Goal: Task Accomplishment & Management: Complete application form

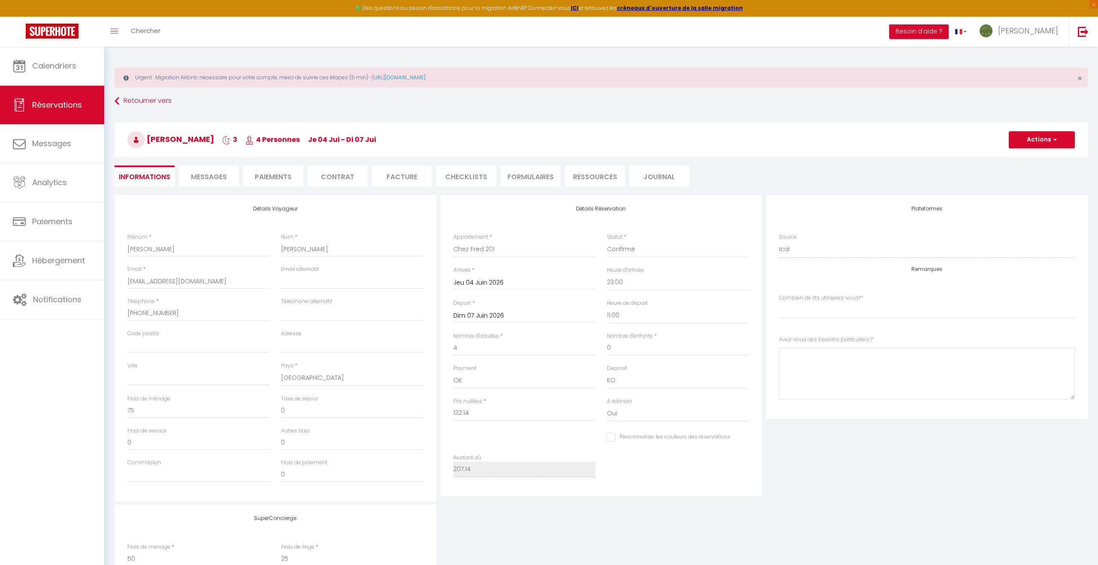
select select "25269"
select select "23:00"
select select "11:00"
select select "14"
select select "73"
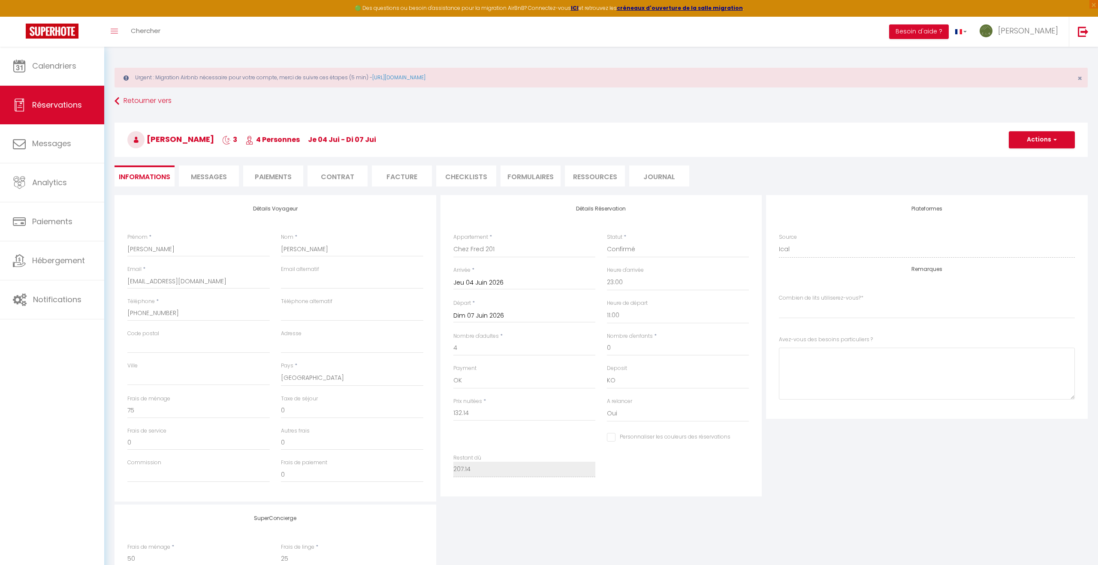
select index
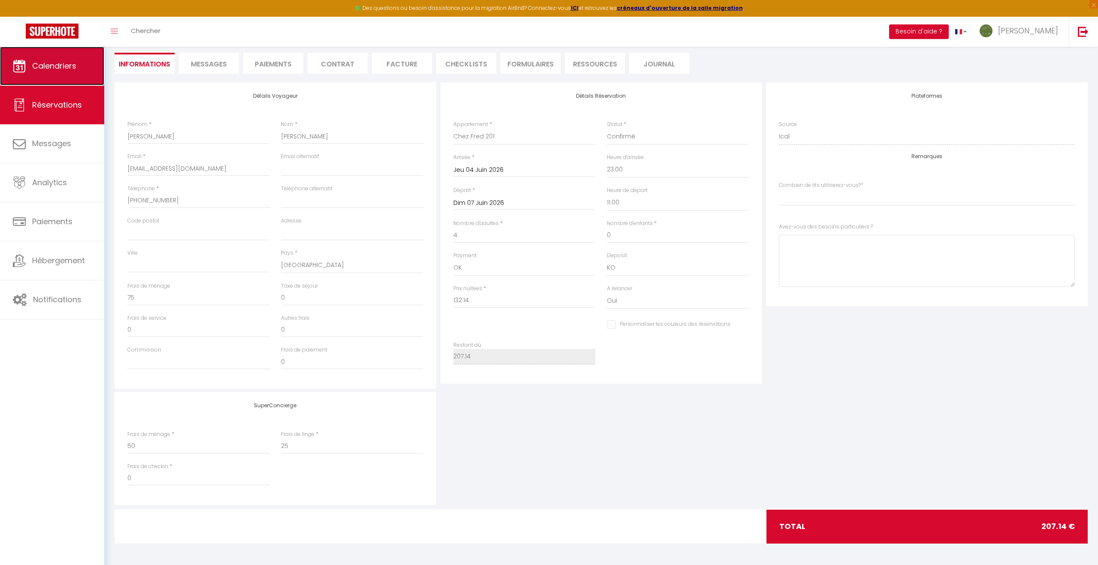
click at [68, 70] on span "Calendriers" at bounding box center [54, 65] width 44 height 11
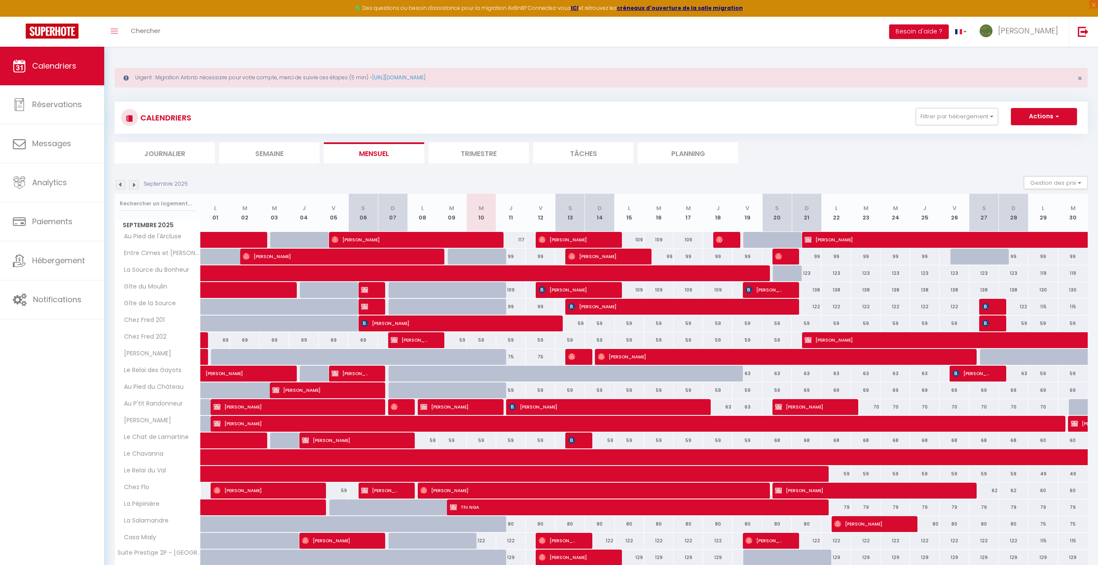
click at [135, 184] on img at bounding box center [133, 184] width 9 height 9
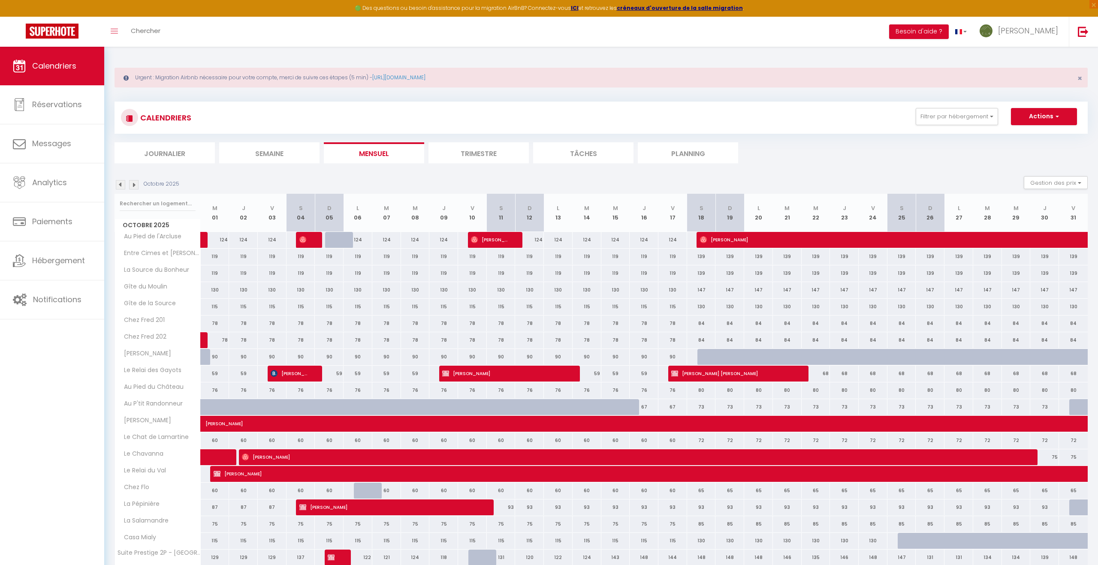
click at [135, 184] on img at bounding box center [133, 184] width 9 height 9
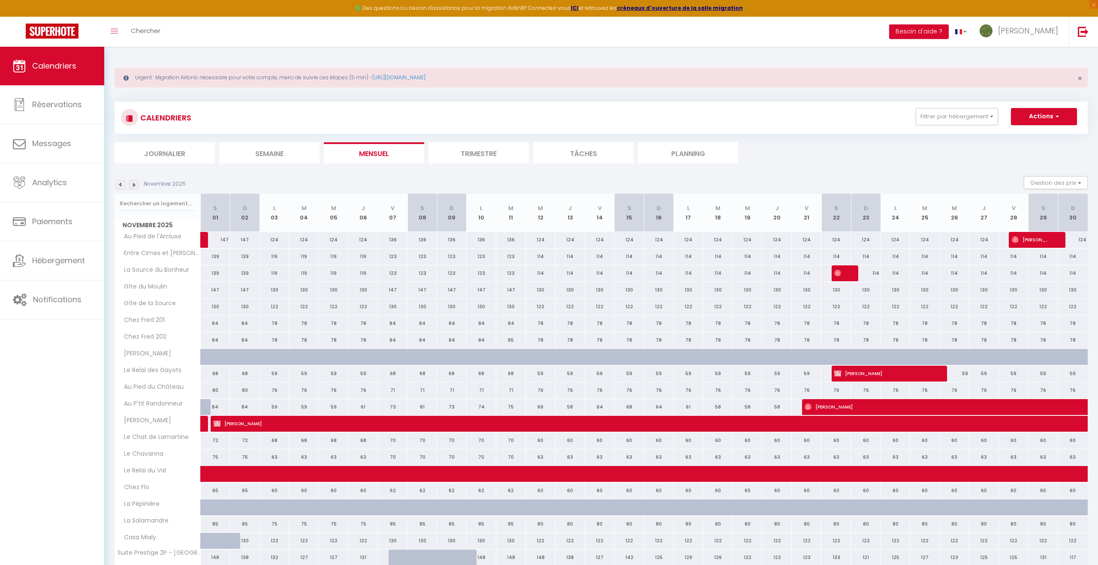
click at [135, 184] on img at bounding box center [133, 184] width 9 height 9
select select
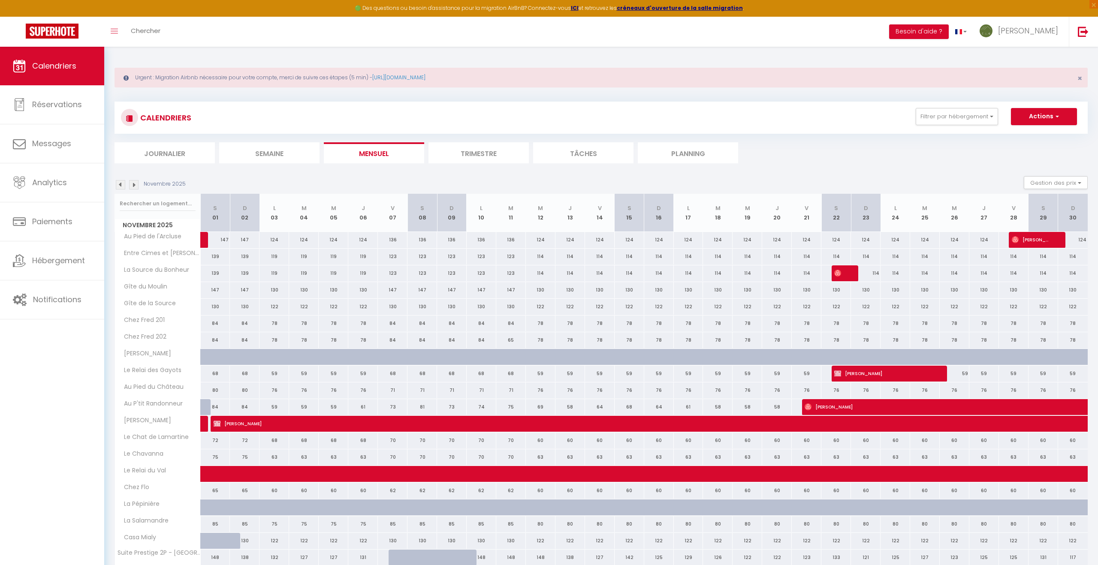
select select
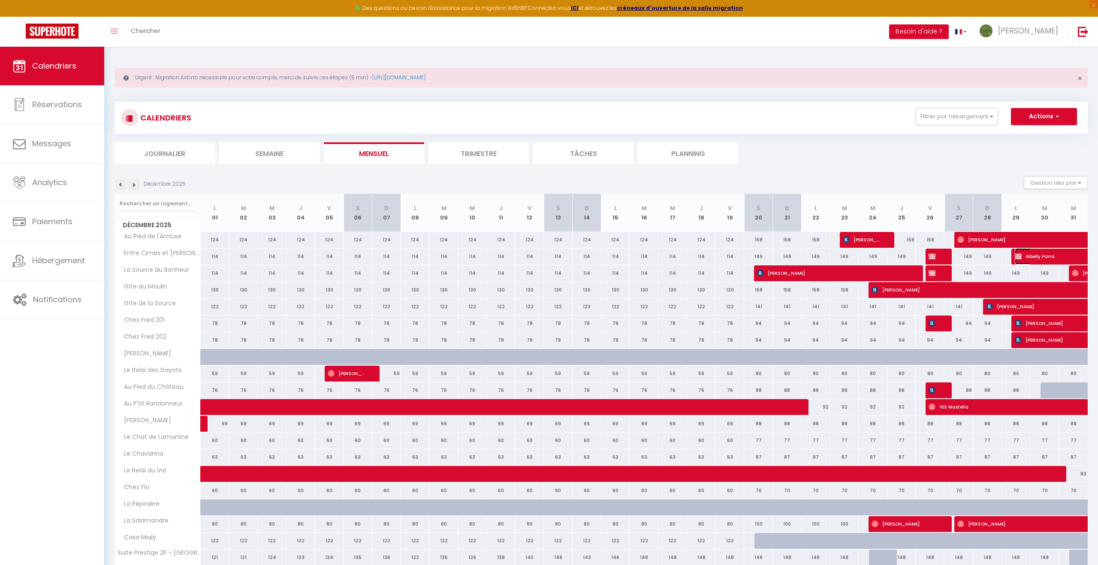
click at [1029, 258] on span "Gibelly Parra" at bounding box center [1054, 256] width 79 height 16
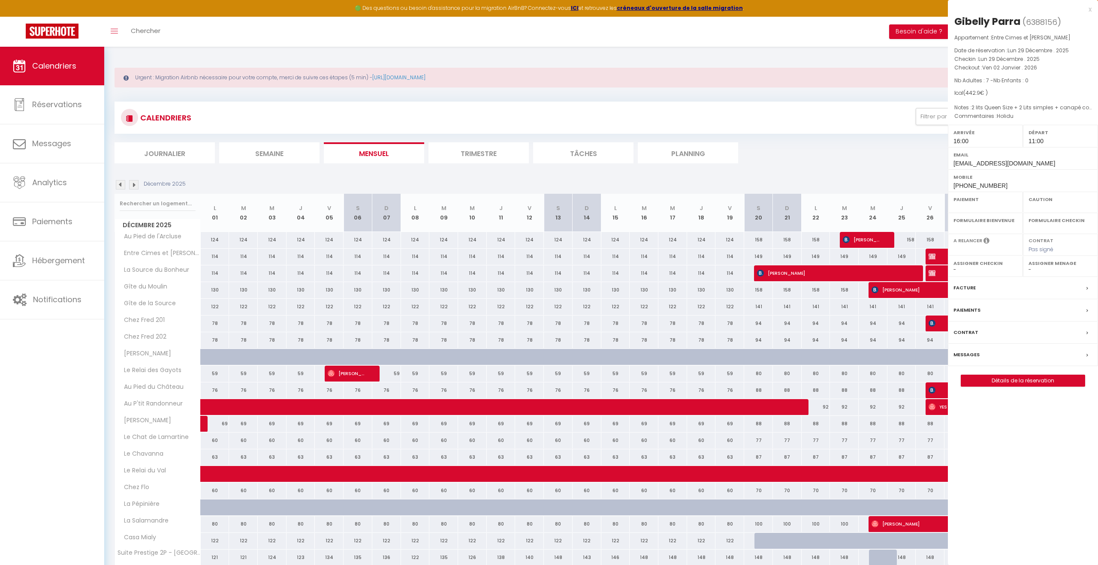
select select "OK"
select select "KO"
select select "0"
select select "1"
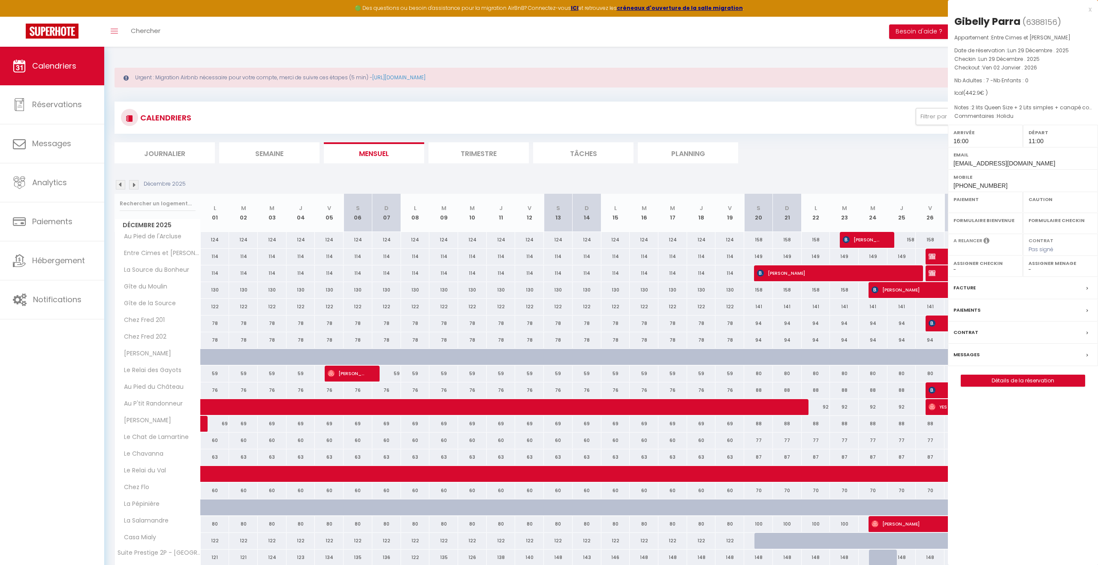
select select
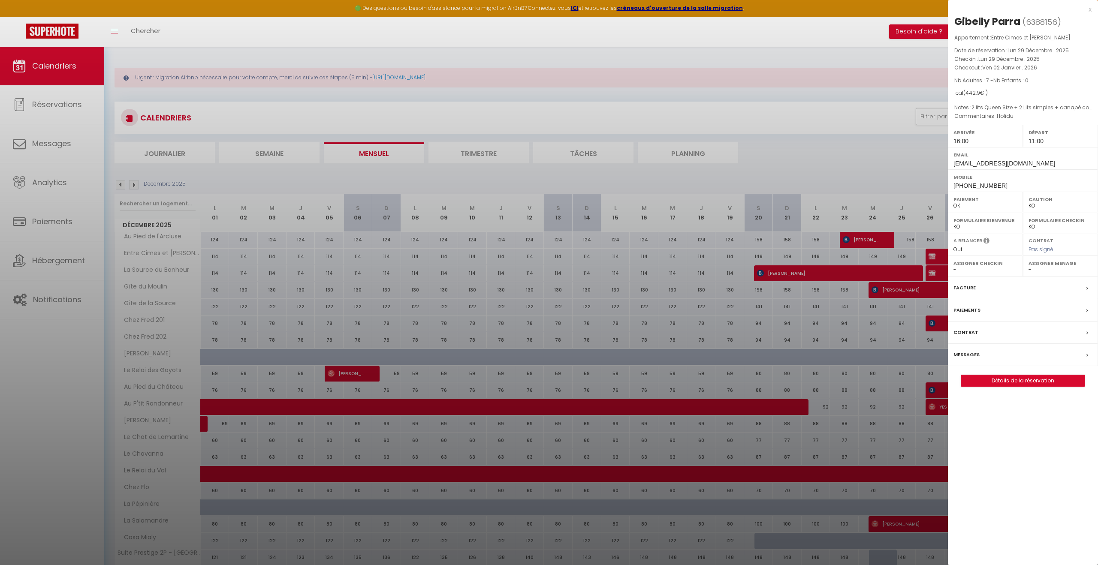
click at [878, 137] on div at bounding box center [549, 282] width 1098 height 565
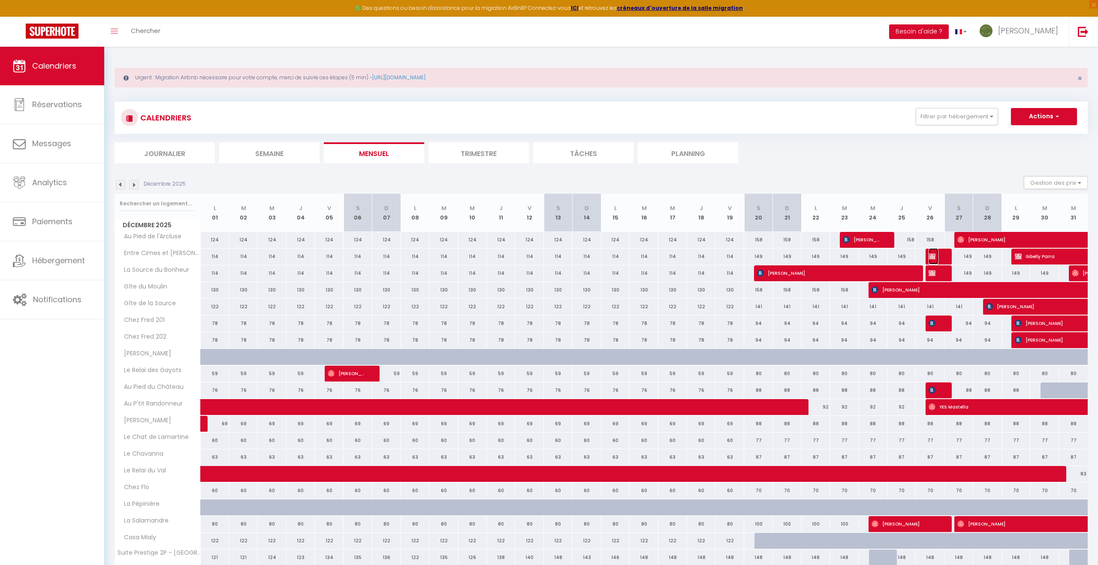
click at [935, 256] on img at bounding box center [932, 256] width 7 height 7
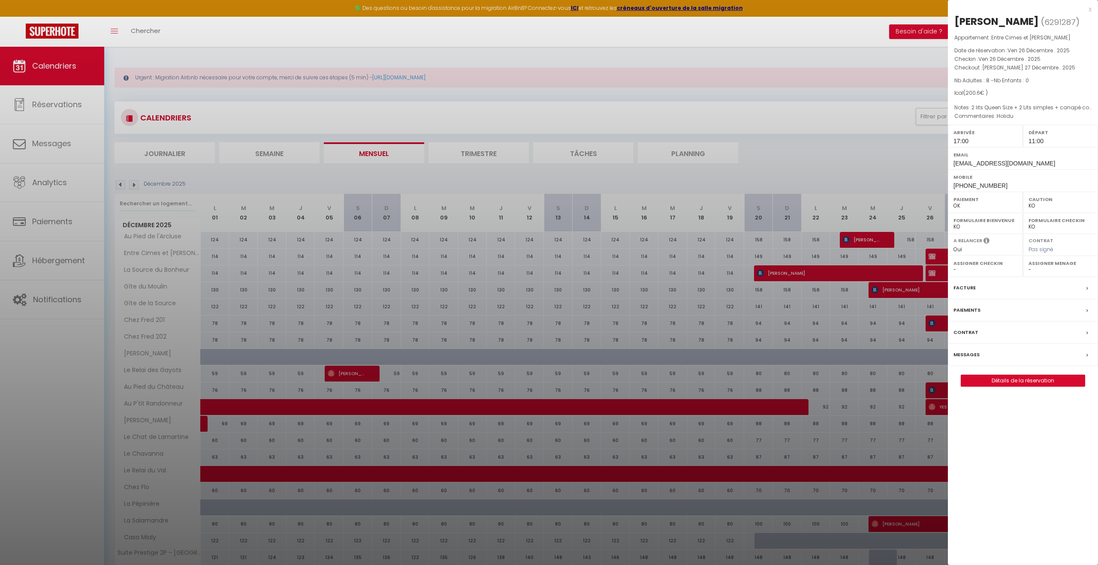
click at [935, 256] on div at bounding box center [549, 282] width 1098 height 565
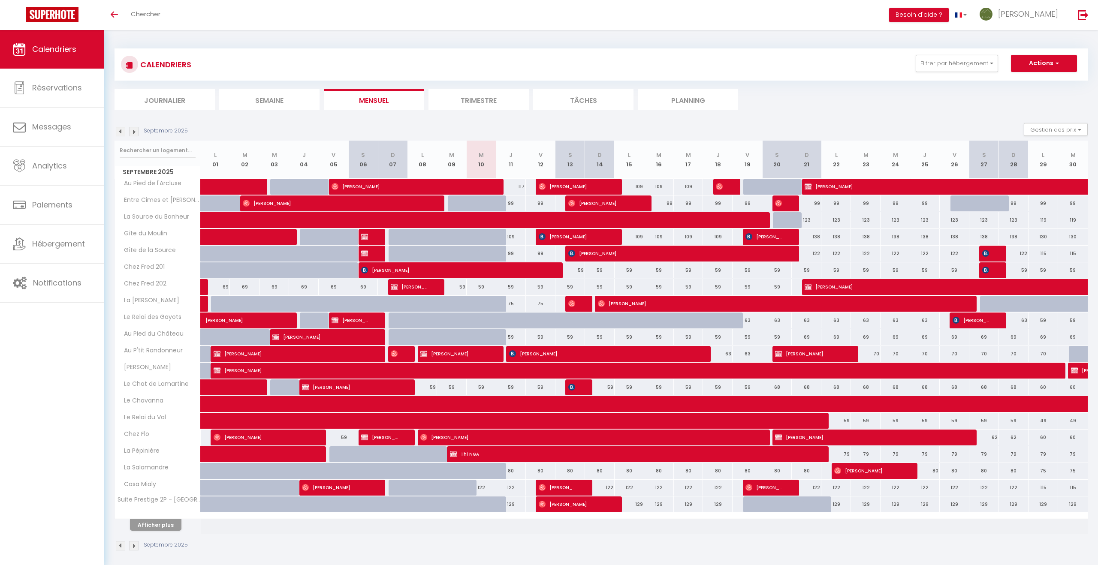
click at [135, 131] on img at bounding box center [133, 131] width 9 height 9
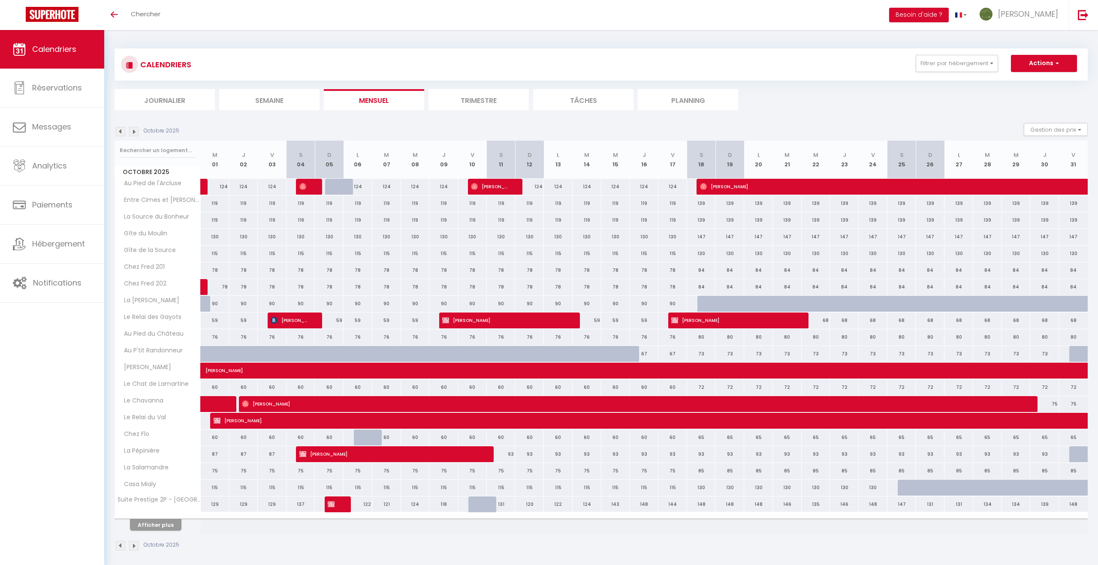
click at [135, 131] on img at bounding box center [133, 131] width 9 height 9
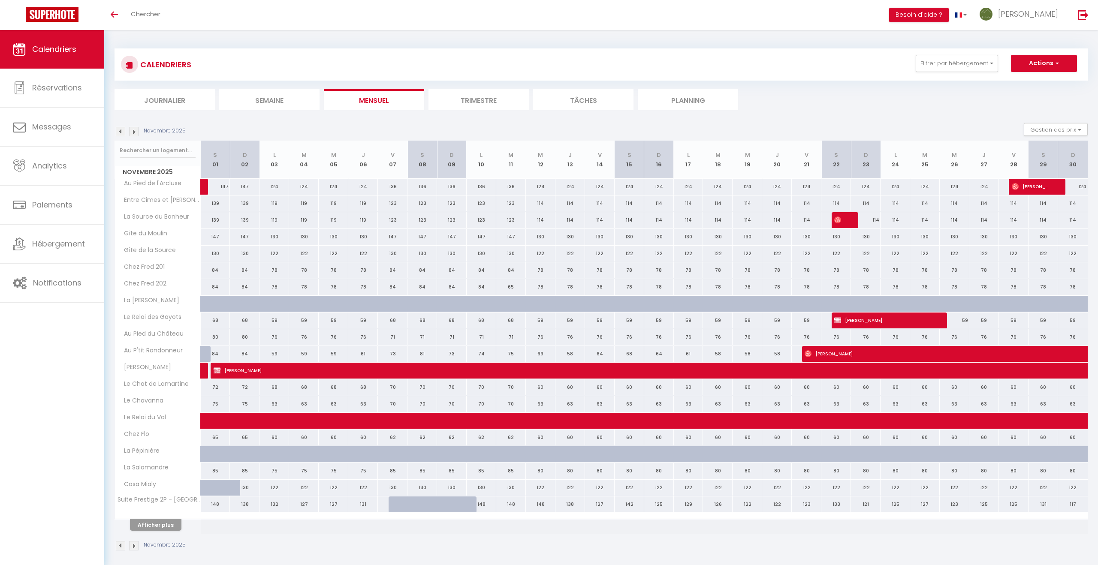
click at [135, 131] on img at bounding box center [133, 131] width 9 height 9
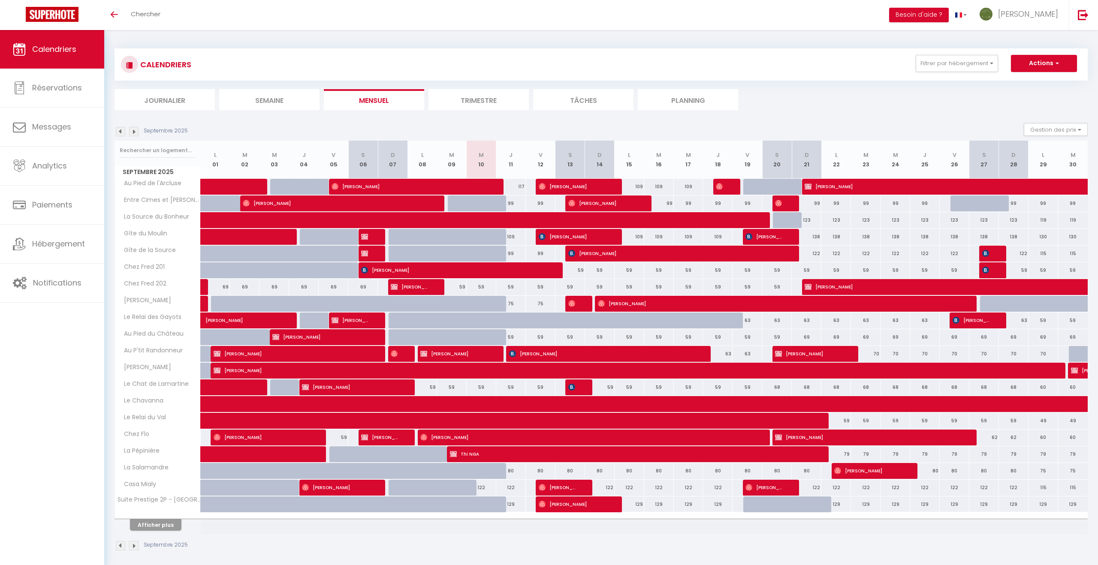
click at [137, 132] on img at bounding box center [133, 131] width 9 height 9
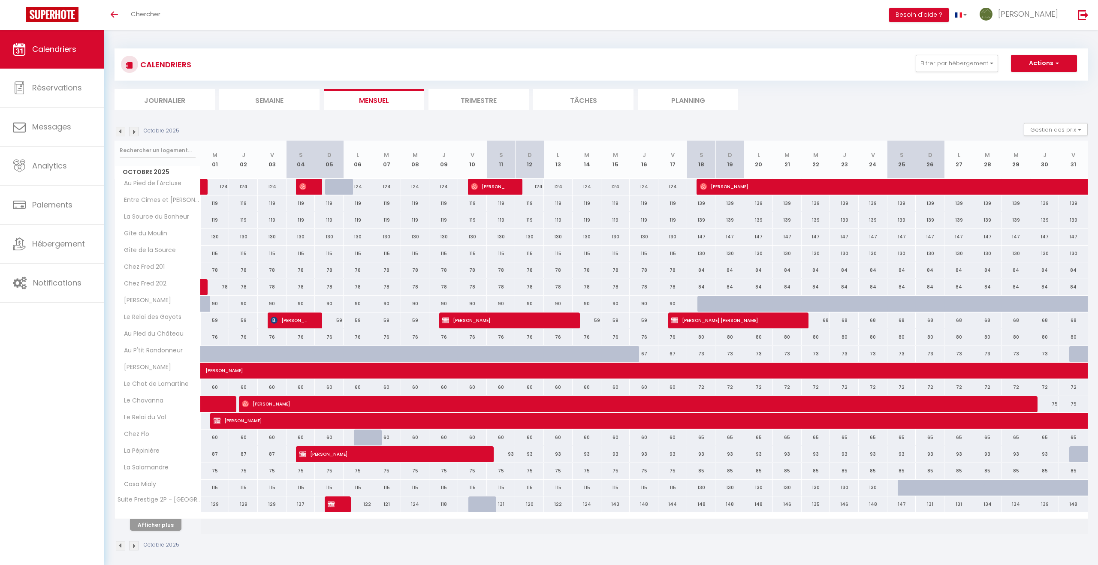
click at [137, 132] on img at bounding box center [133, 131] width 9 height 9
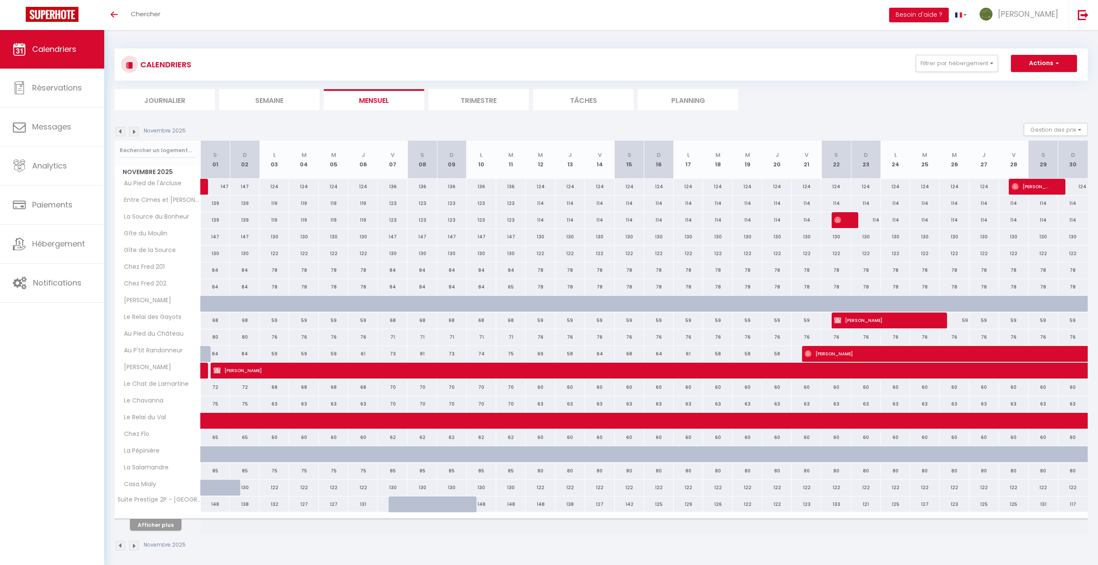
click at [137, 132] on img at bounding box center [133, 131] width 9 height 9
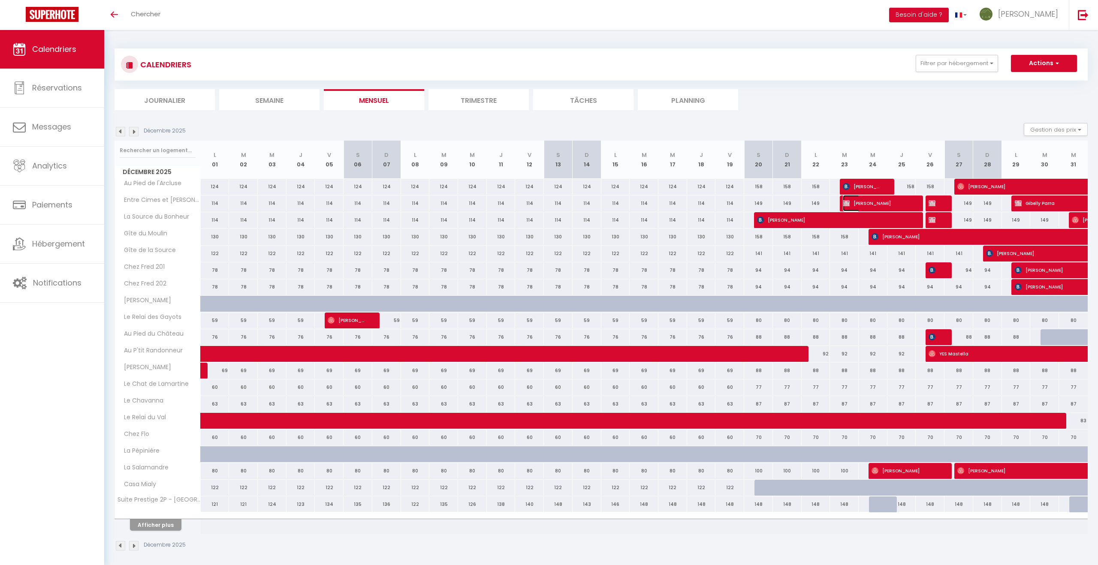
click at [869, 204] on span "Laurent REGNAULT" at bounding box center [876, 203] width 67 height 16
select select "OK"
select select "KO"
select select "0"
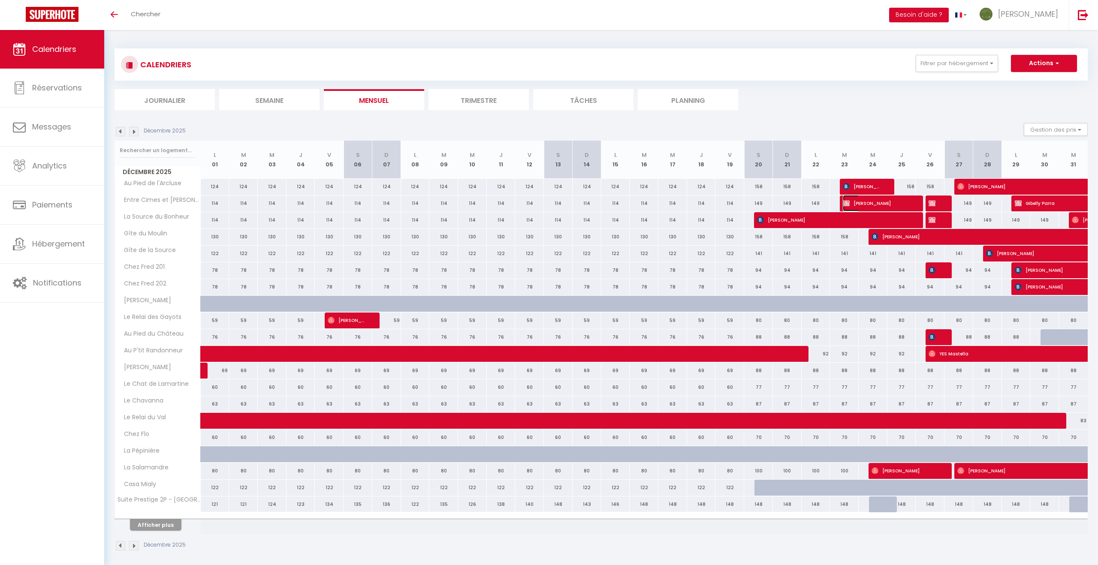
select select "1"
select select
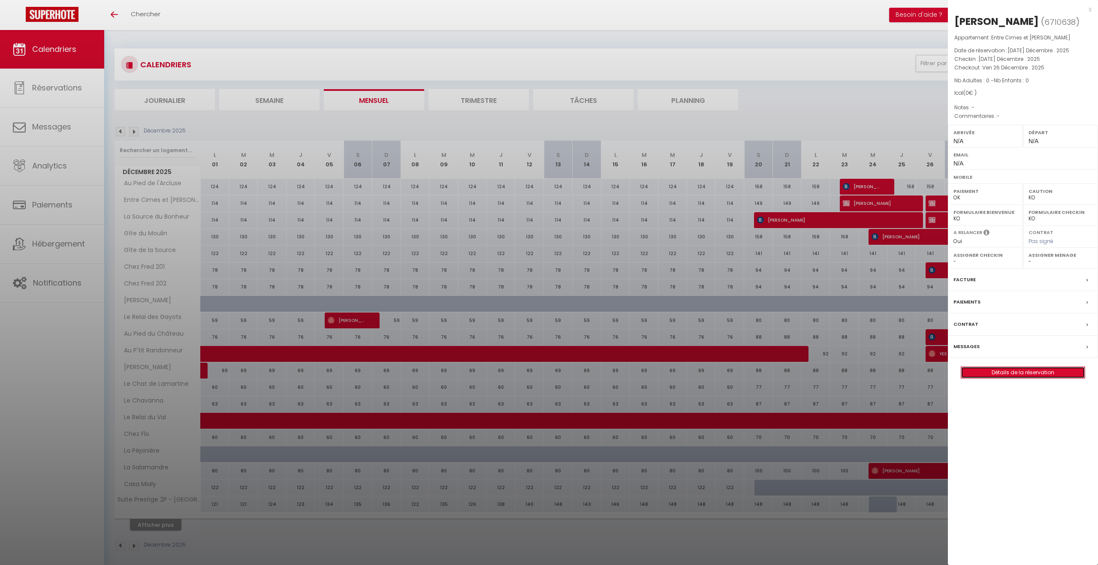
click at [1024, 373] on link "Détails de la réservation" at bounding box center [1023, 372] width 124 height 11
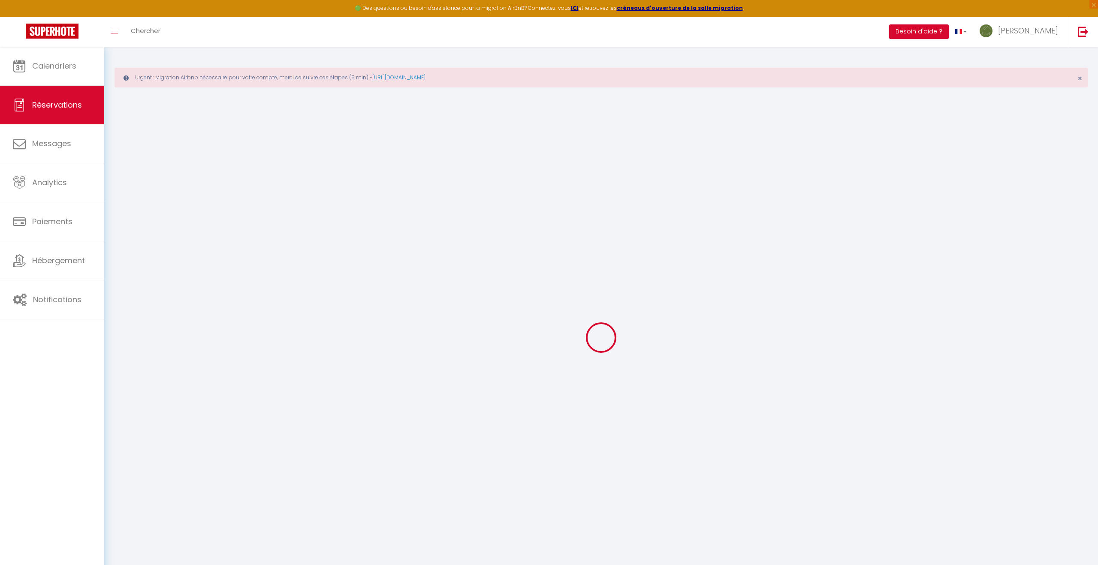
select select
checkbox input "false"
select index
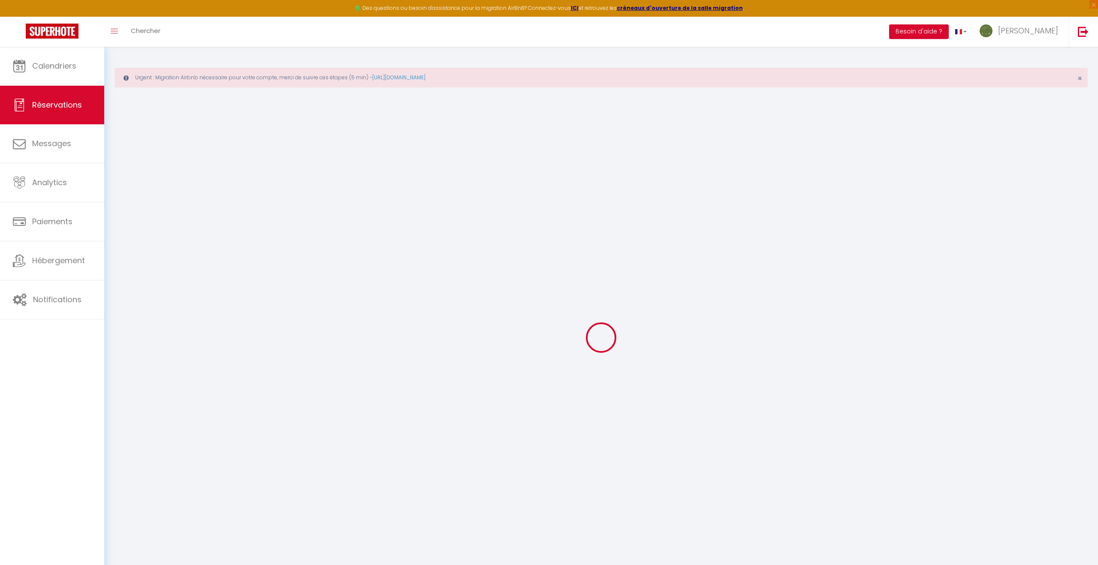
select select
checkbox input "false"
select index
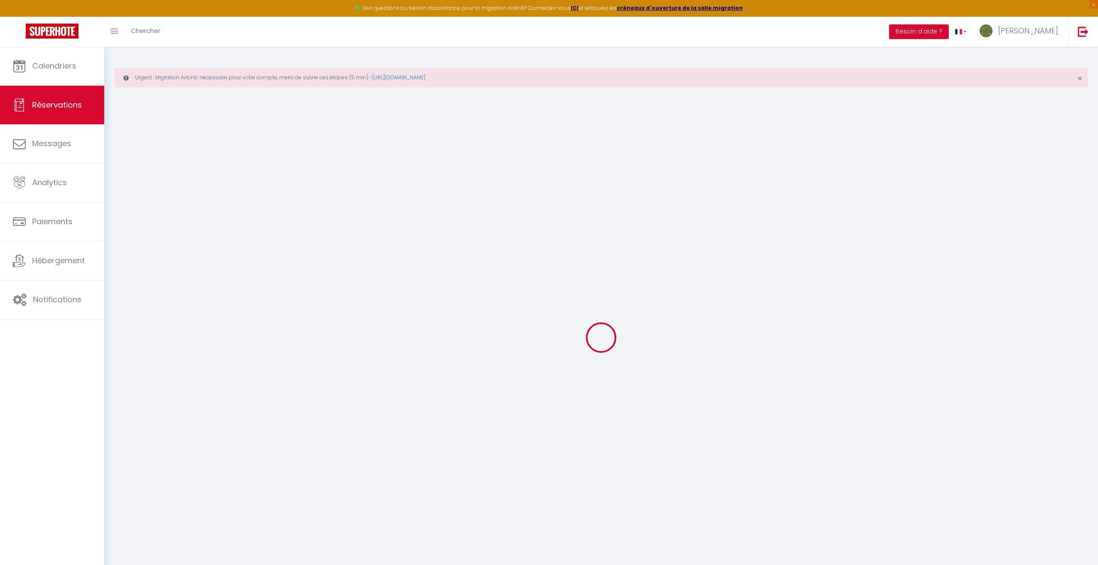
select select
checkbox input "false"
select index
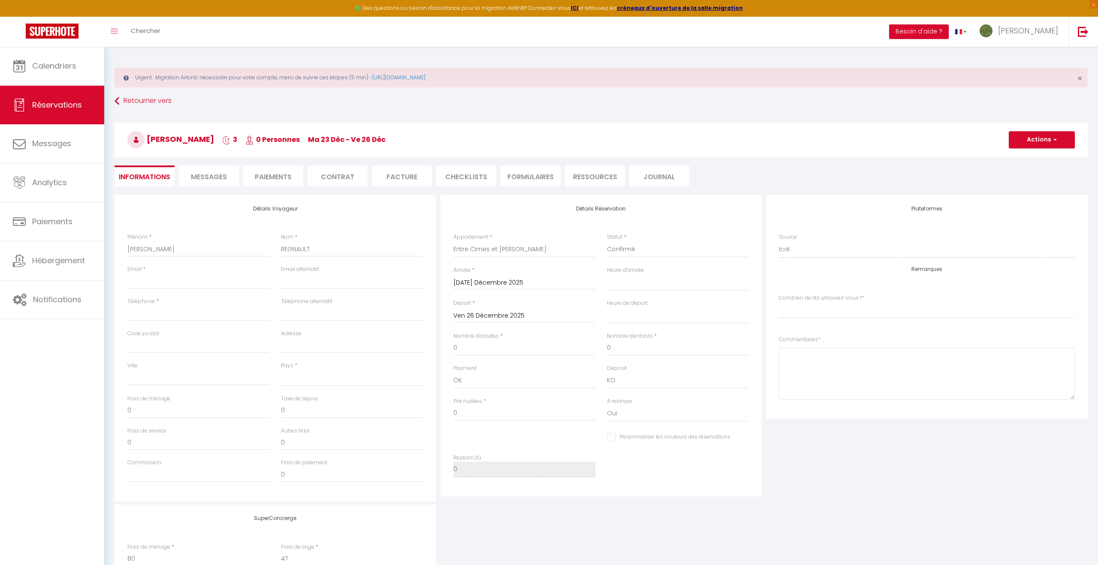
select select
checkbox input "false"
select index
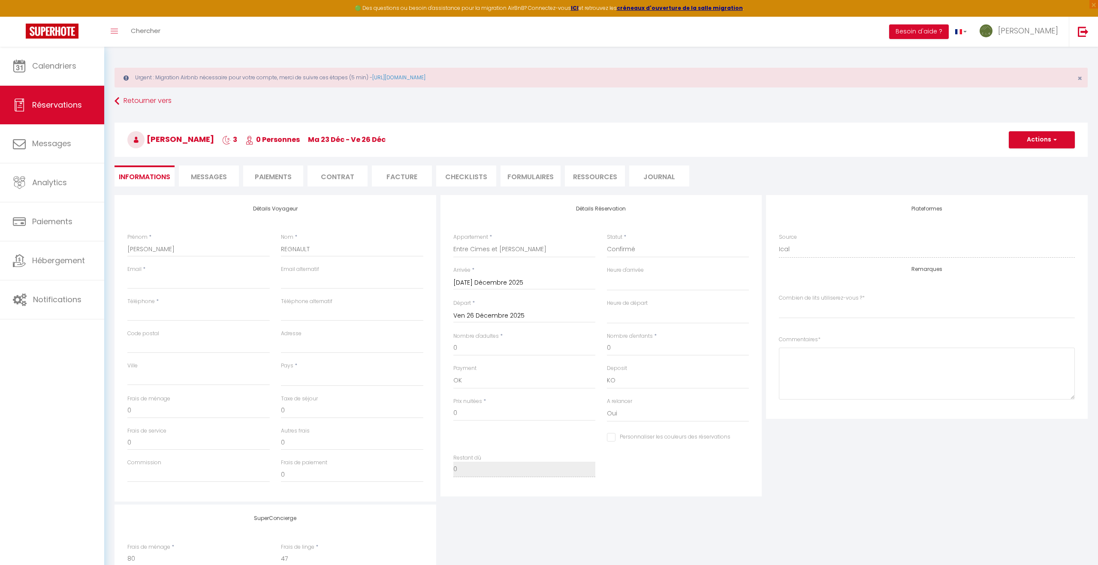
select select
checkbox input "false"
select index
select select
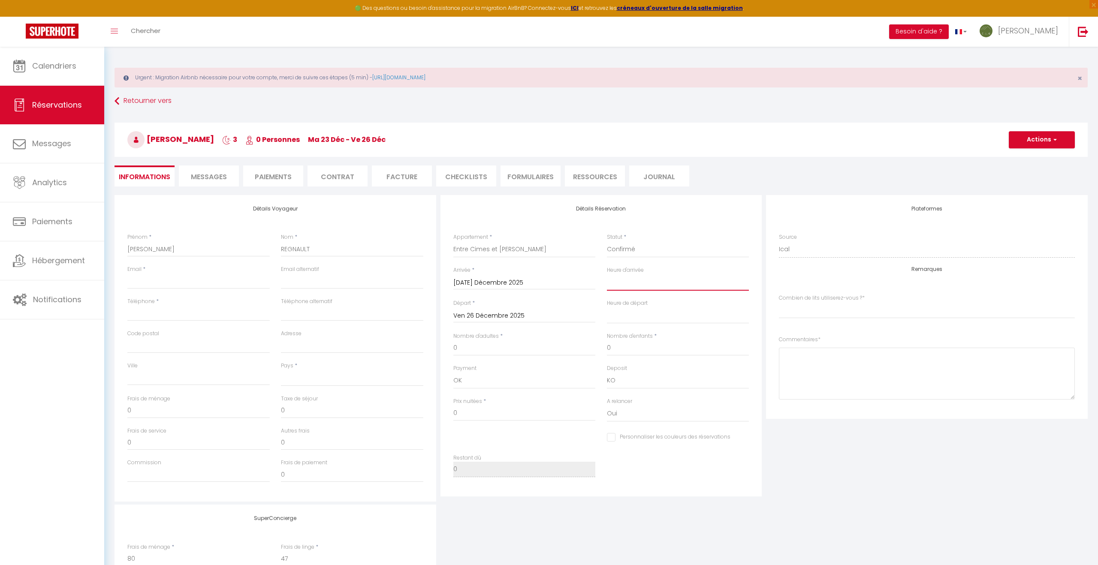
click at [636, 288] on select "00:00 00:30 01:00 01:30 02:00 02:30 03:00 03:30 04:00 04:30 05:00 05:30 06:00 0…" at bounding box center [678, 283] width 142 height 16
select select "17:00"
click at [607, 275] on select "00:00 00:30 01:00 01:30 02:00 02:30 03:00 03:30 04:00 04:30 05:00 05:30 06:00 0…" at bounding box center [678, 283] width 142 height 16
select select
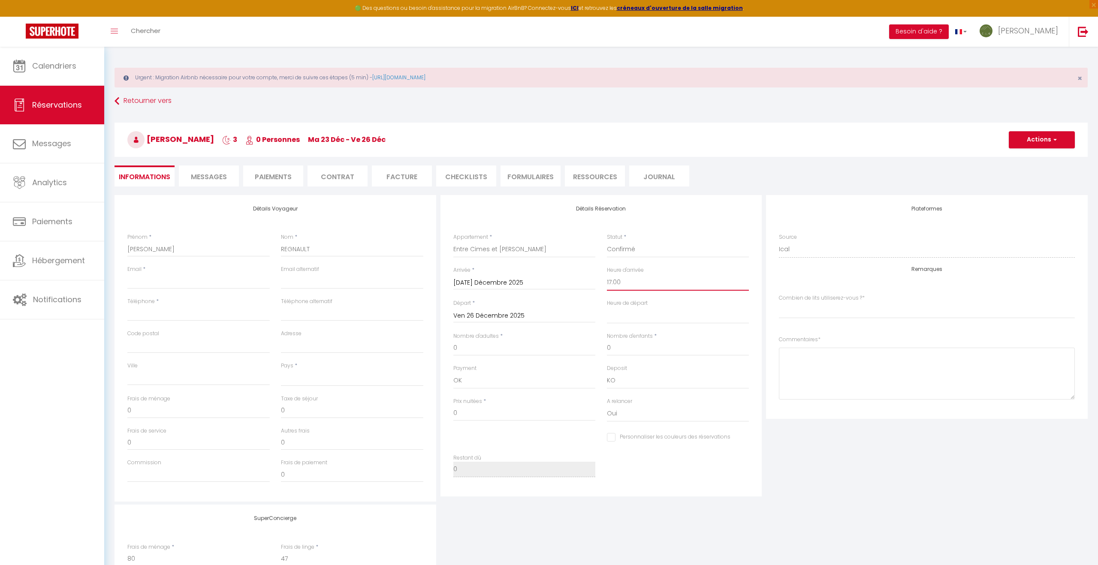
checkbox input "false"
select index
click at [623, 317] on select "00:00 00:30 01:00 01:30 02:00 02:30 03:00 03:30 04:00 04:30 05:00 05:30 06:00 0…" at bounding box center [678, 316] width 142 height 16
select select "11:00"
click at [607, 308] on select "00:00 00:30 01:00 01:30 02:00 02:30 03:00 03:30 04:00 04:30 05:00 05:30 06:00 0…" at bounding box center [678, 316] width 142 height 16
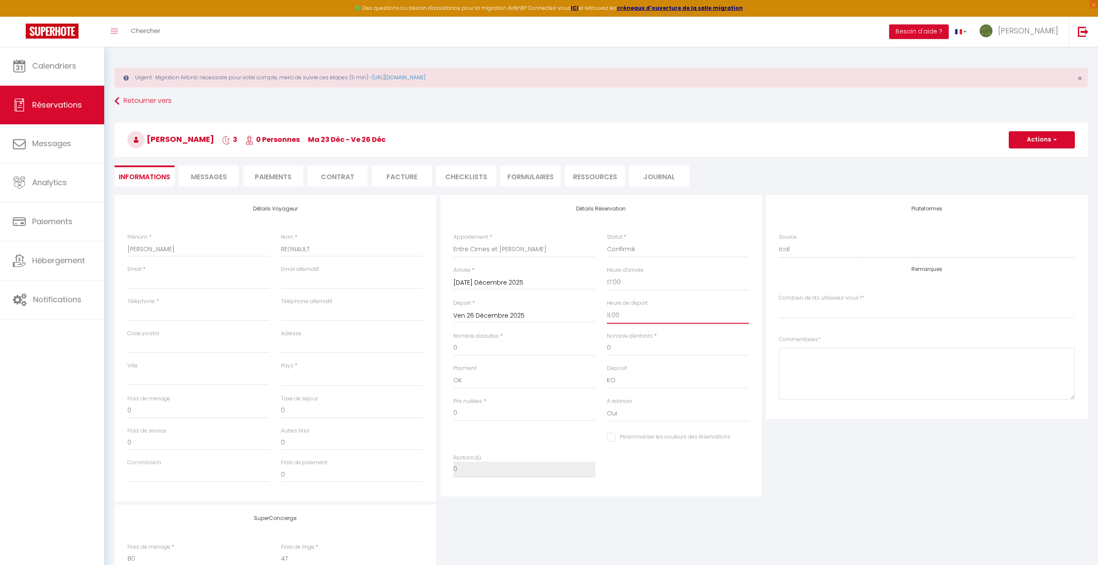
select select
checkbox input "false"
select index
click at [467, 351] on input "0" at bounding box center [524, 348] width 142 height 15
click at [137, 316] on input "Téléphone" at bounding box center [198, 313] width 142 height 15
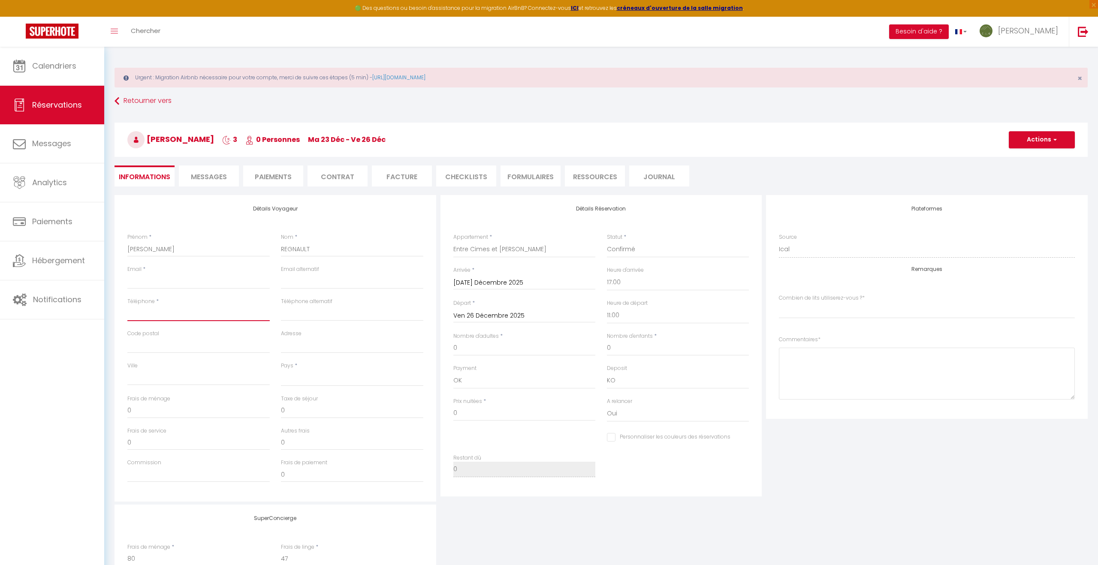
paste input "[PHONE_NUMBER]"
type input "[PHONE_NUMBER]"
select select
checkbox input "false"
select index
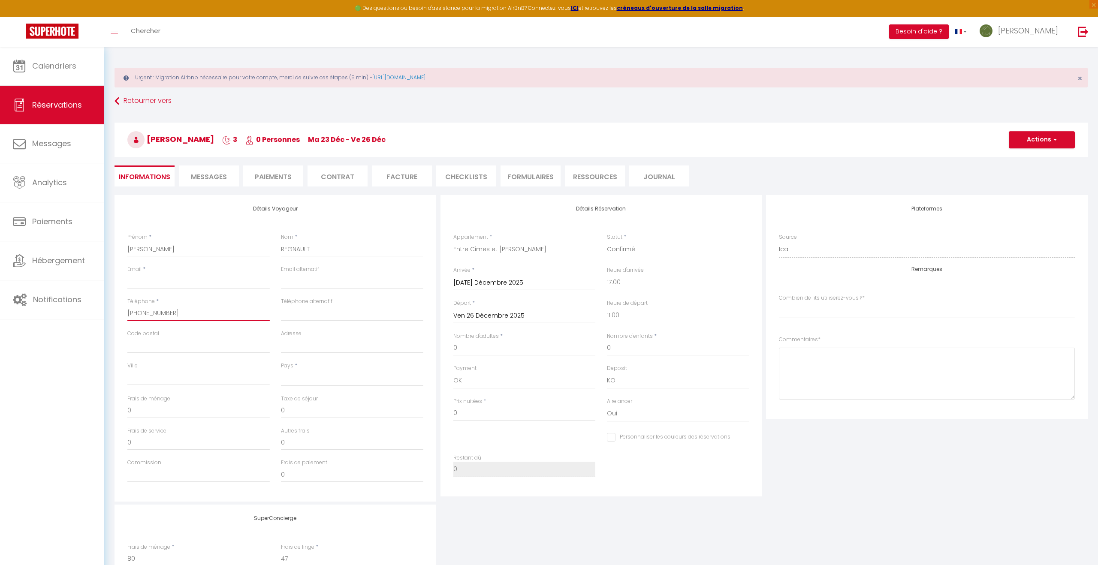
type input "[PHONE_NUMBER]"
click at [300, 383] on select "[GEOGRAPHIC_DATA] [GEOGRAPHIC_DATA] [GEOGRAPHIC_DATA] [GEOGRAPHIC_DATA] [GEOGRA…" at bounding box center [352, 378] width 142 height 16
select select "FR"
click at [281, 370] on select "[GEOGRAPHIC_DATA] [GEOGRAPHIC_DATA] [GEOGRAPHIC_DATA] [GEOGRAPHIC_DATA] [GEOGRA…" at bounding box center [352, 378] width 142 height 16
checkbox input "false"
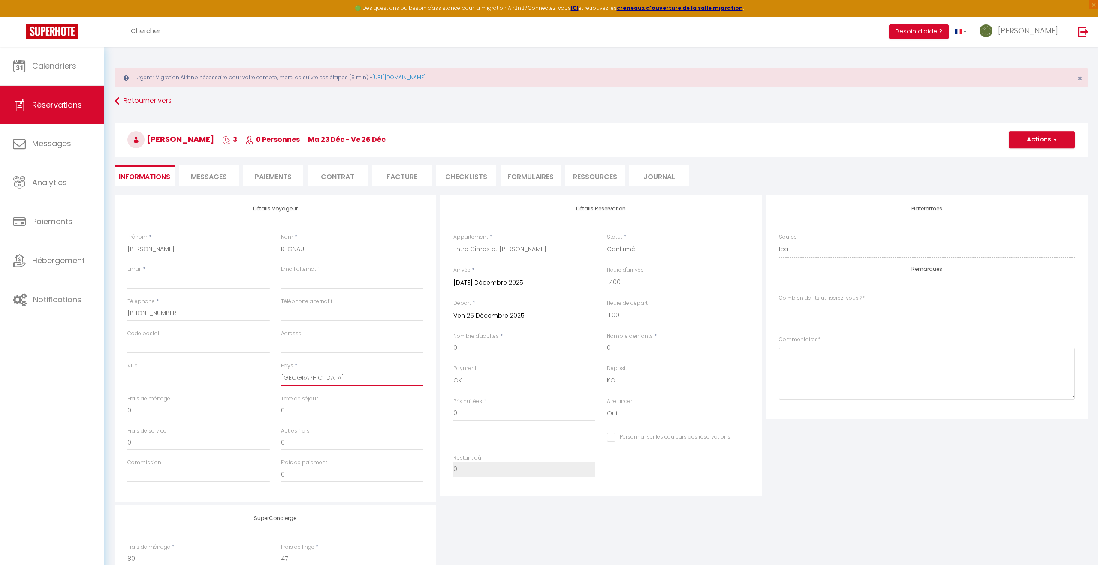
select index
click at [469, 351] on input "0" at bounding box center [524, 348] width 142 height 15
checkbox input "false"
select index
type input "4"
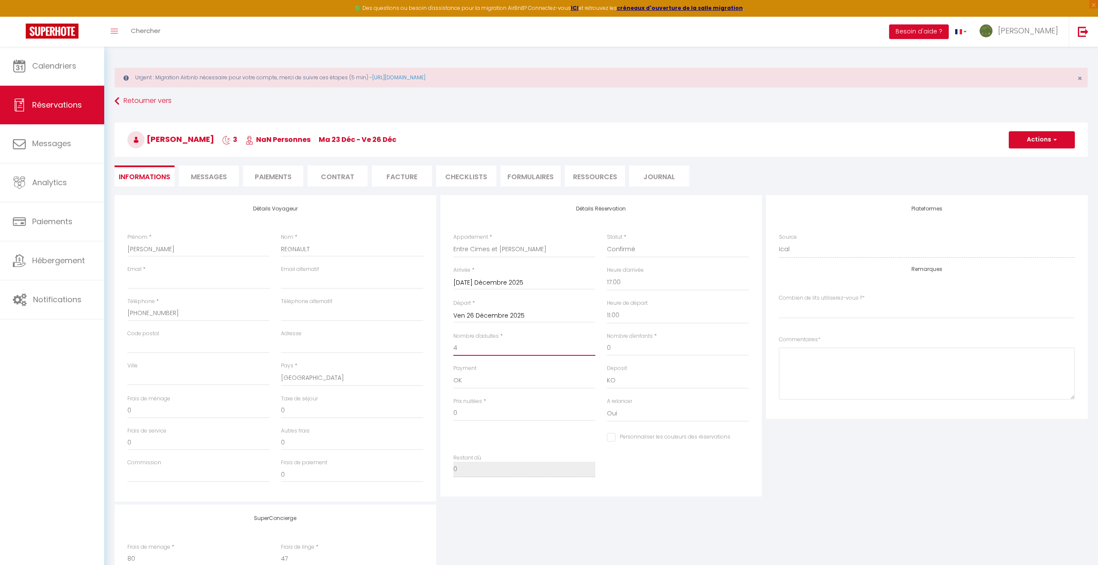
checkbox input "false"
select index
type input "152"
type input "24.6"
type input "447"
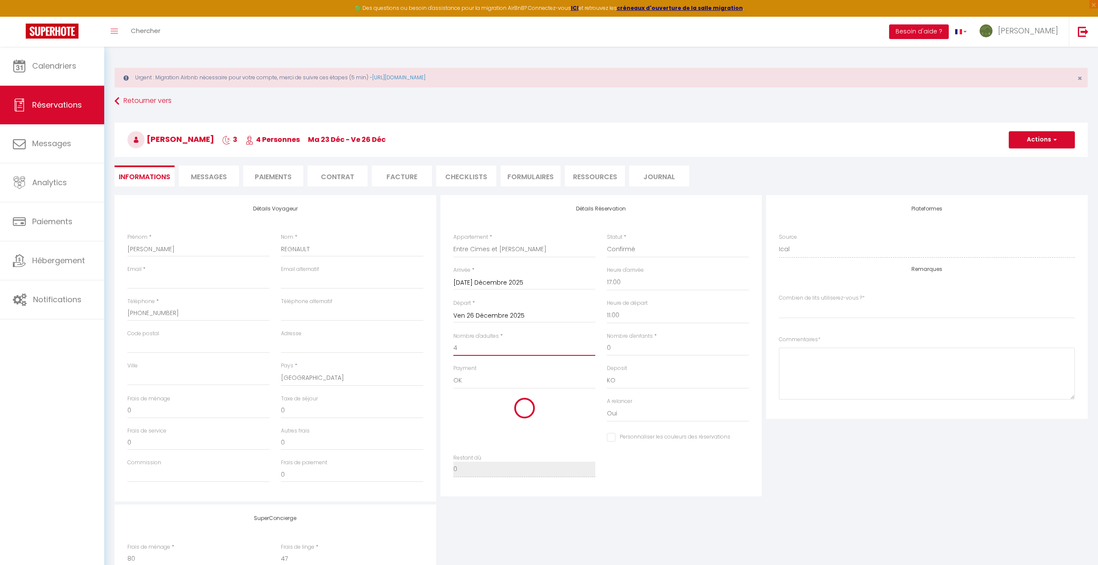
checkbox input "false"
select index
type input "4"
drag, startPoint x: 472, startPoint y: 418, endPoint x: 444, endPoint y: 415, distance: 28.0
click at [445, 415] on div "Détails Réservation Appartement * Au Pied de l'Arcluse Entre Cimes et Vignes La…" at bounding box center [602, 346] width 322 height 302
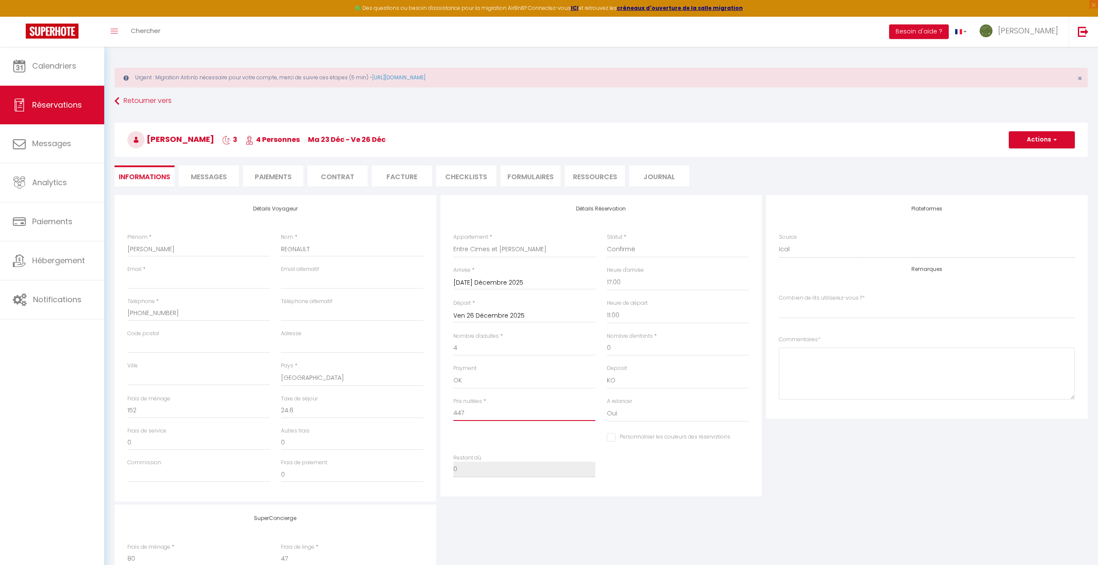
type input "3"
checkbox input "false"
select index
type input "31"
checkbox input "false"
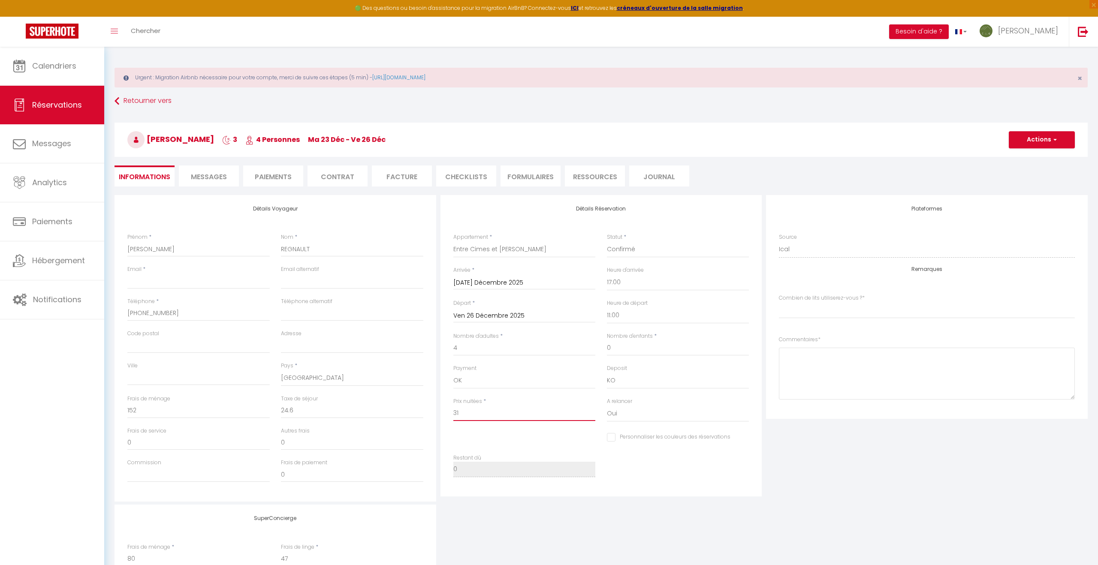
select index
type input "317"
checkbox input "false"
select index
type input "317."
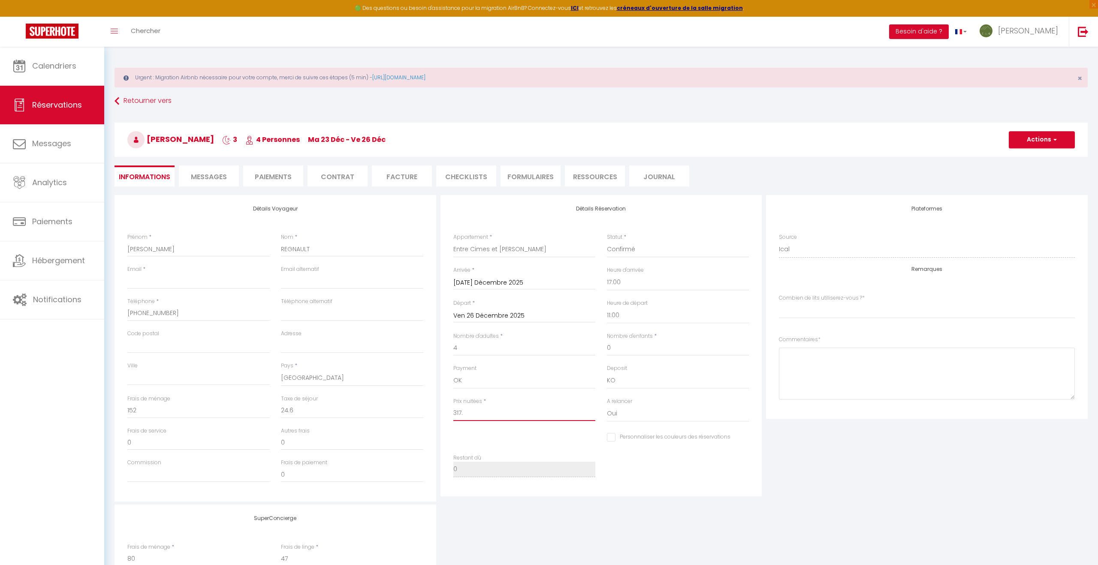
checkbox input "false"
select index
type input "317.5"
checkbox input "false"
select index
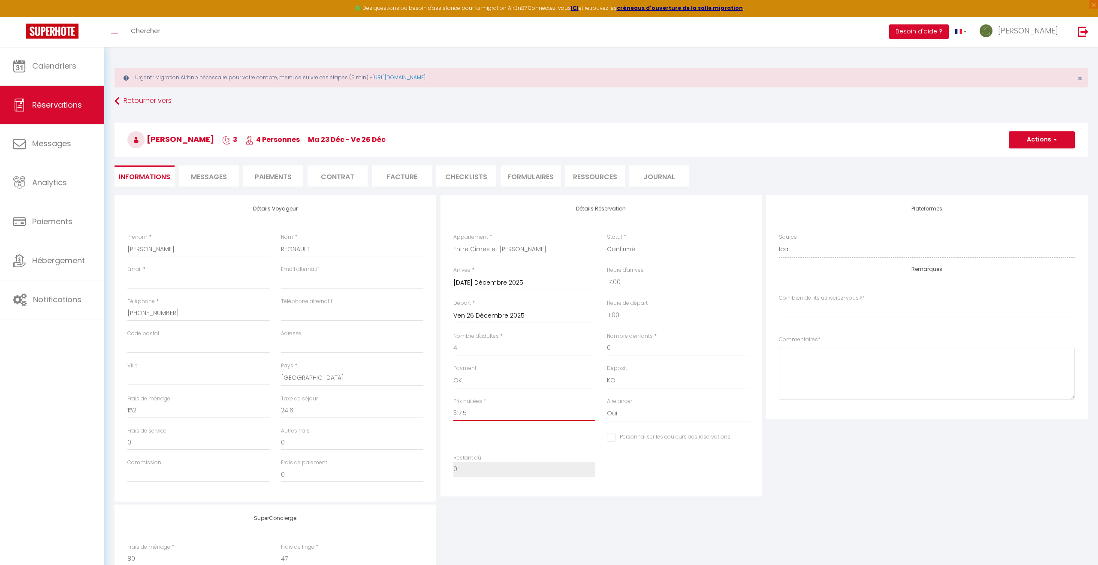
type input "317.50"
checkbox input "false"
select index
type input "317.50"
type input "0"
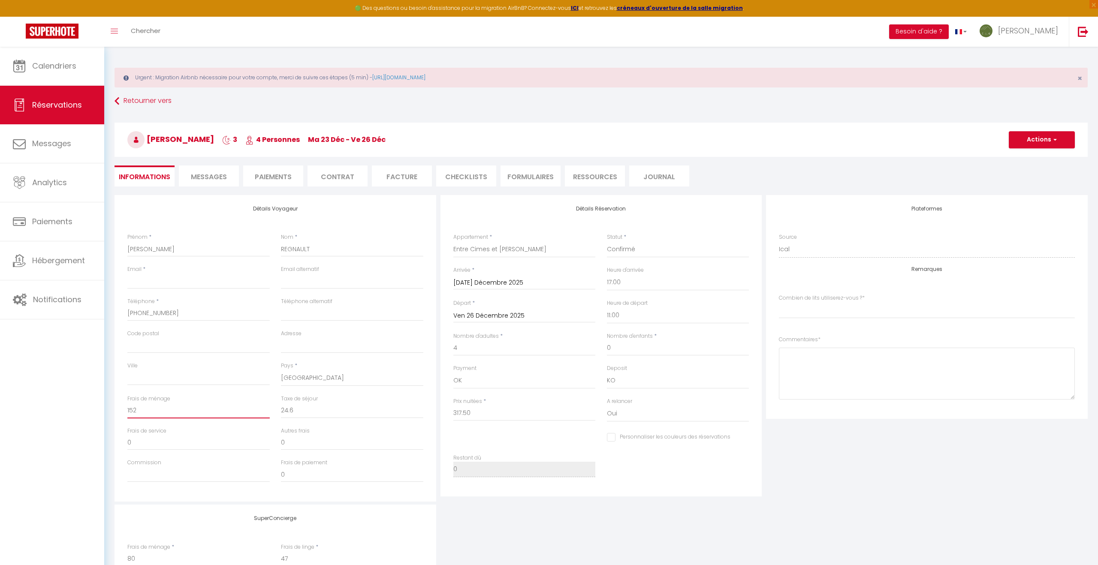
type input "0"
checkbox input "false"
select index
click at [173, 407] on input "0" at bounding box center [198, 410] width 142 height 15
checkbox input "false"
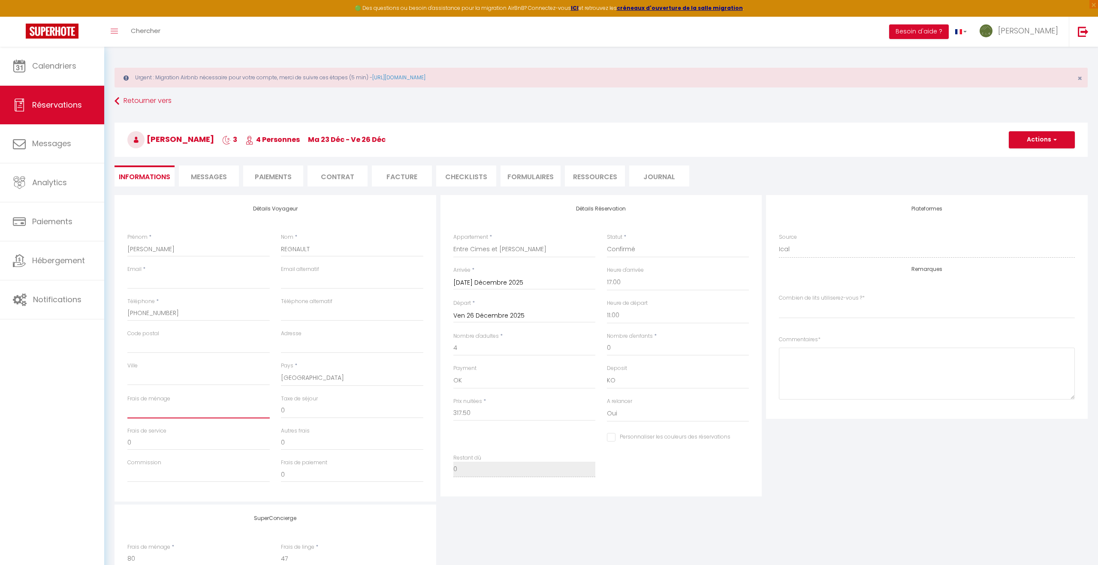
select index
type input "127"
checkbox input "false"
select index
type input "127"
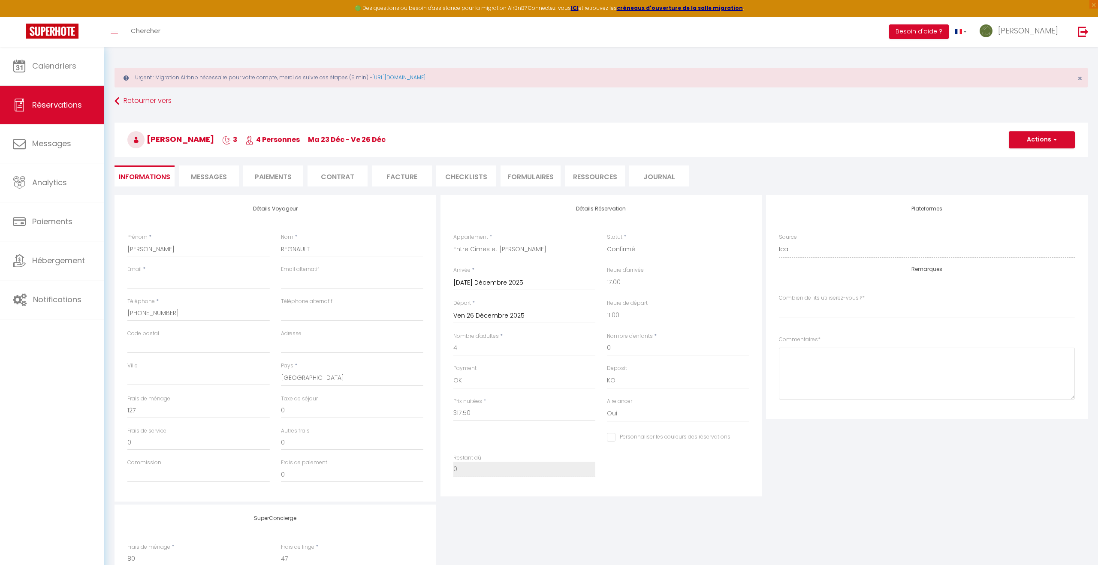
click at [495, 521] on div "SuperConcierge Frais de ménage * 80 Frais de linge * 47 Frais de checkin * 0" at bounding box center [601, 561] width 978 height 113
click at [1029, 139] on button "Actions" at bounding box center [1042, 139] width 66 height 17
click at [1023, 159] on link "Enregistrer" at bounding box center [1033, 158] width 68 height 11
checkbox input "false"
select index
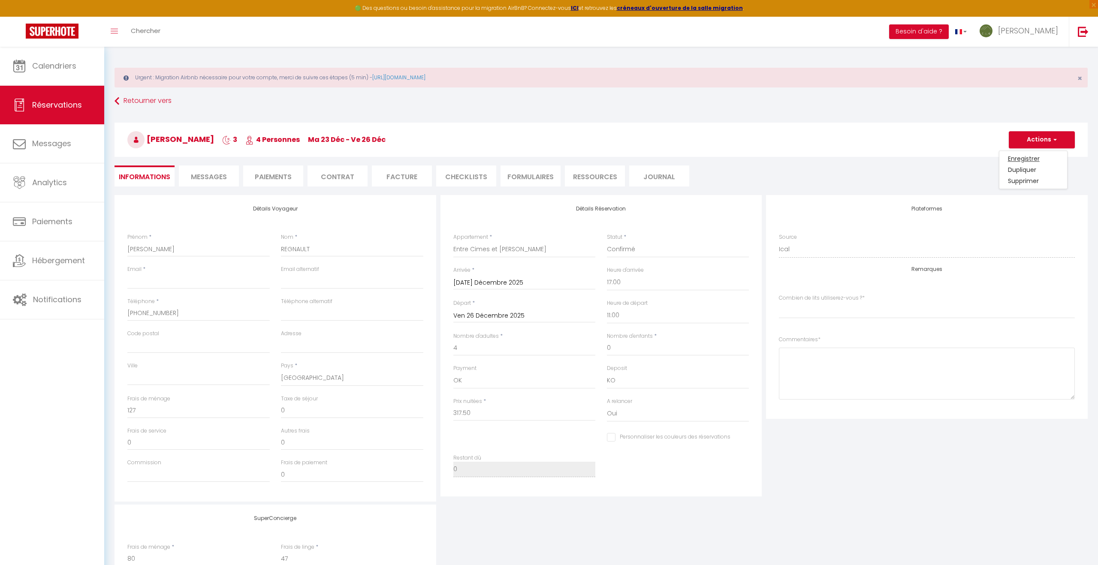
checkbox input "false"
select index
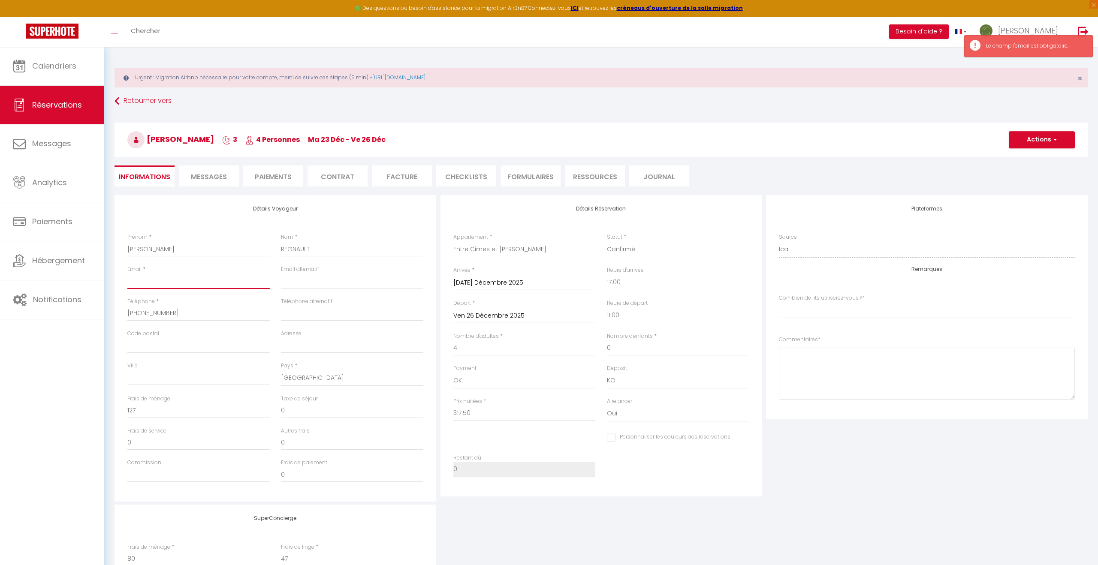
click at [169, 283] on input "Email client" at bounding box center [198, 281] width 142 height 15
paste input "[PHONE_NUMBER]"
type input "[PHONE_NUMBER]"
checkbox input "false"
select index
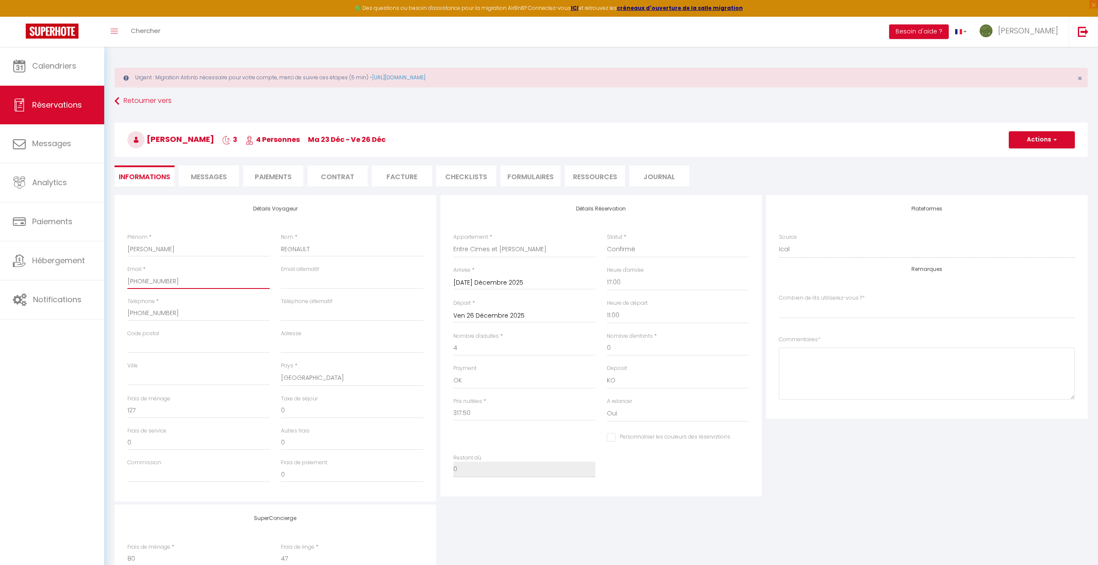
drag, startPoint x: 190, startPoint y: 284, endPoint x: 111, endPoint y: 280, distance: 79.4
click at [111, 280] on div "Détails Voyageur Prénom * Laurent Nom * REGNAULT Email * +33 7 84 44 04 59 Emai…" at bounding box center [601, 431] width 984 height 473
checkbox input "false"
select index
click at [227, 280] on input "Email client" at bounding box center [198, 281] width 142 height 15
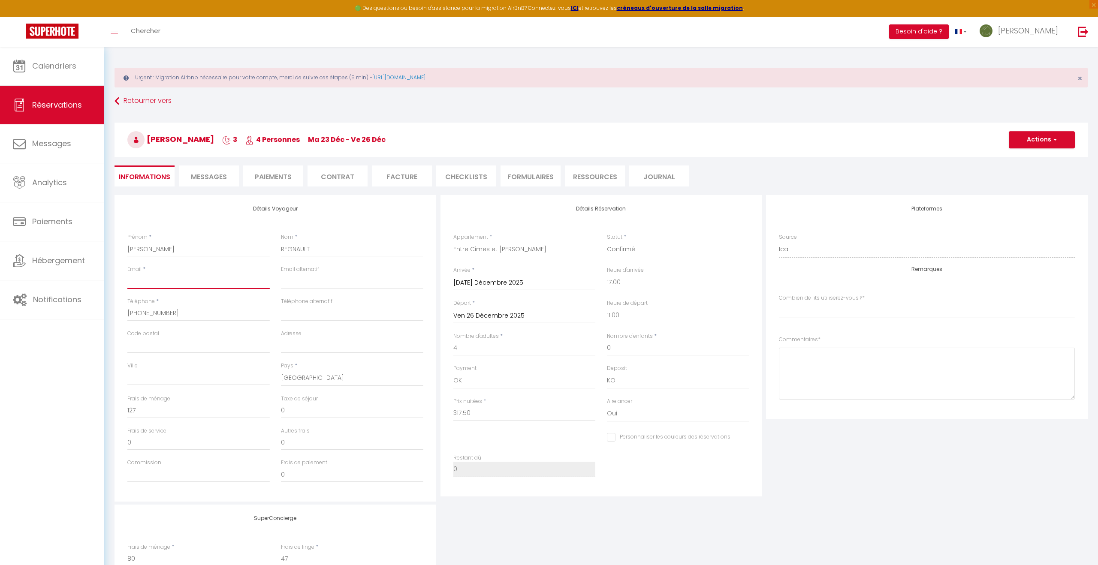
paste input "[PHONE_NUMBER]"
type input "[PHONE_NUMBER]"
checkbox input "false"
select index
drag, startPoint x: 196, startPoint y: 282, endPoint x: 111, endPoint y: 274, distance: 85.8
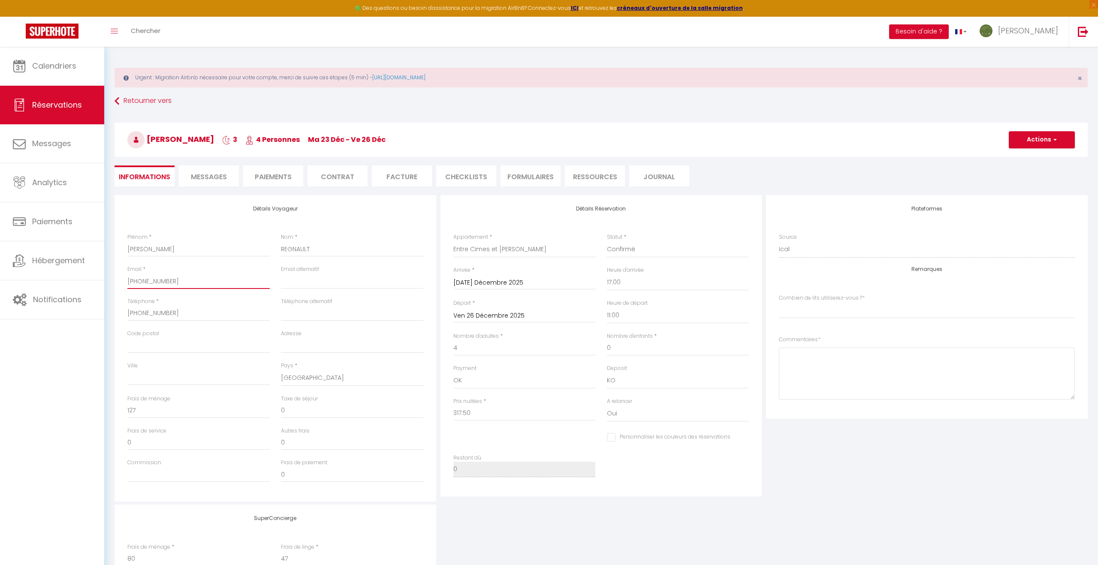
click at [111, 274] on div "Détails Voyageur Prénom * Laurent Nom * REGNAULT Email * +33 7 84 44 04 59 Emai…" at bounding box center [601, 431] width 984 height 473
checkbox input "false"
select index
paste input "[PHONE_NUMBER]"
type input "[PHONE_NUMBER]"
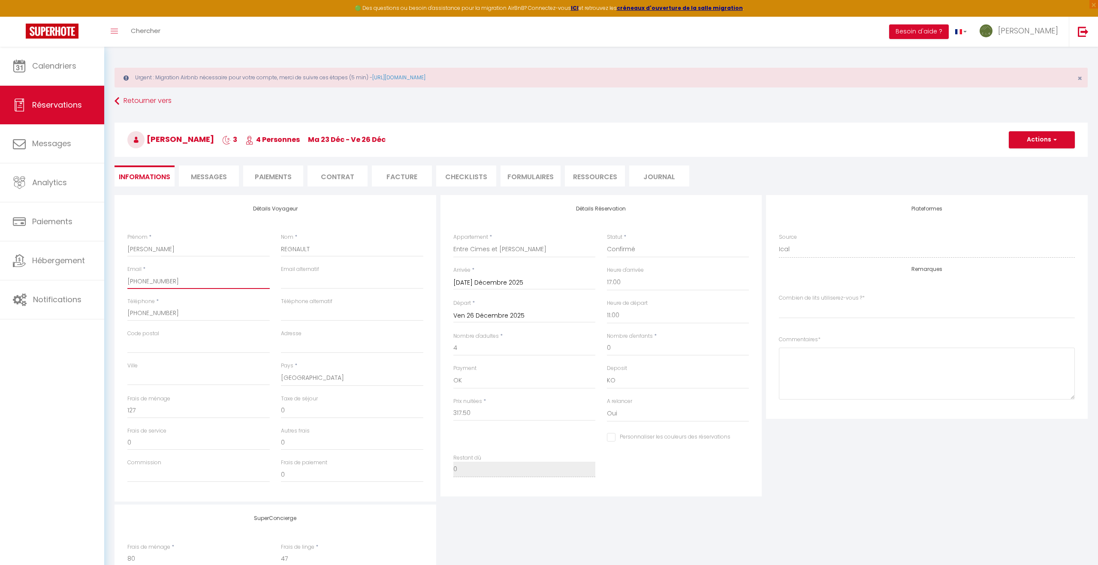
checkbox input "false"
select index
type input "+33 7 84 44 04 5"
checkbox input "false"
select index
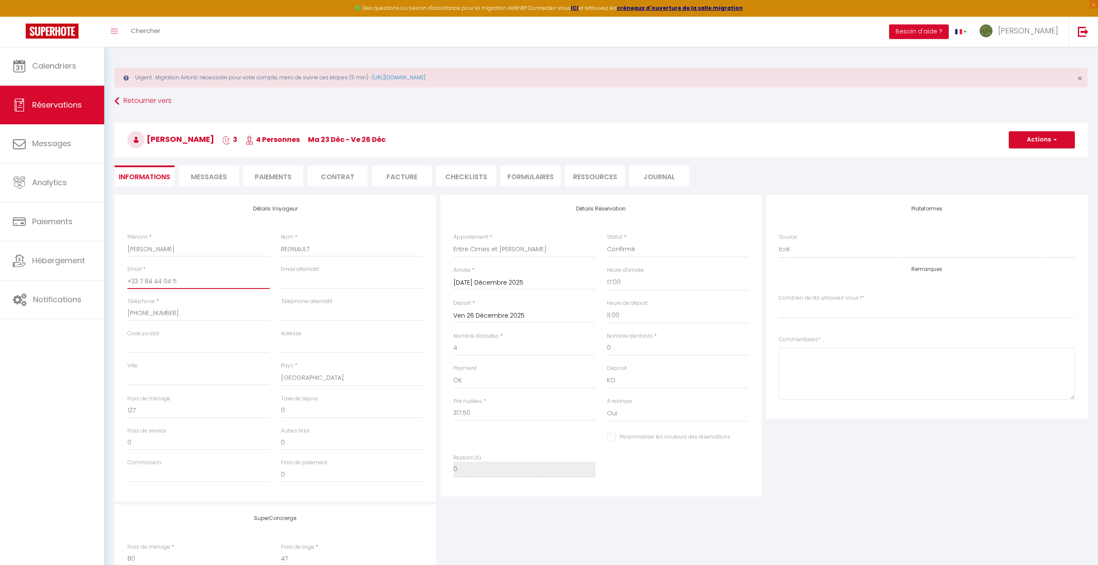
type input "+33 7 84 44 04"
checkbox input "false"
select index
type input "+33 7 84 44 0"
checkbox input "false"
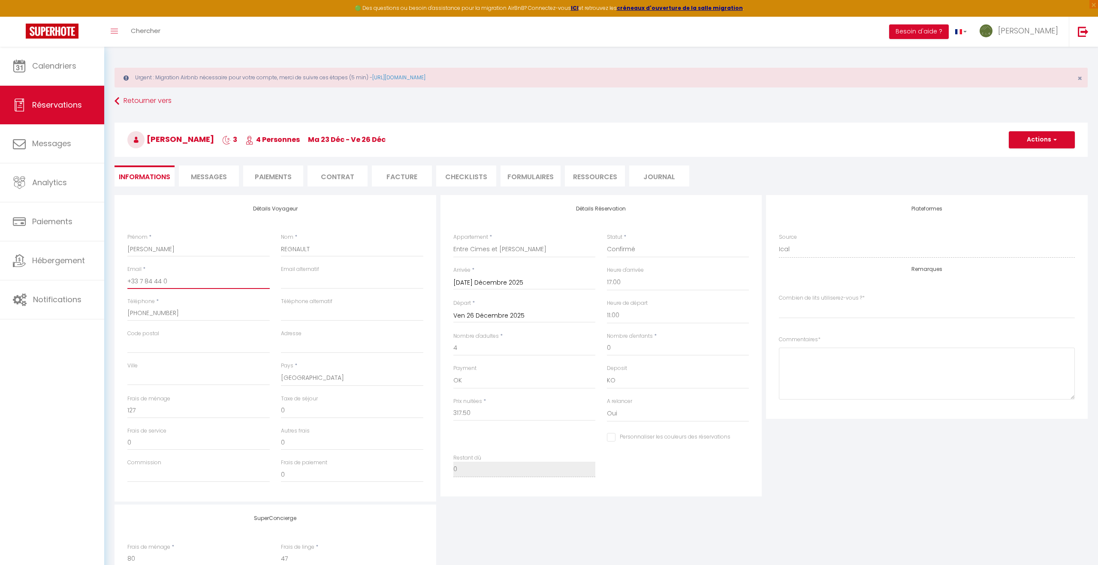
select index
type input "+33 7 84 44"
checkbox input "false"
select index
type input "+33 7 84 4"
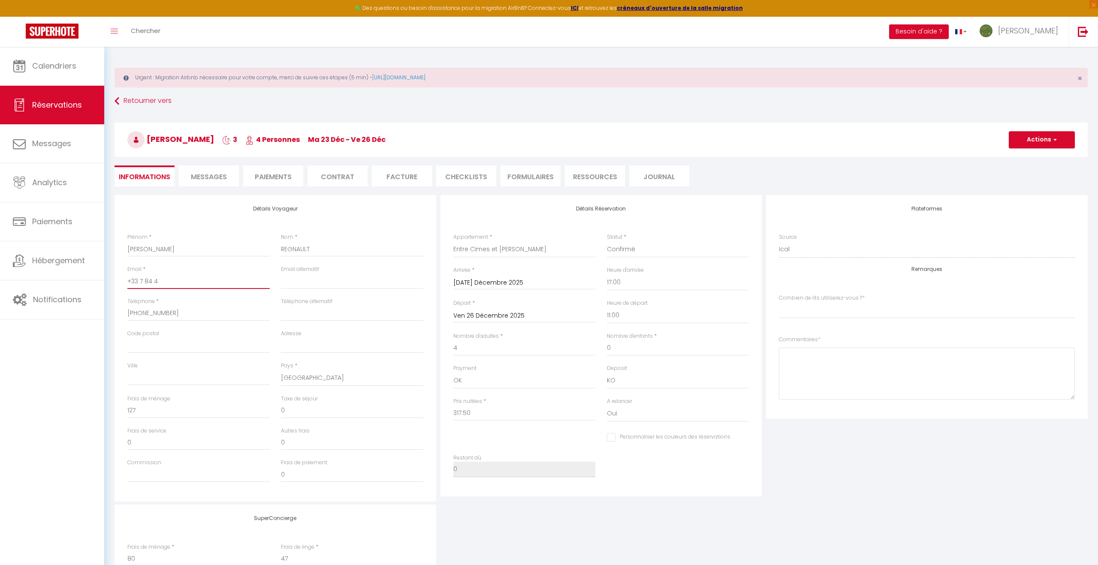
checkbox input "false"
select index
type input "+33 7 84"
checkbox input "false"
select index
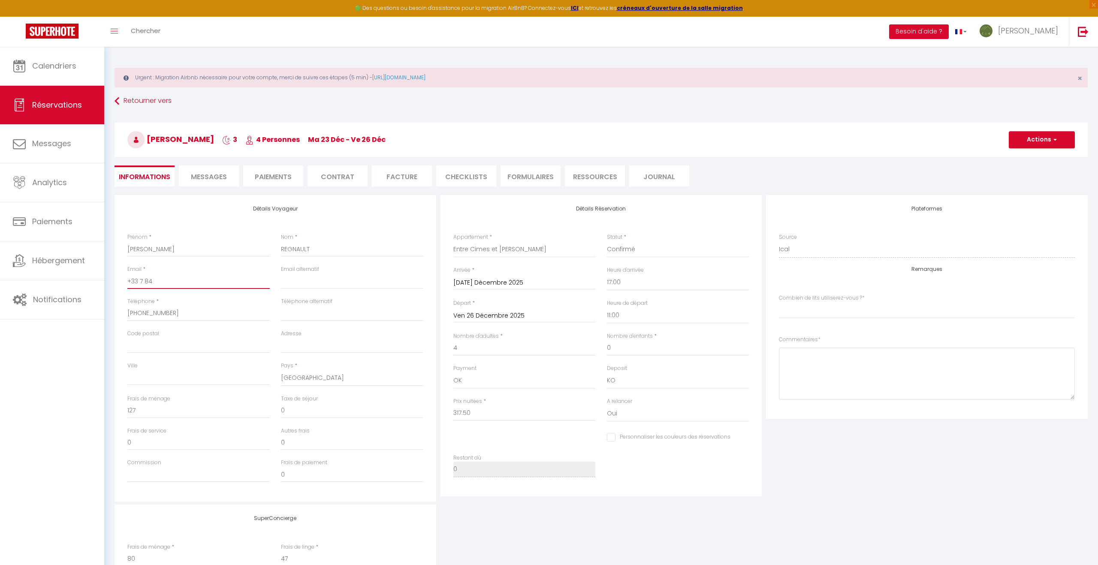
type input "+33 7 8"
checkbox input "false"
select index
type input "+33 7"
checkbox input "false"
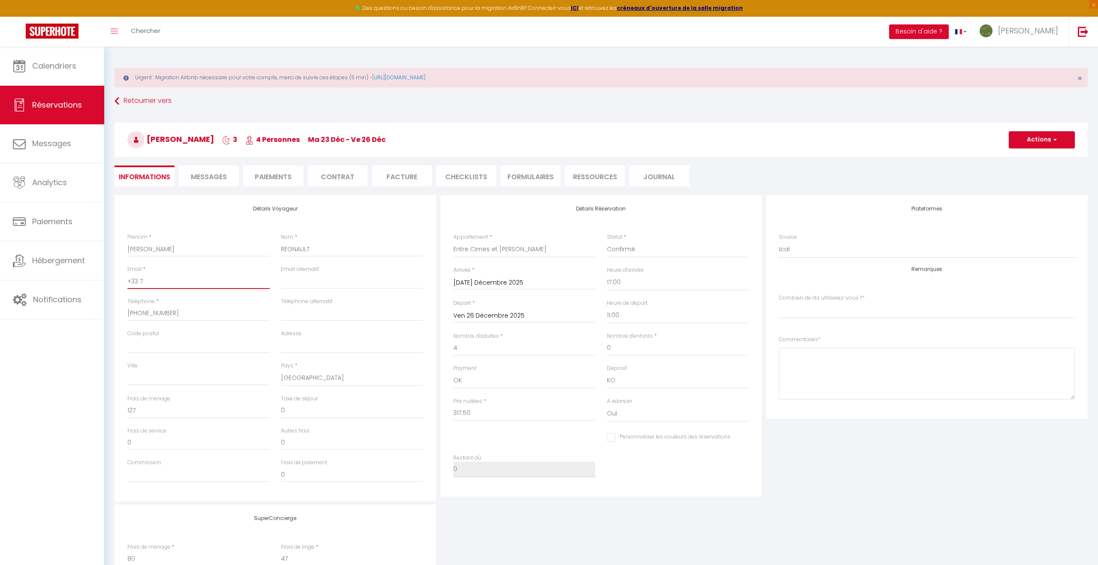
select index
type input "+33"
checkbox input "false"
select index
type input "+3"
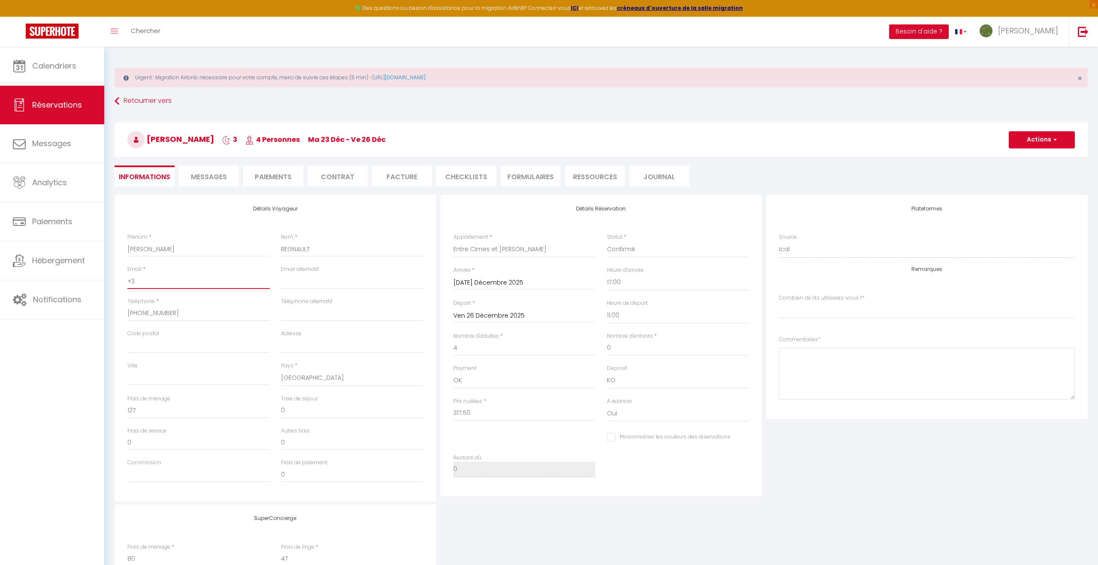
checkbox input "false"
select index
type input "+"
checkbox input "false"
select index
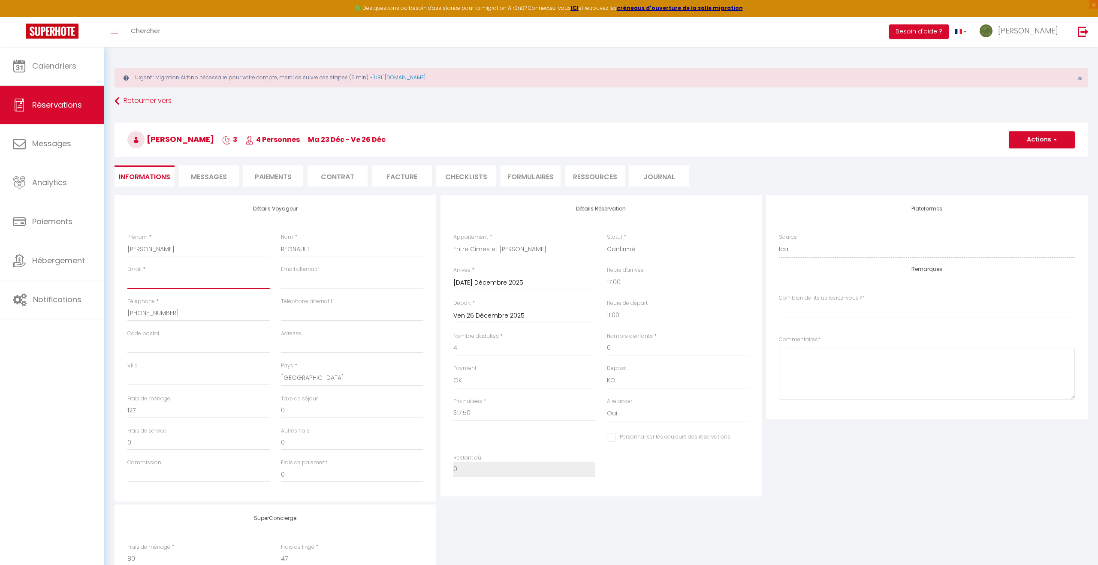
checkbox input "false"
select index
click at [545, 526] on div "SuperConcierge Frais de ménage * 80 Frais de linge * 47 Frais de checkin * 0" at bounding box center [601, 561] width 978 height 113
click at [805, 360] on textarea at bounding box center [927, 374] width 296 height 52
type textarea "h"
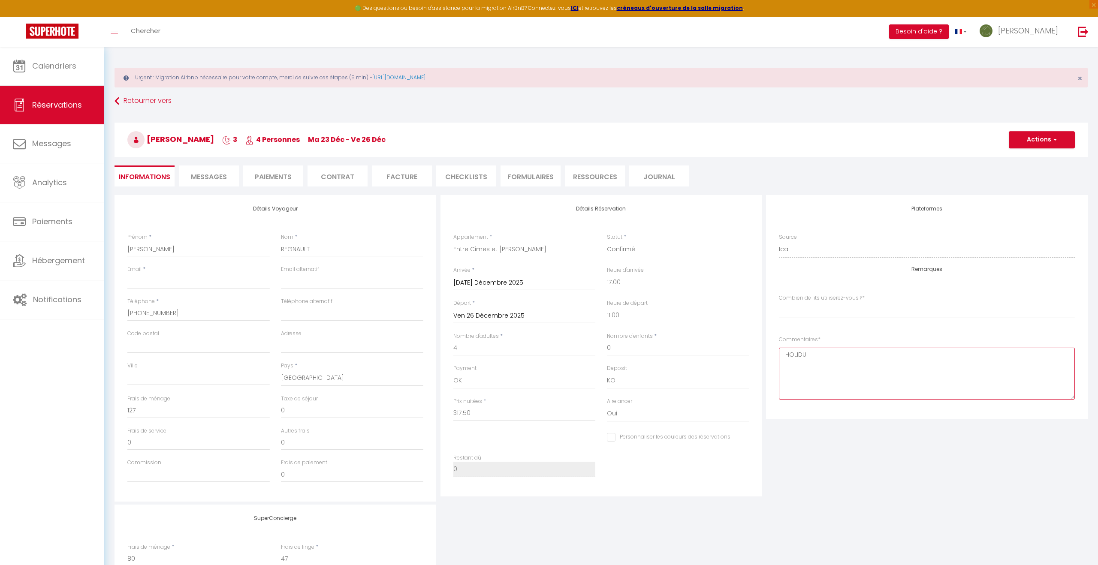
type textarea "HOLIDU"
drag, startPoint x: 545, startPoint y: 526, endPoint x: 175, endPoint y: 281, distance: 443.8
click at [175, 281] on input "Email client" at bounding box center [198, 281] width 142 height 15
paste input "[PHONE_NUMBER]"
type input "[PHONE_NUMBER]"
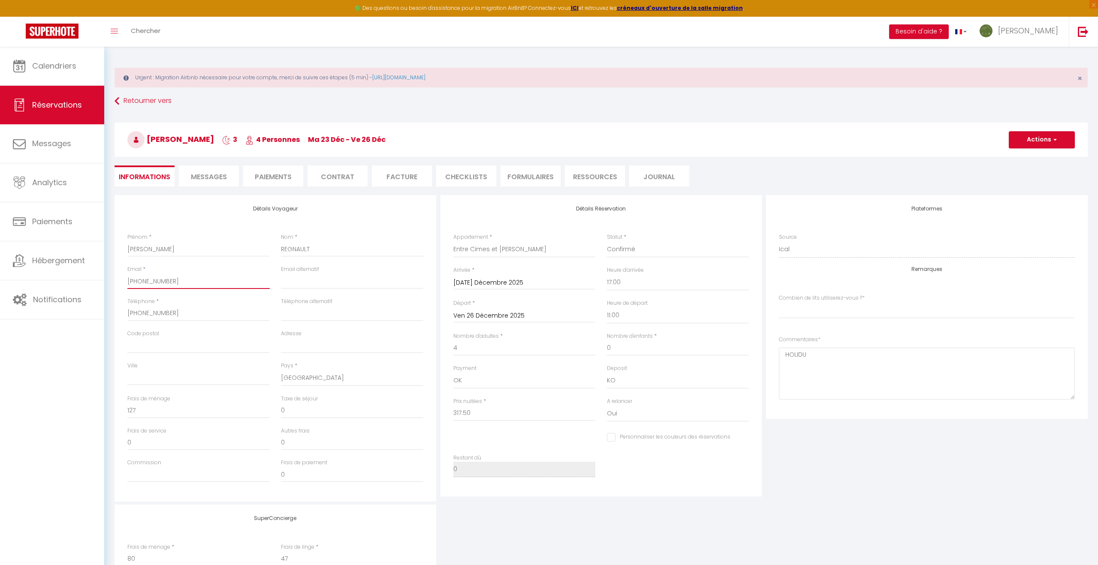
checkbox input "false"
select index
type input "+33 7 84 44 04 5"
checkbox input "false"
select index
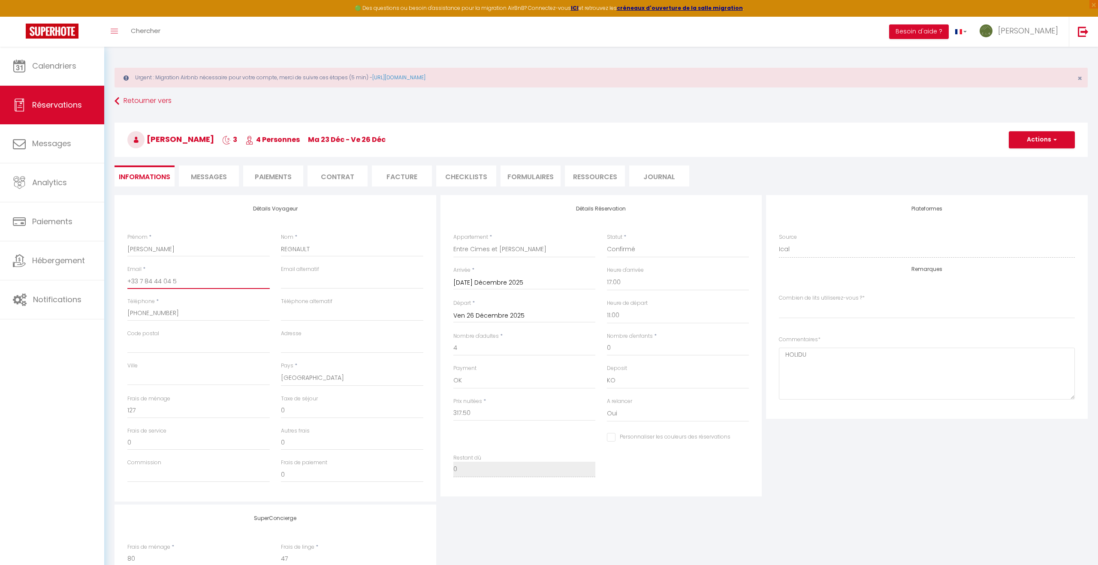
type input "+33 7 84 44 04"
checkbox input "false"
select index
type input "+33 7 84 44 0"
checkbox input "false"
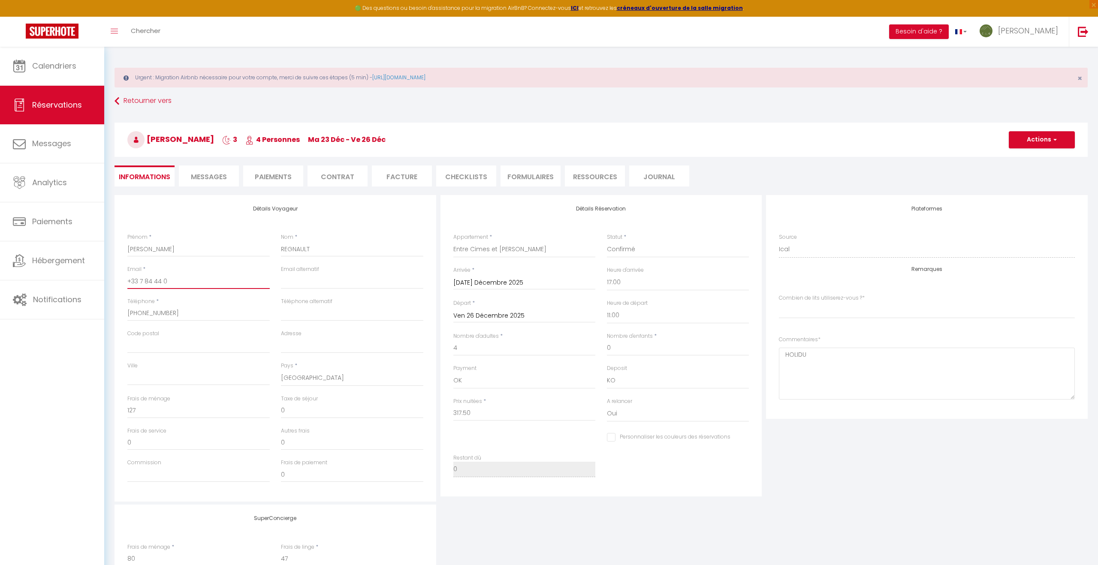
select index
type input "+33 7 84 44"
checkbox input "false"
select index
type input "+33 7 84 4"
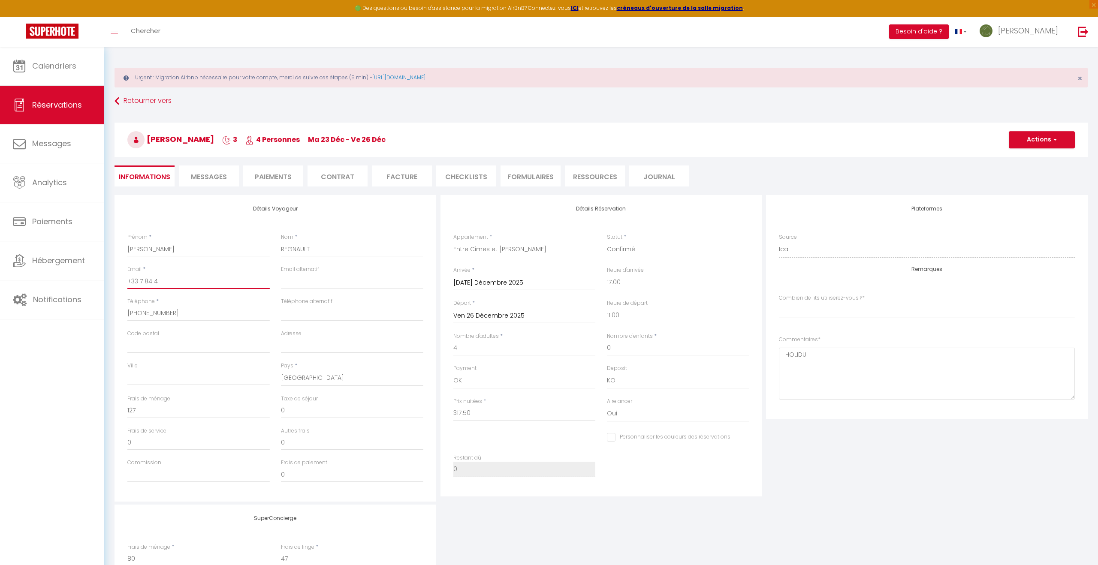
checkbox input "false"
select index
type input "+33 7 84"
checkbox input "false"
select index
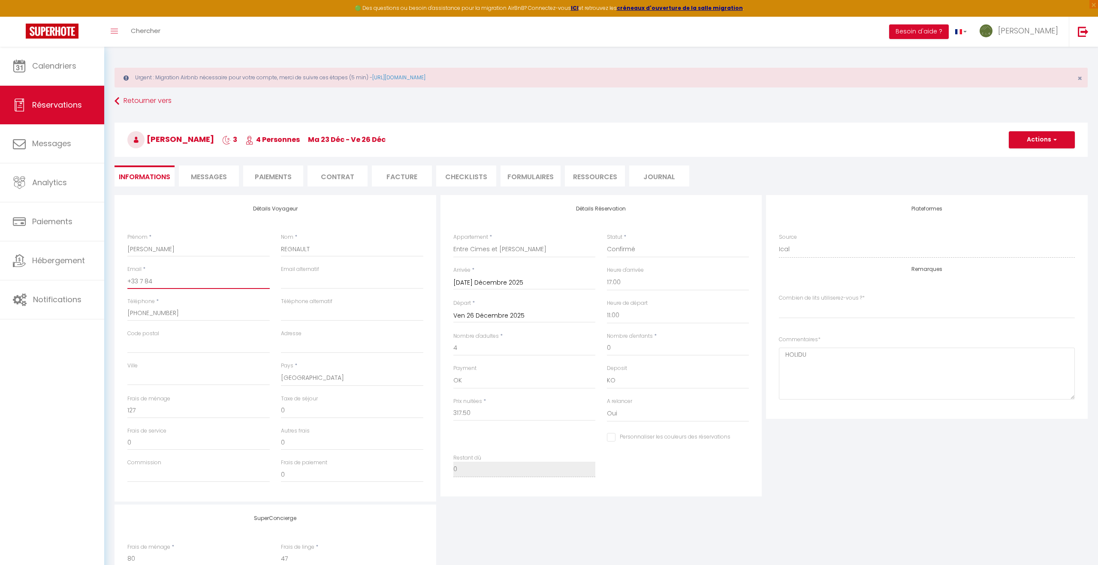
type input "+33 7 8"
checkbox input "false"
select index
type input "+33 7"
checkbox input "false"
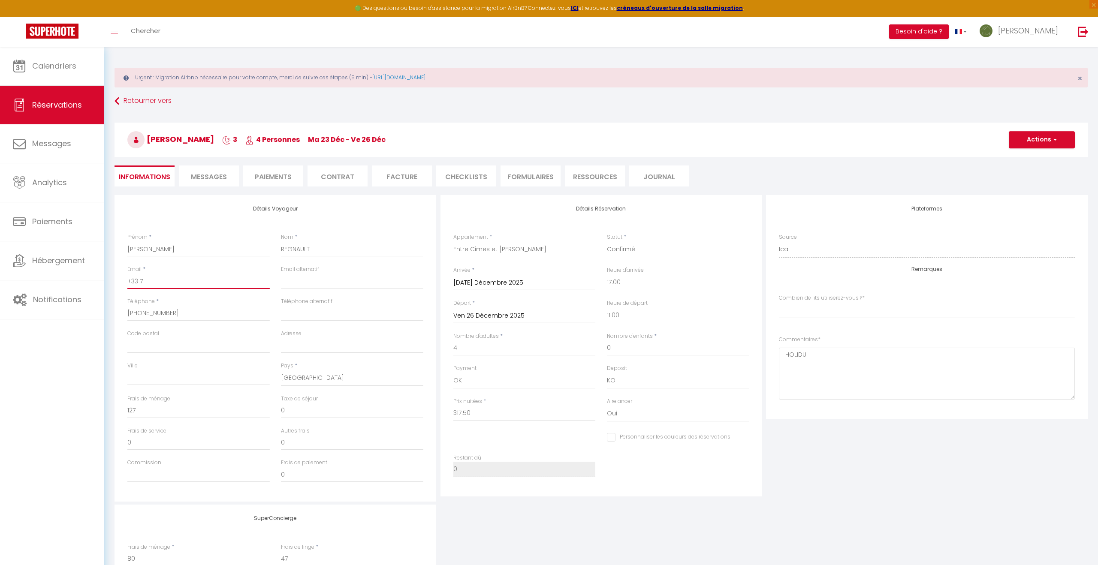
select index
type input "+33"
checkbox input "false"
select index
type input "+3"
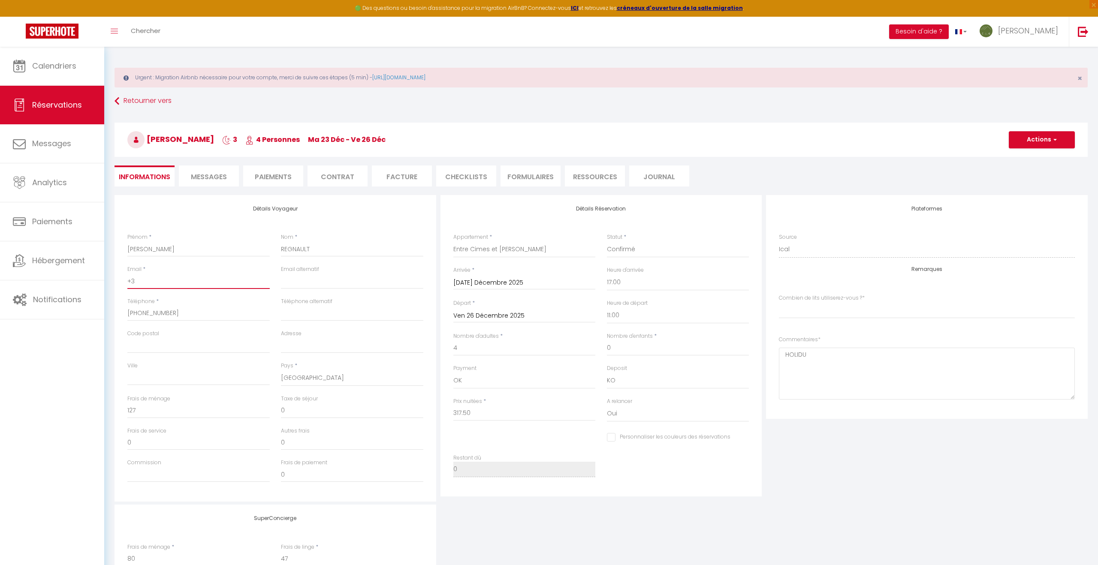
checkbox input "false"
select index
type input "+"
checkbox input "false"
select index
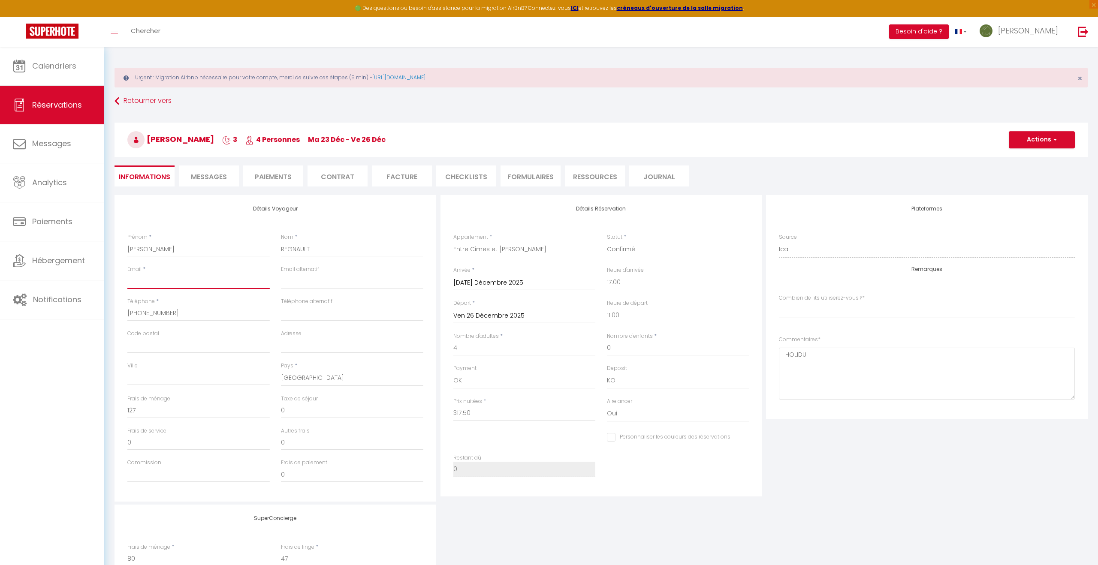
checkbox input "false"
select index
type input "C"
checkbox input "false"
select index
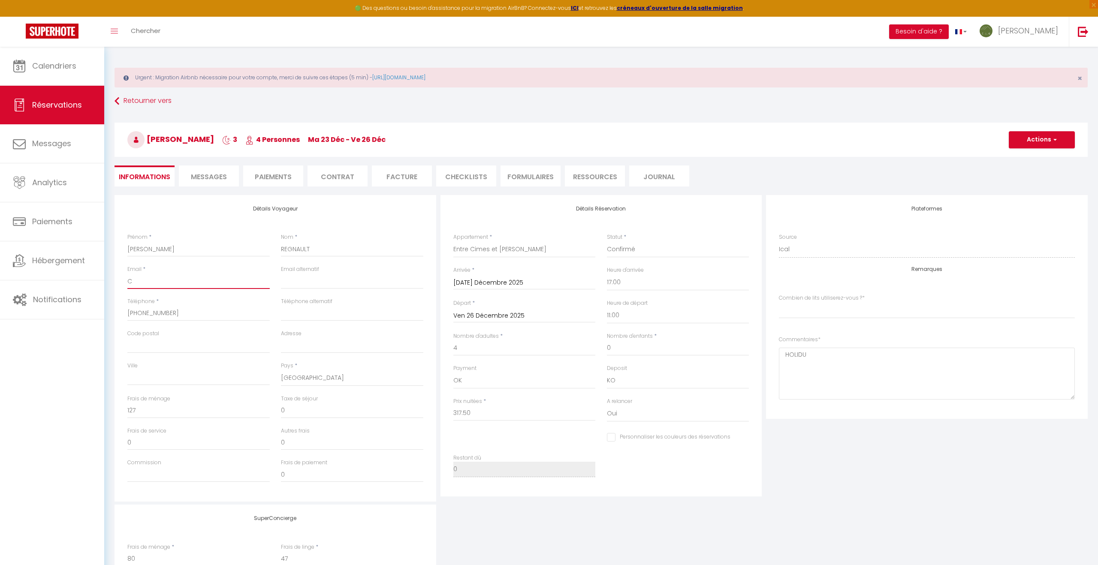
type input "CL"
checkbox input "false"
select index
type input "C"
checkbox input "false"
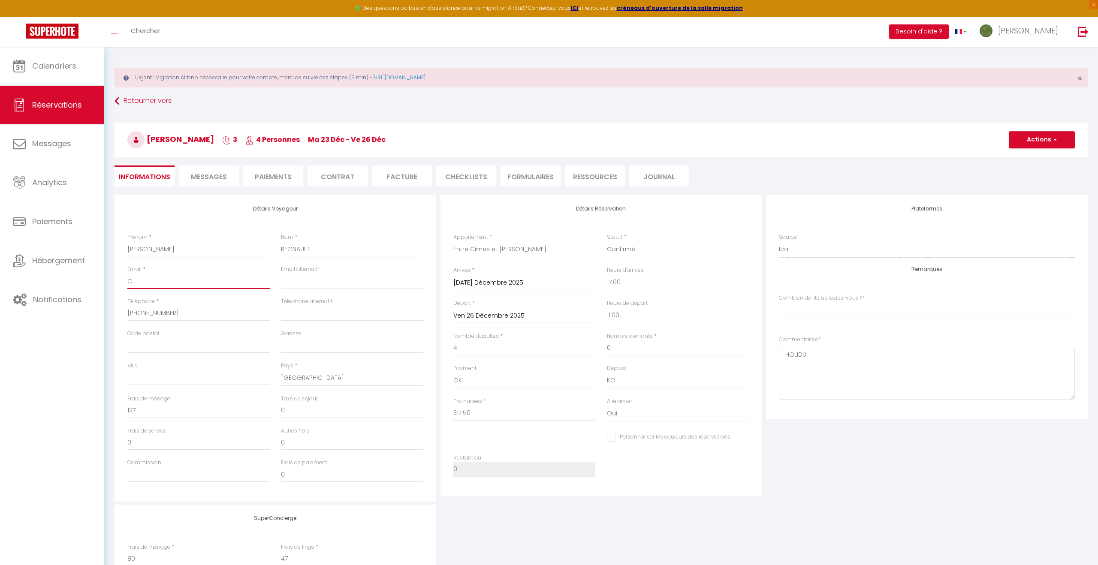
select index
checkbox input "false"
select index
paste input "[PHONE_NUMBER]"
type input "[PHONE_NUMBER]"
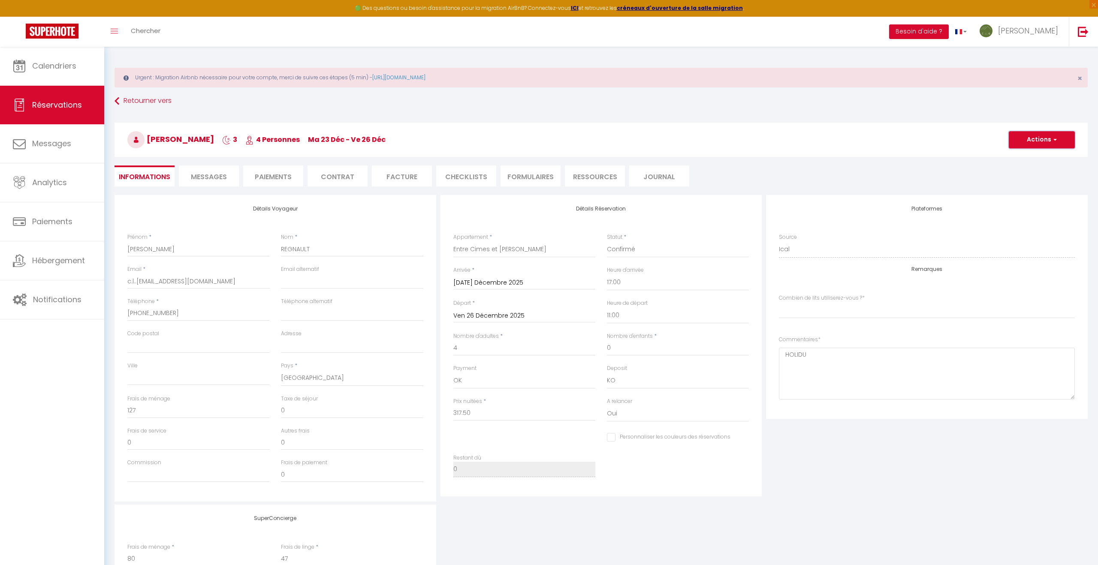
click at [1043, 139] on button "Actions" at bounding box center [1042, 139] width 66 height 17
click at [1024, 158] on link "Enregistrer" at bounding box center [1033, 158] width 68 height 11
drag, startPoint x: 1043, startPoint y: 139, endPoint x: 135, endPoint y: 283, distance: 918.9
click at [135, 283] on input "c.l..g.solutionglobale@gmail.com" at bounding box center [198, 281] width 142 height 15
drag, startPoint x: 135, startPoint y: 283, endPoint x: 1045, endPoint y: 144, distance: 920.4
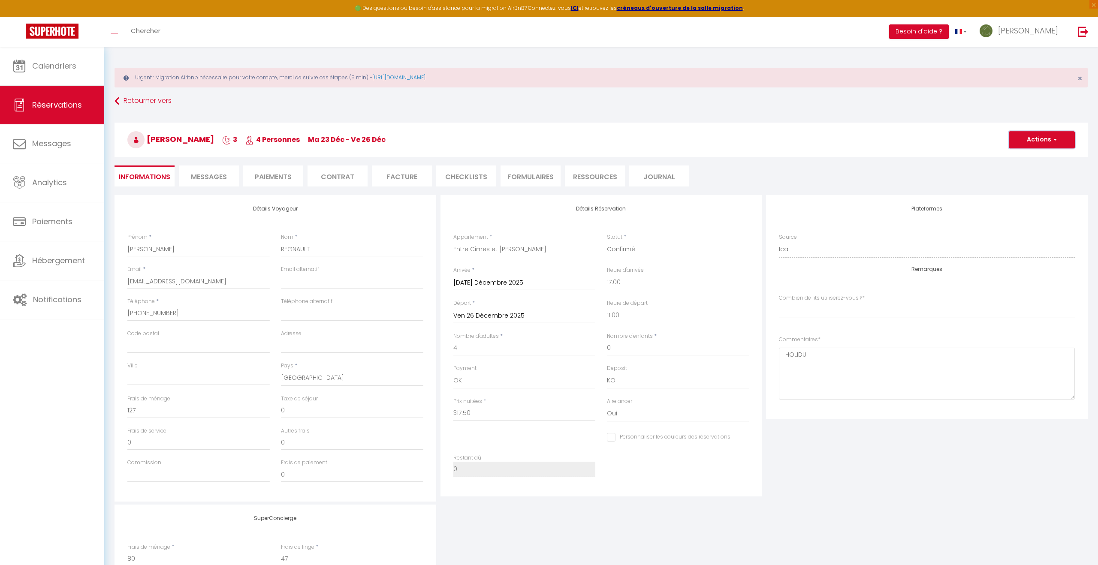
click at [1045, 144] on button "Actions" at bounding box center [1042, 139] width 66 height 17
drag, startPoint x: 1045, startPoint y: 144, endPoint x: 1030, endPoint y: 159, distance: 21.5
click at [1030, 159] on link "Enregistrer" at bounding box center [1033, 158] width 68 height 11
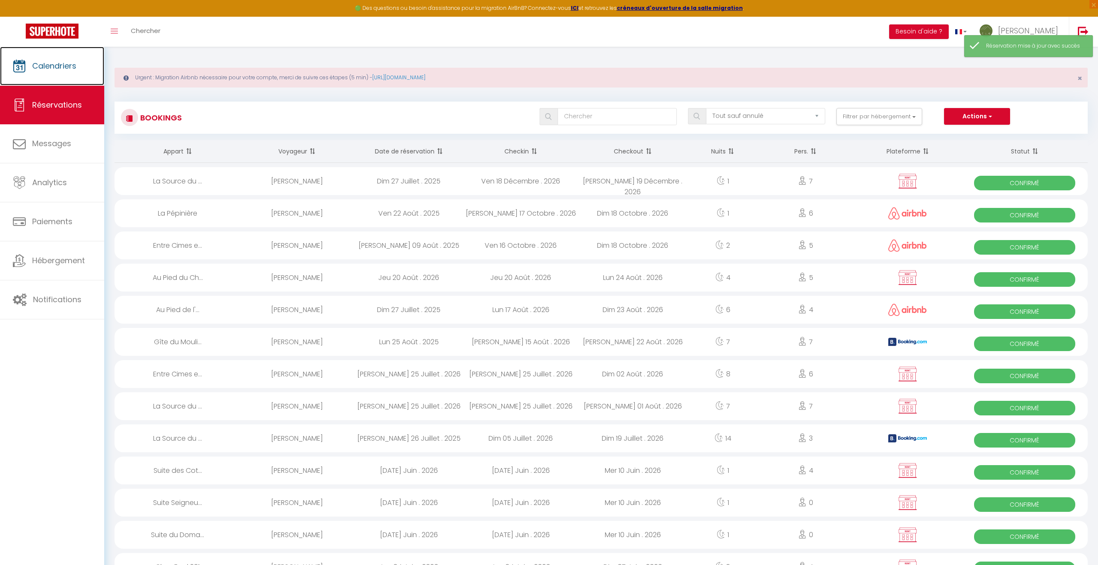
click at [51, 68] on span "Calendriers" at bounding box center [54, 65] width 44 height 11
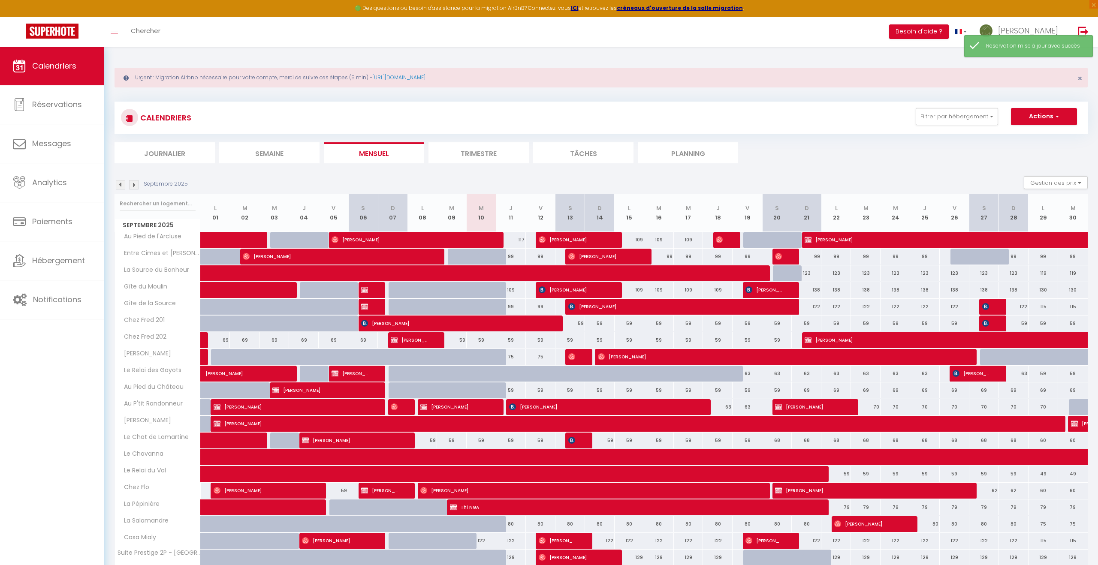
drag, startPoint x: 1030, startPoint y: 159, endPoint x: 137, endPoint y: 185, distance: 893.4
click at [137, 185] on img at bounding box center [133, 184] width 9 height 9
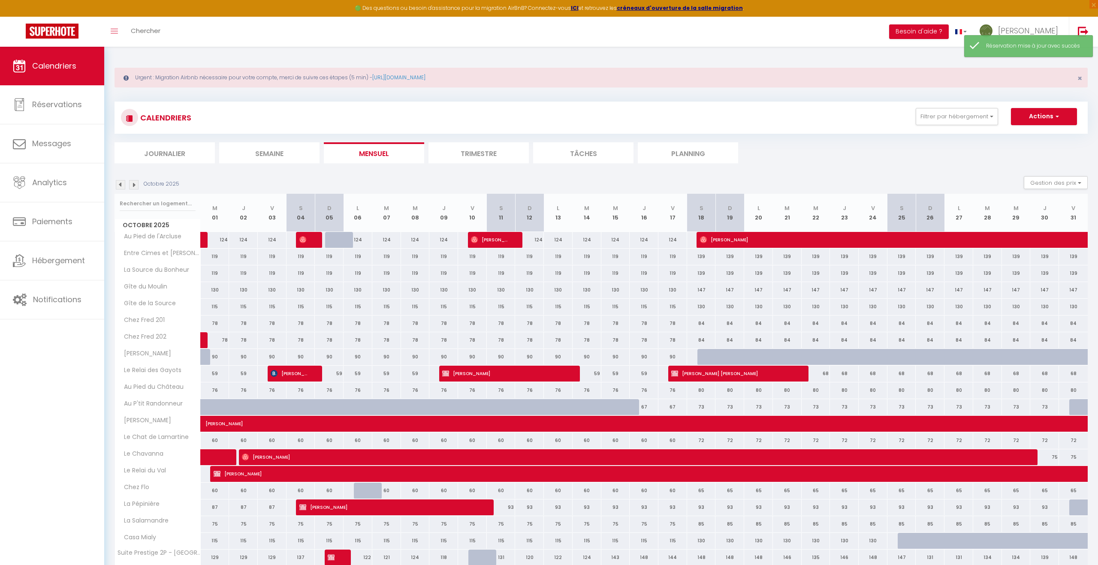
click at [137, 185] on img at bounding box center [133, 184] width 9 height 9
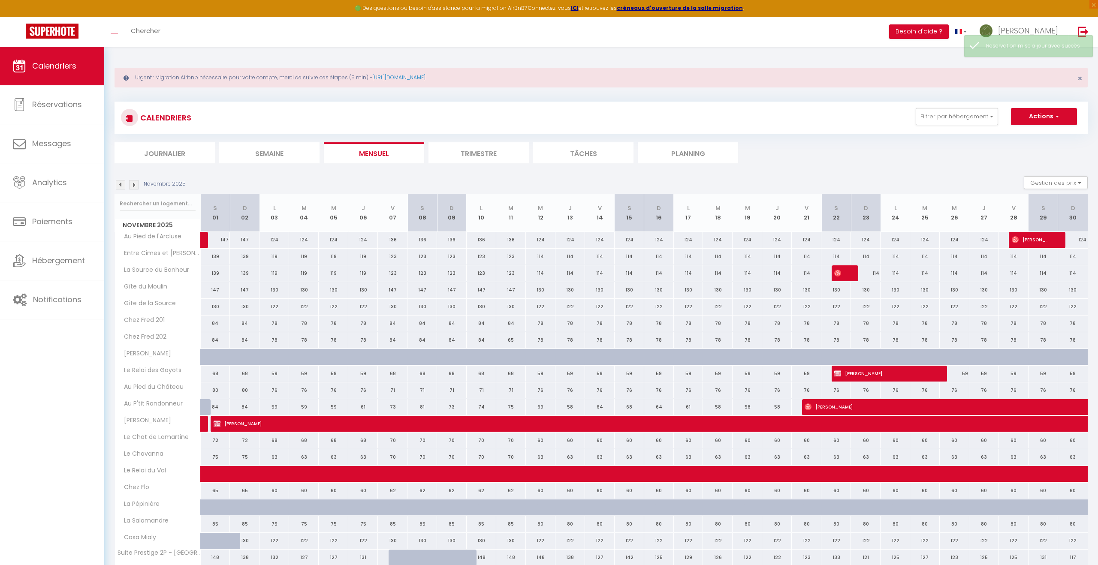
click at [137, 185] on img at bounding box center [133, 184] width 9 height 9
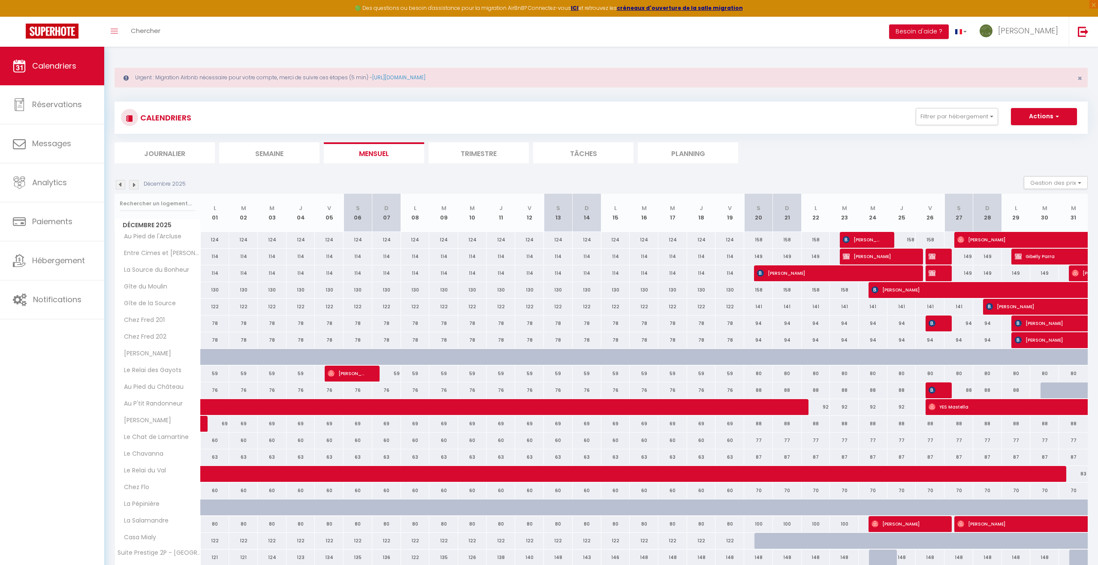
click at [121, 184] on img at bounding box center [120, 184] width 9 height 9
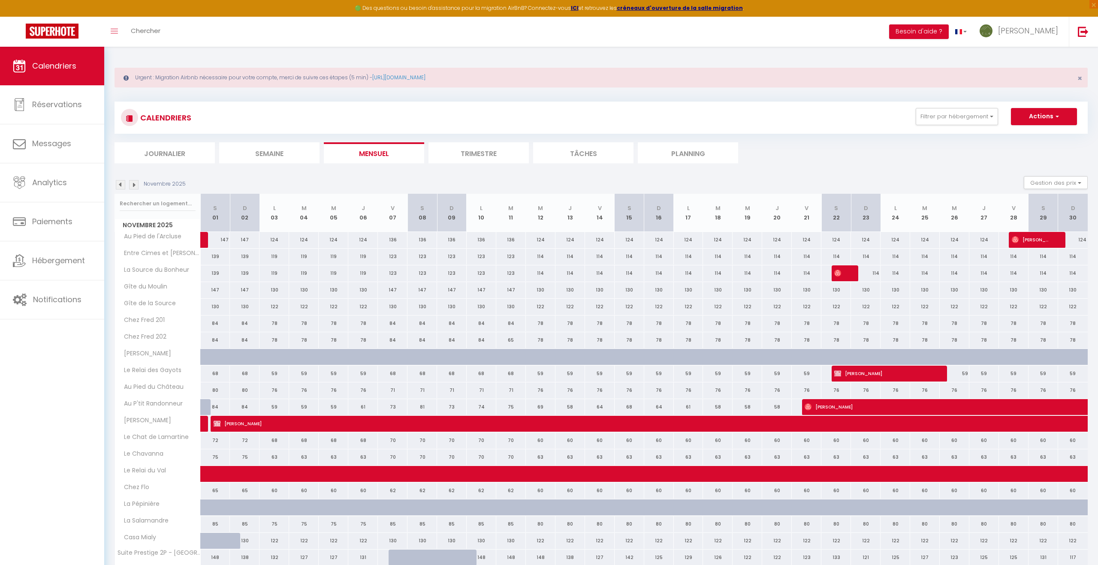
click at [121, 184] on img at bounding box center [120, 184] width 9 height 9
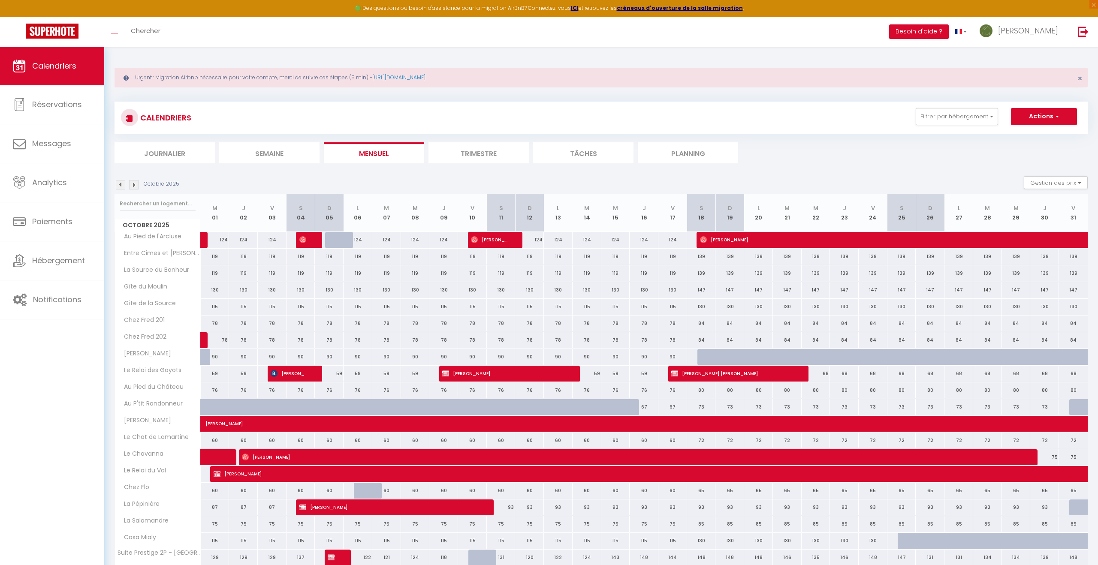
click at [121, 184] on img at bounding box center [120, 184] width 9 height 9
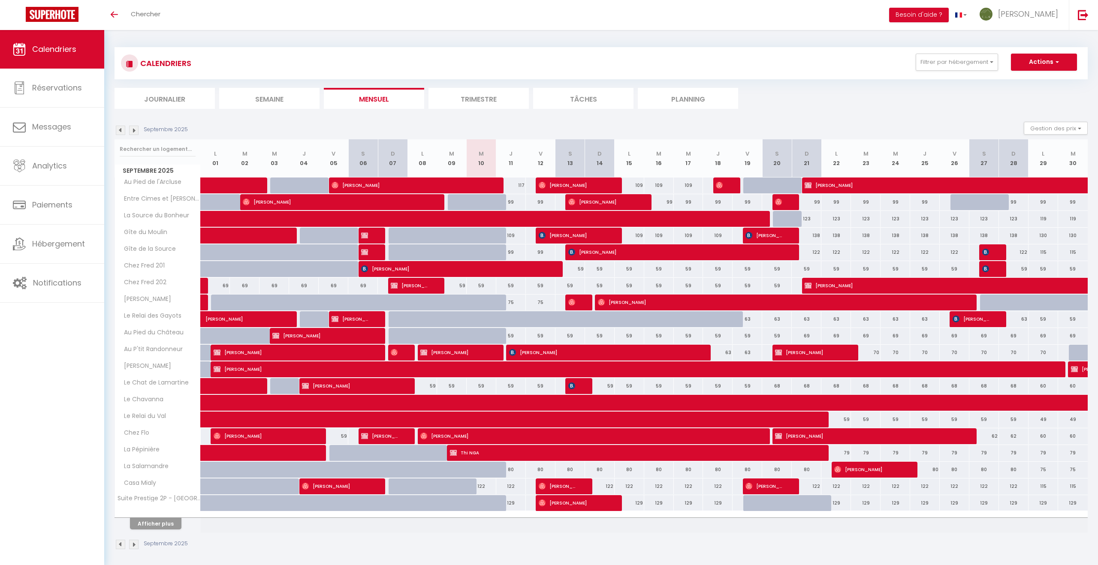
scroll to position [5, 0]
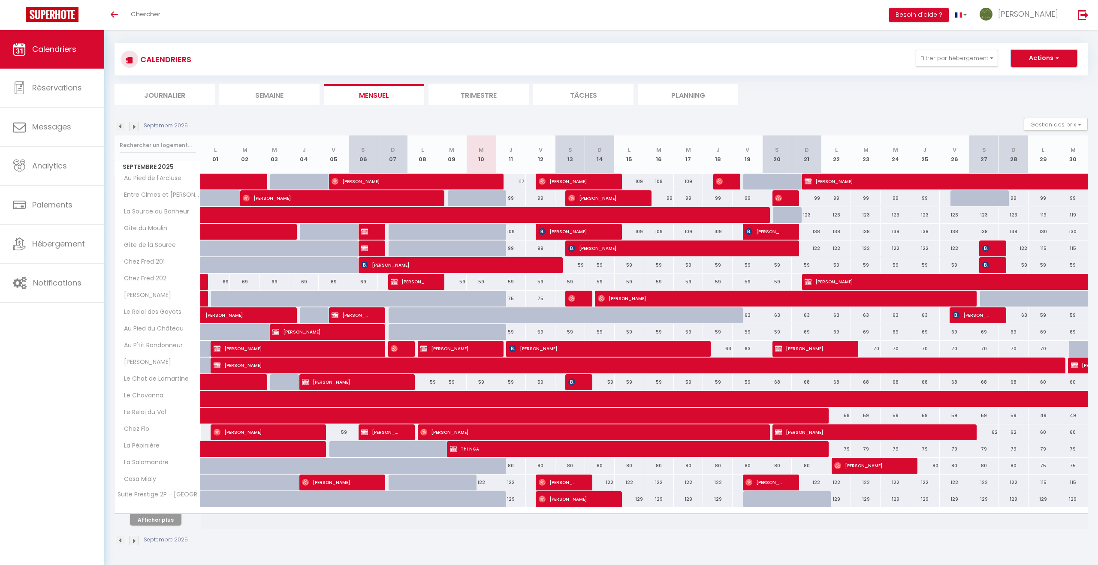
click at [1039, 58] on button "Actions" at bounding box center [1044, 58] width 66 height 17
click at [1023, 78] on link "Nouvelle réservation" at bounding box center [1035, 78] width 75 height 13
select select
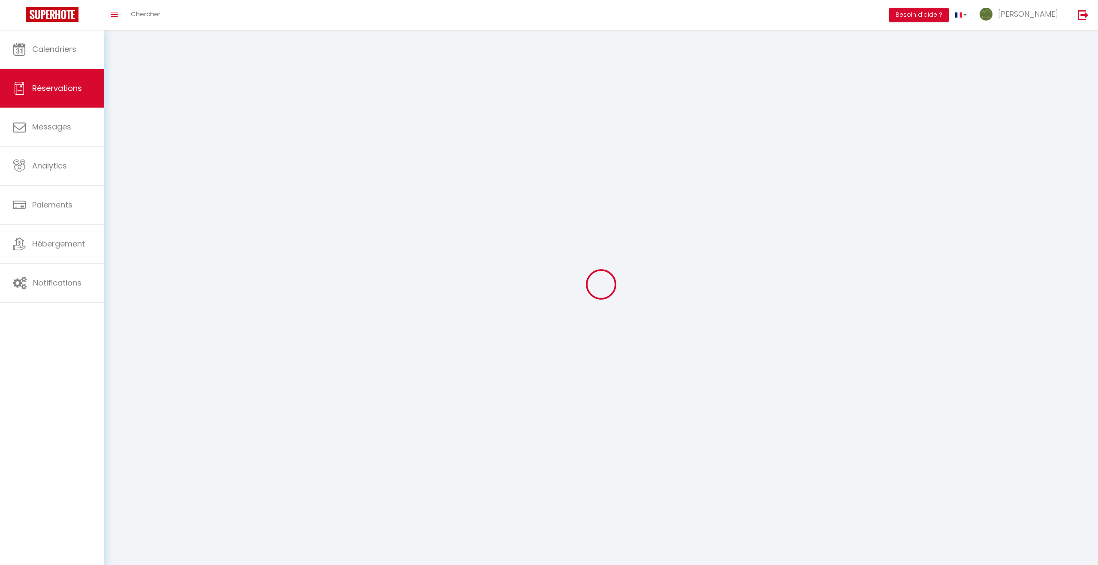
select select
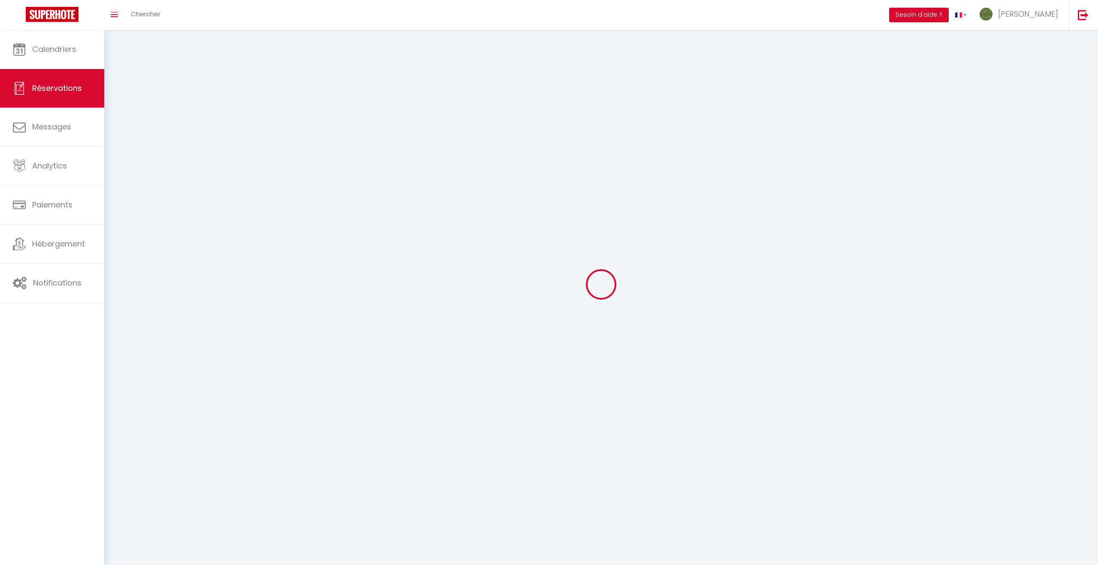
select select
checkbox input "false"
select select
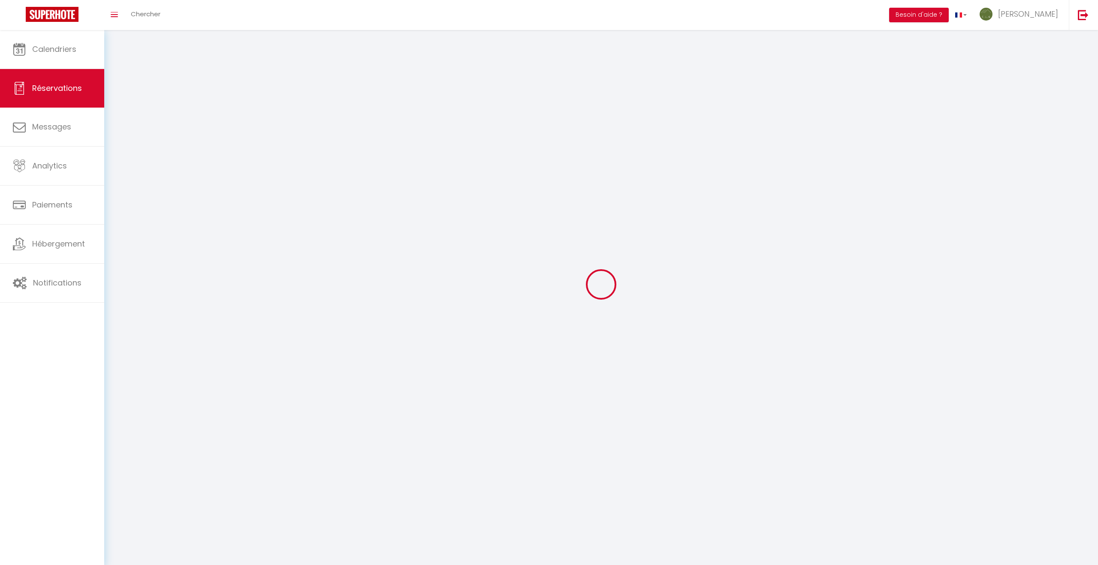
select select
checkbox input "false"
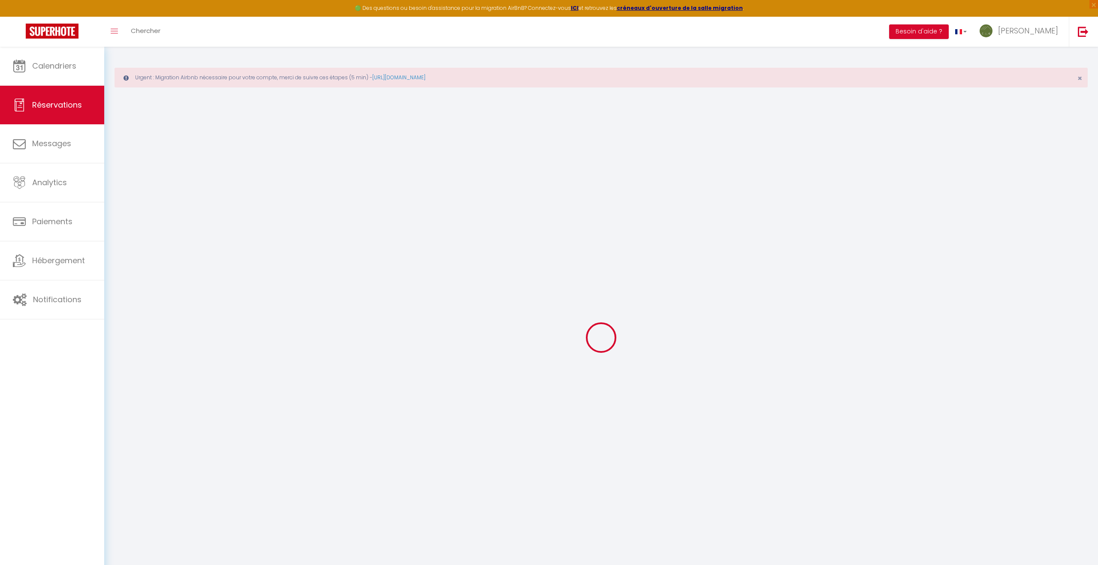
select select
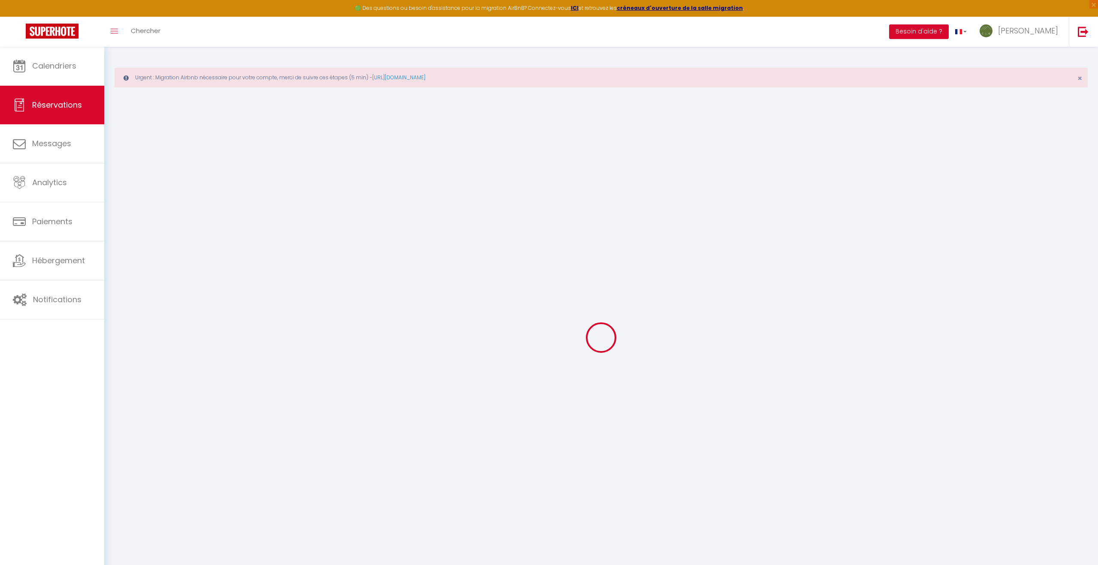
select select
checkbox input "false"
select select
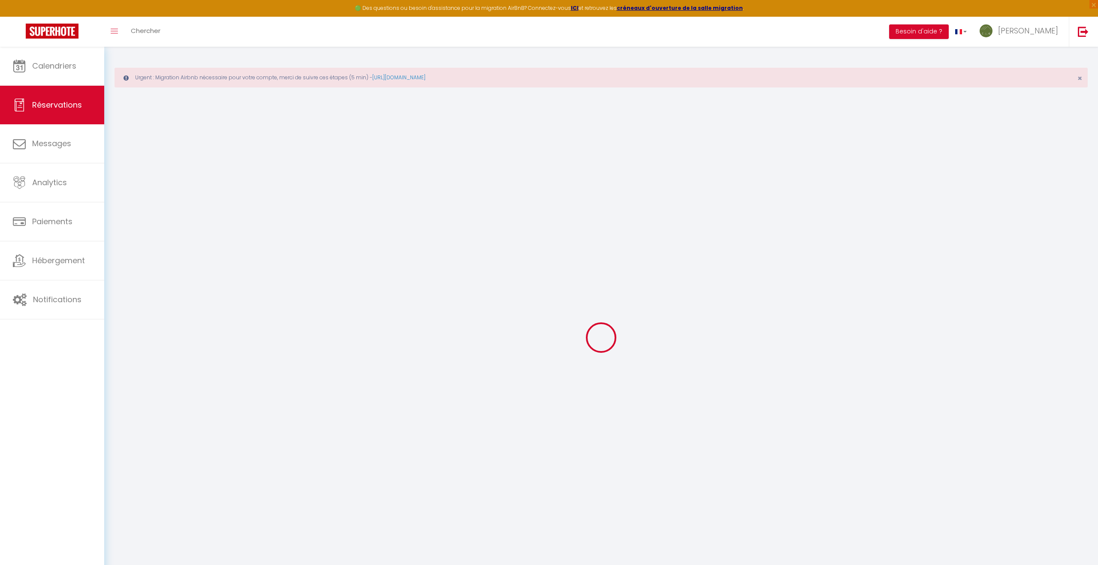
select select
checkbox input "false"
select select
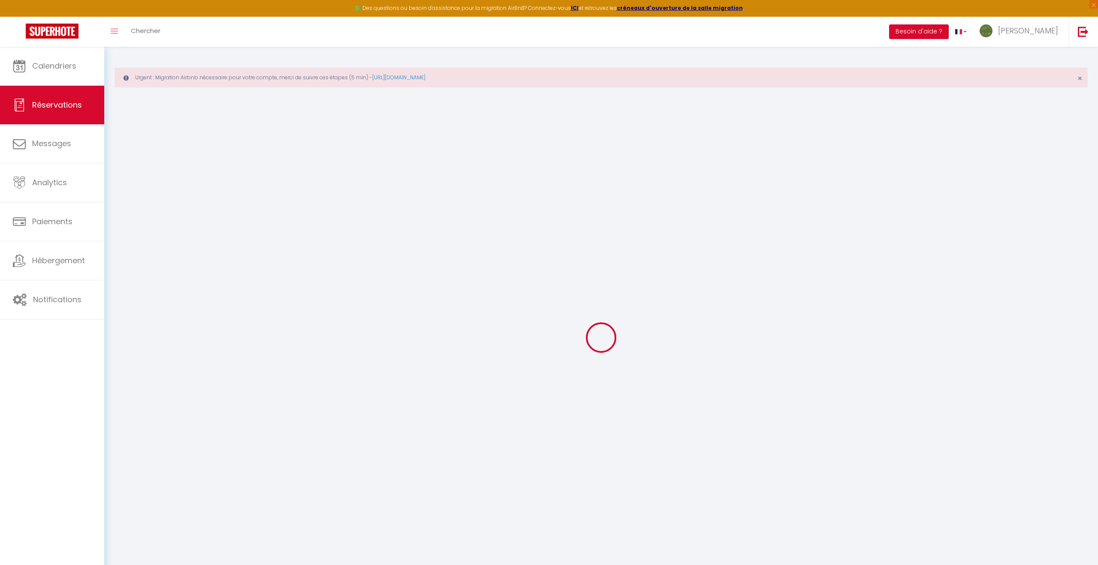
select select
checkbox input "false"
select select
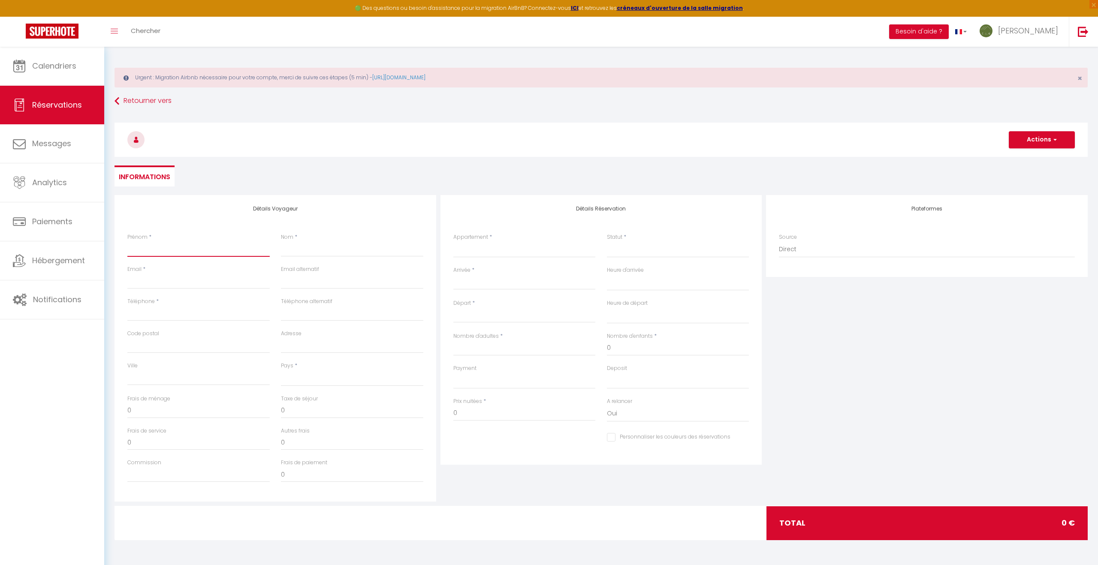
click at [155, 250] on input "Prénom" at bounding box center [198, 248] width 142 height 15
type input "L"
select select
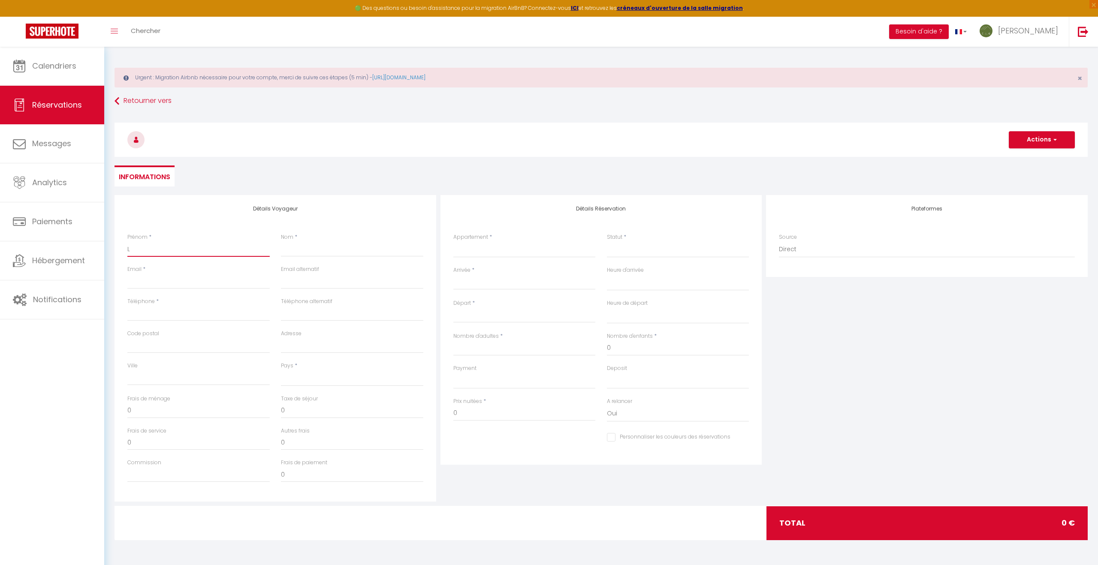
select select
checkbox input "false"
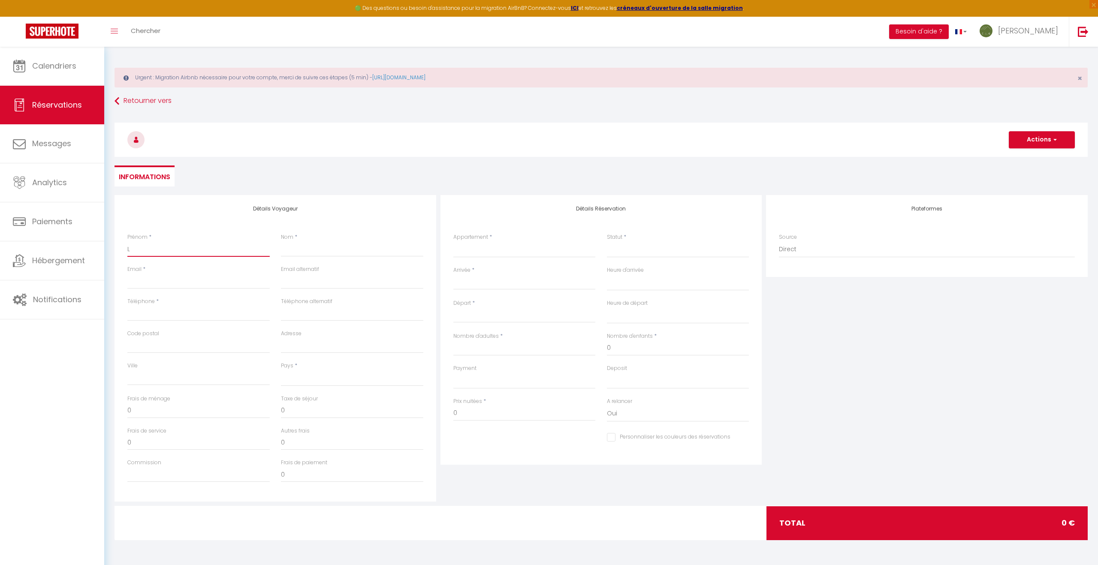
type input "LU"
select select
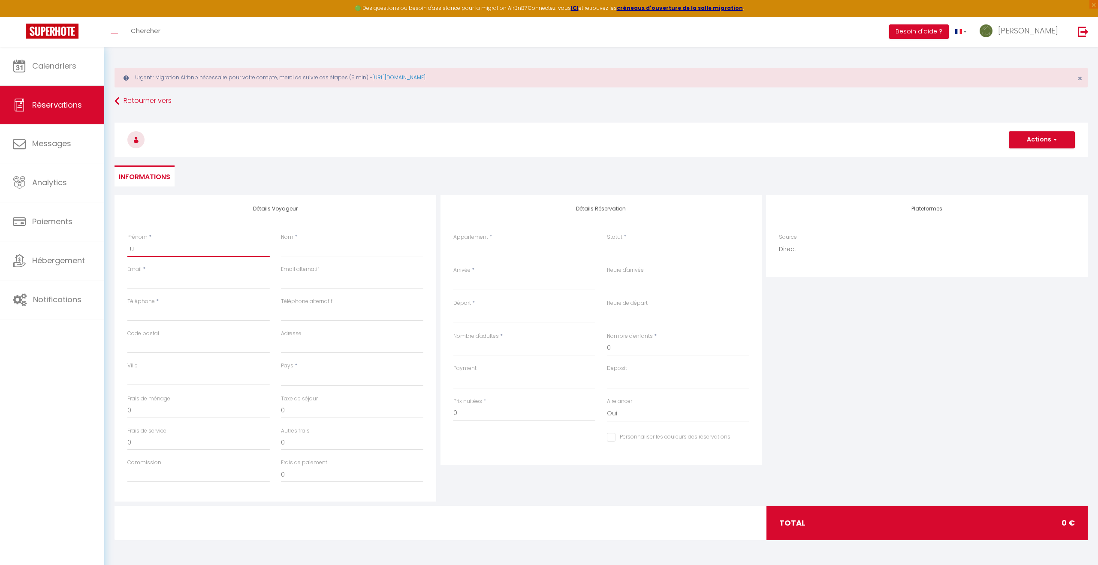
select select
checkbox input "false"
type input "LUD"
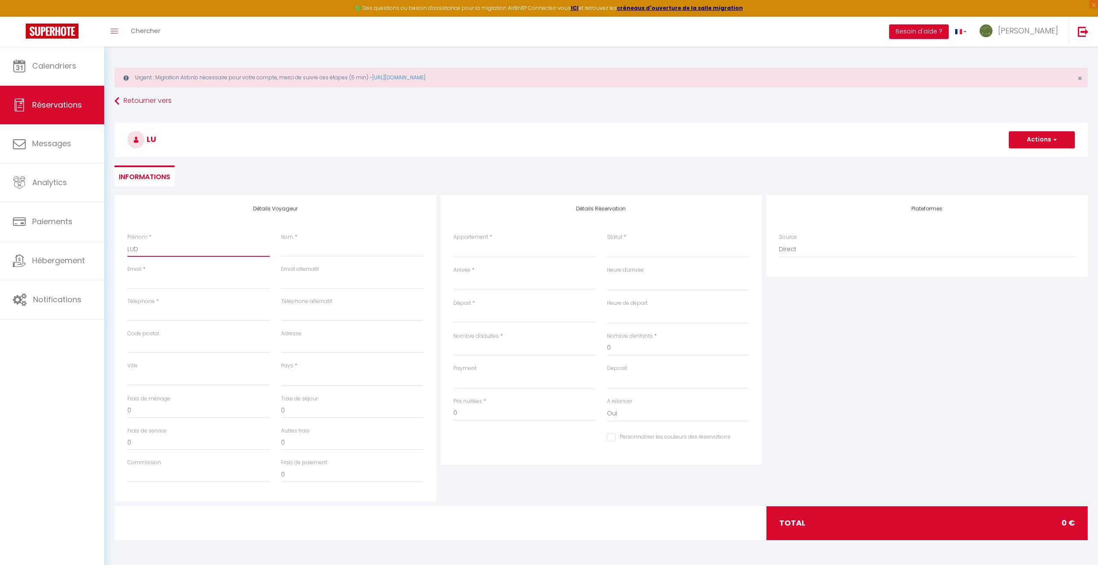
select select
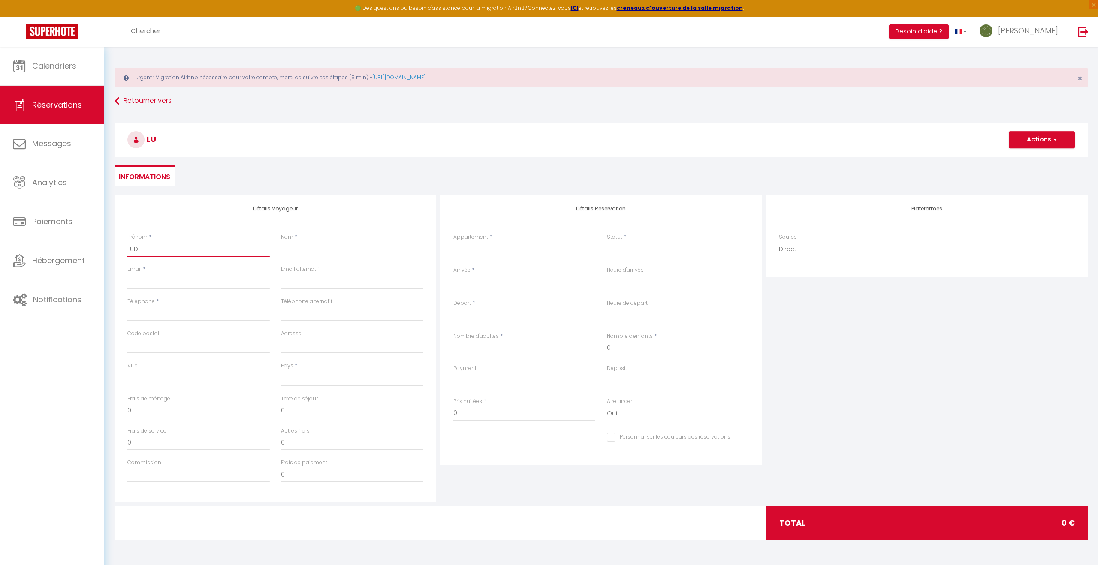
select select
checkbox input "false"
type input "LUDI"
select select
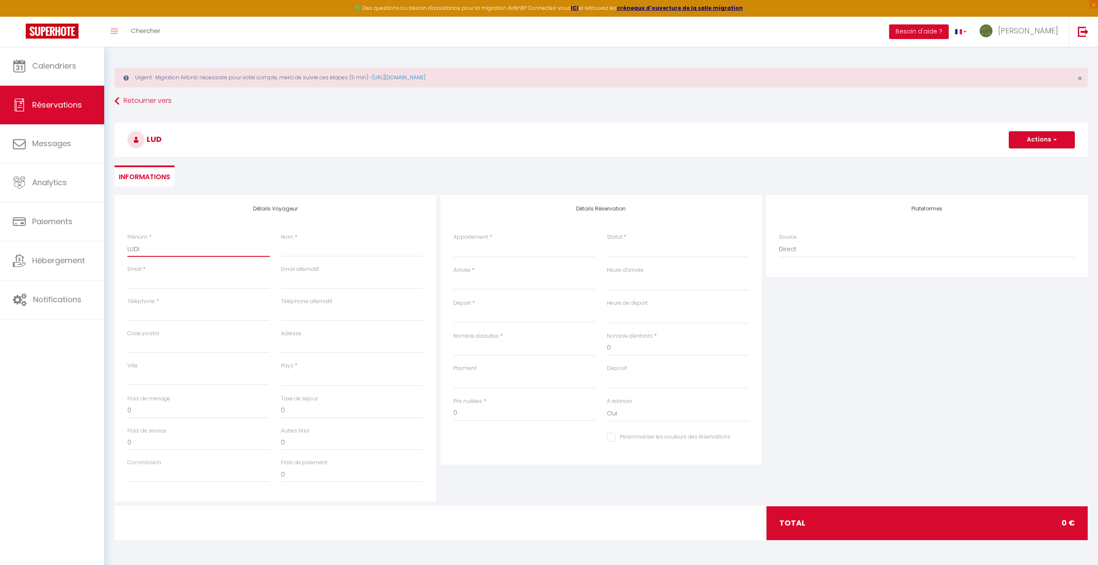
select select
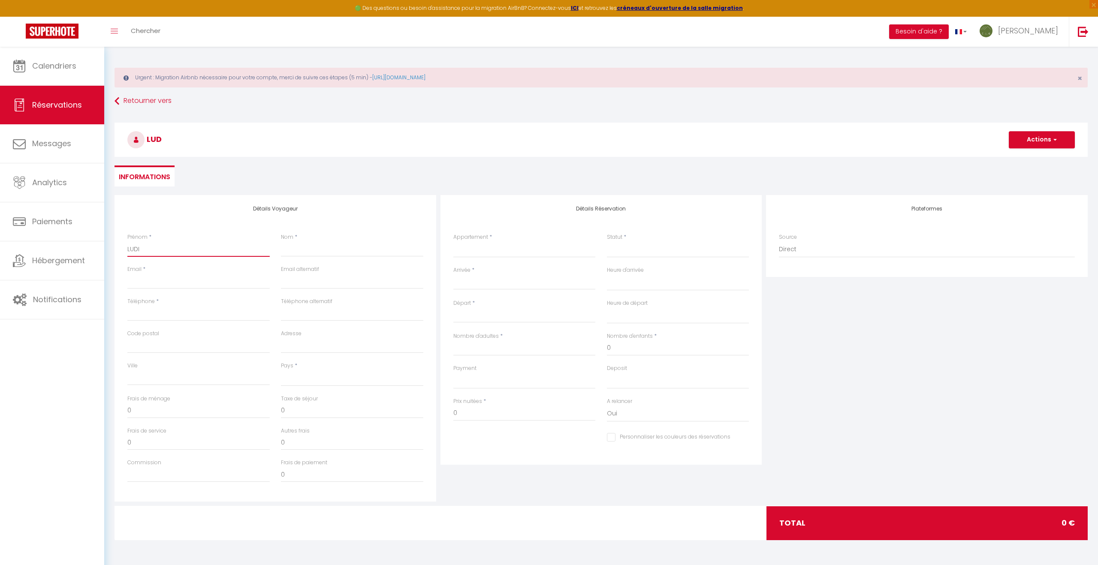
select select
checkbox input "false"
type input "LUDIV"
select select
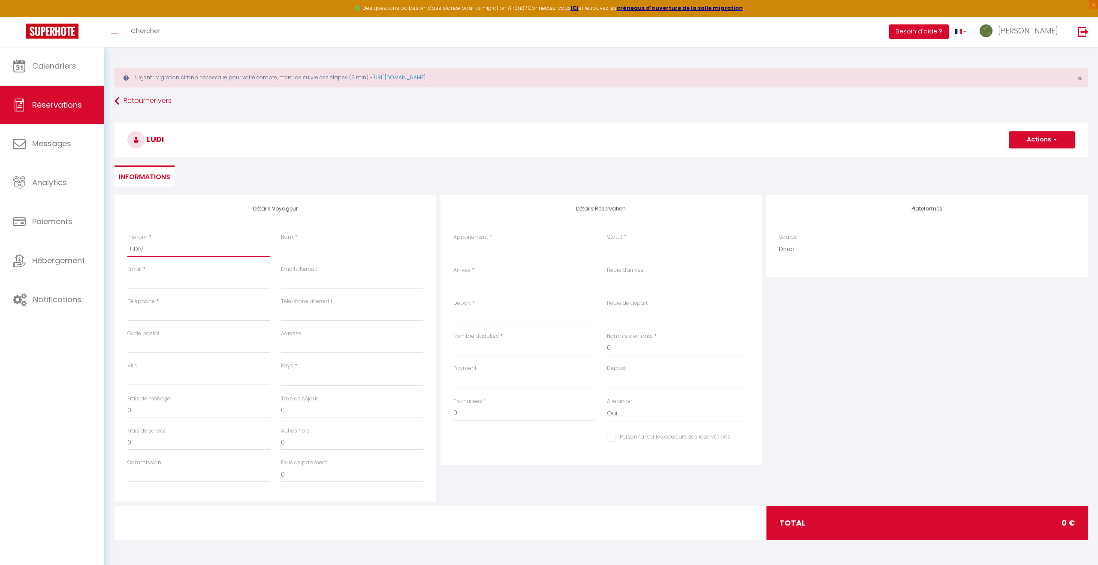
select select
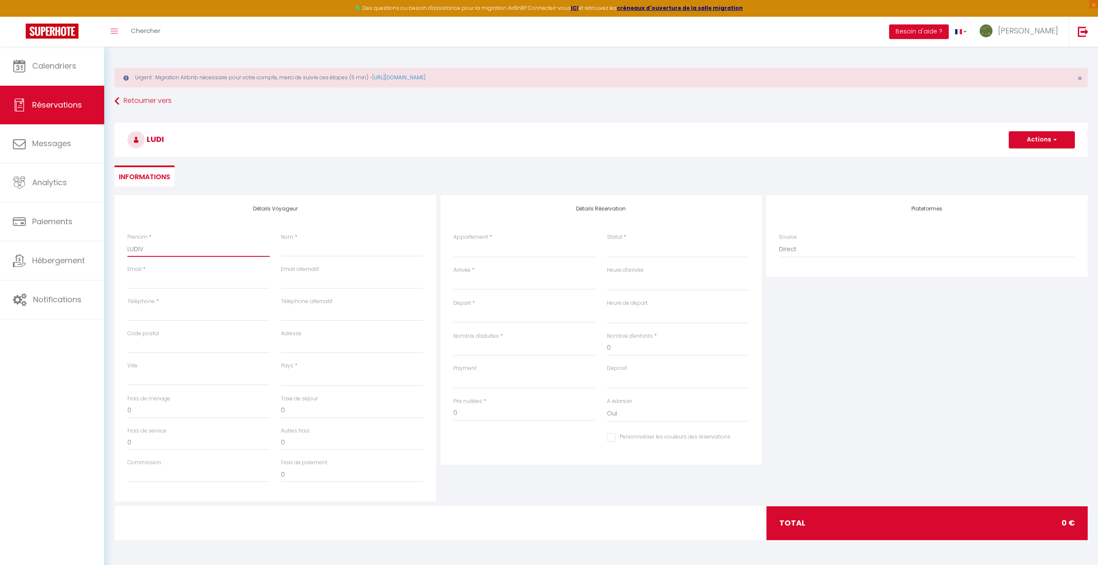
checkbox input "false"
type input "LUDIVI"
select select
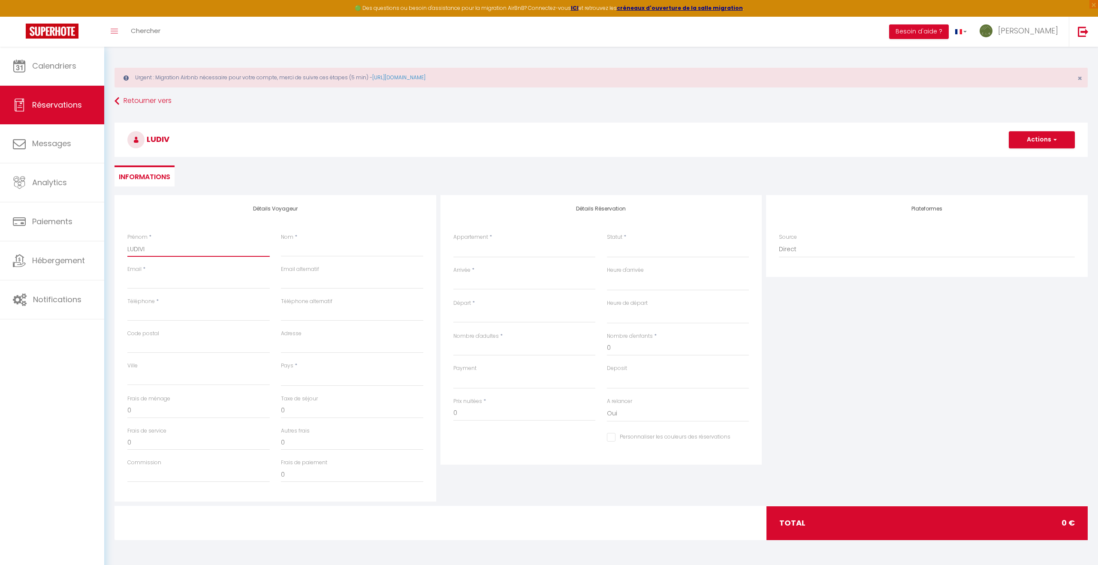
select select
checkbox input "false"
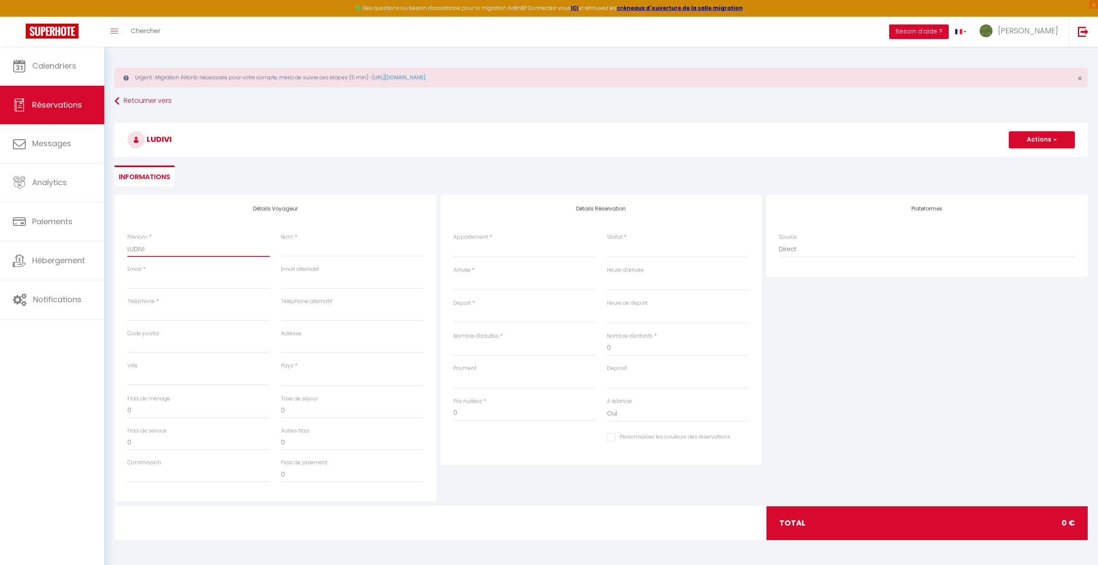
type input "LUDIVIN"
select select
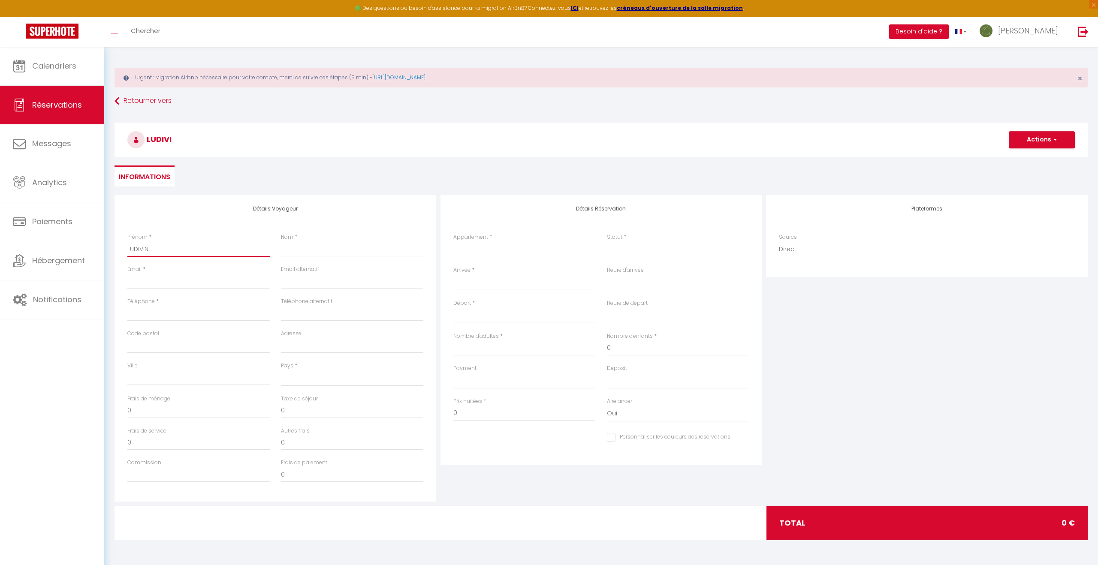
select select
checkbox input "false"
type input "LUDIVINE"
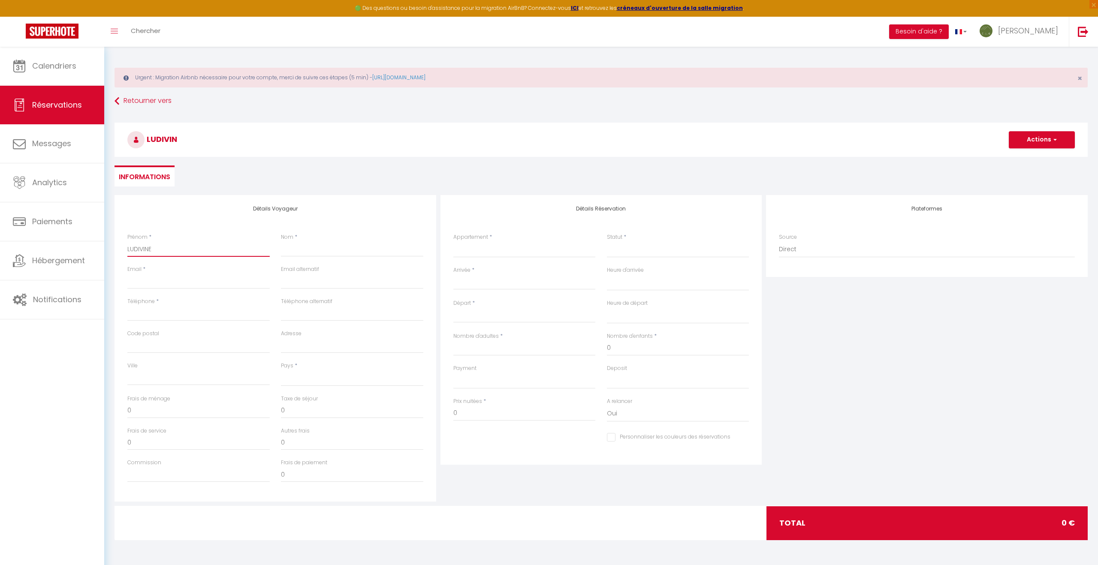
select select
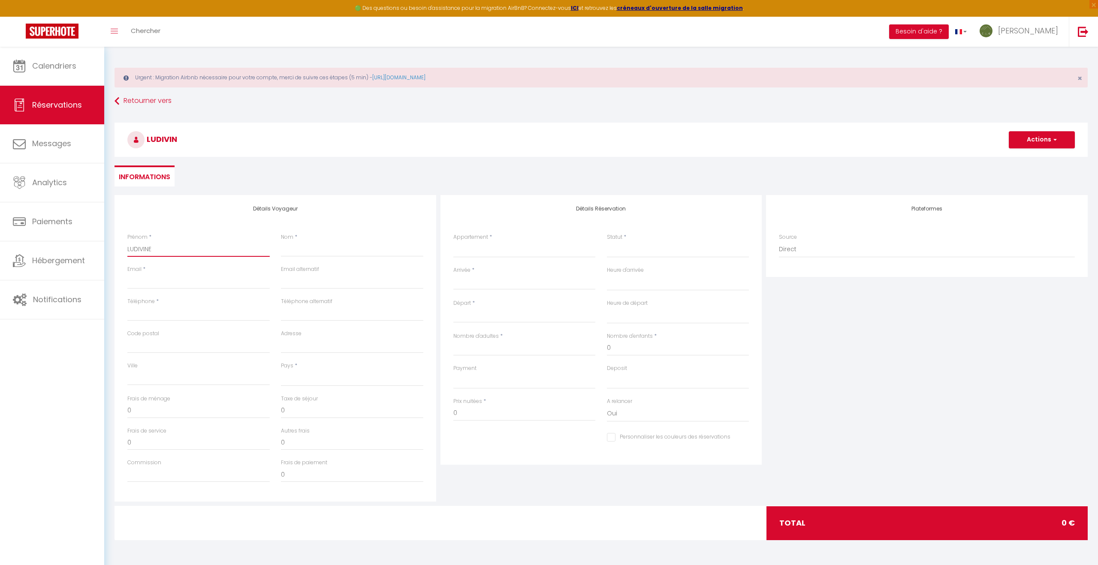
select select
checkbox input "false"
type input "LUDIVIN"
select select
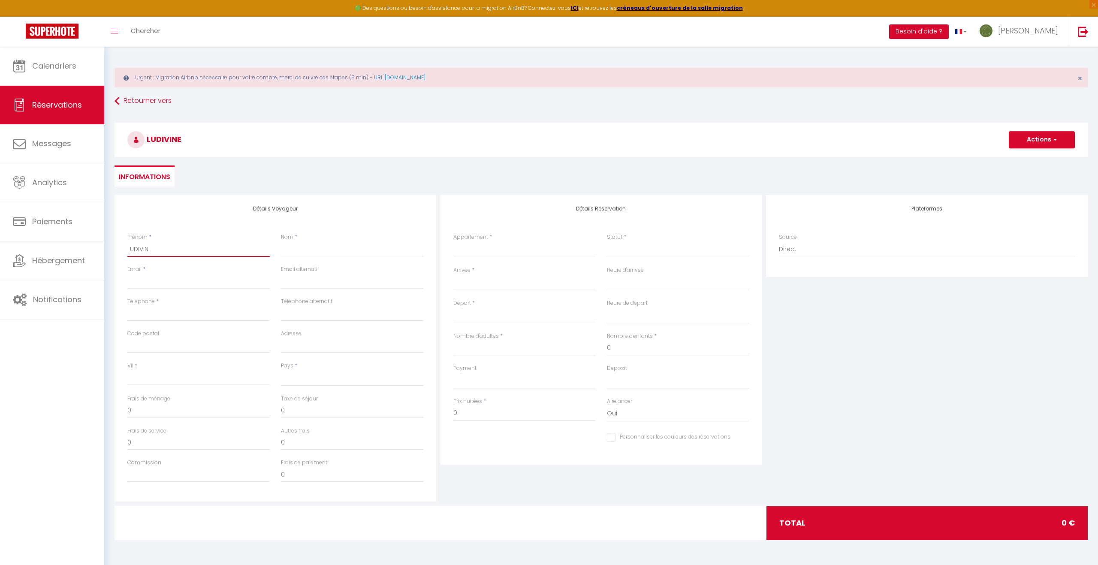
select select
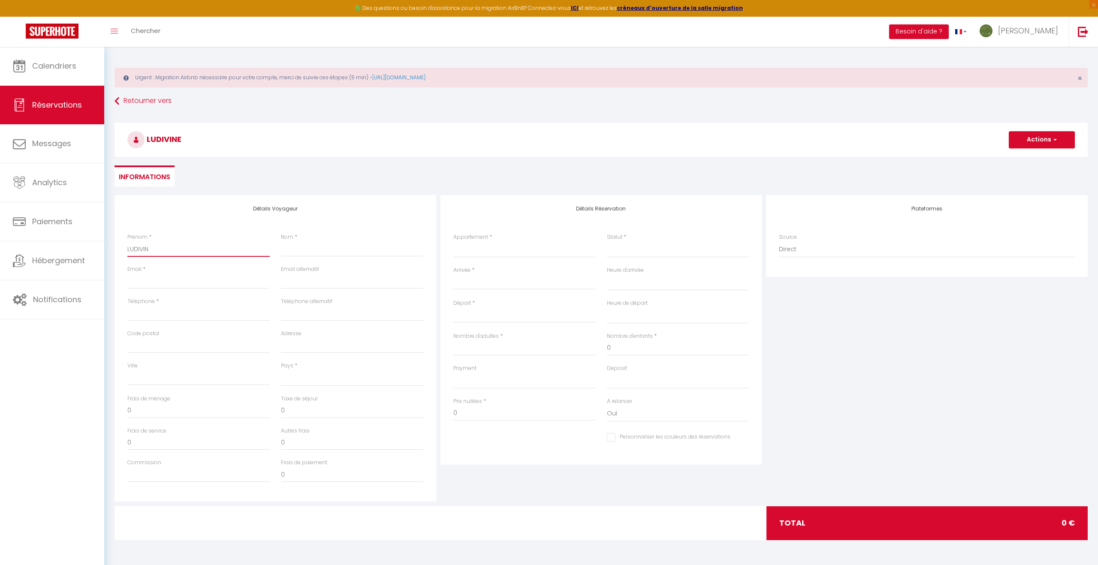
select select
checkbox input "false"
type input "LUDIVI"
select select
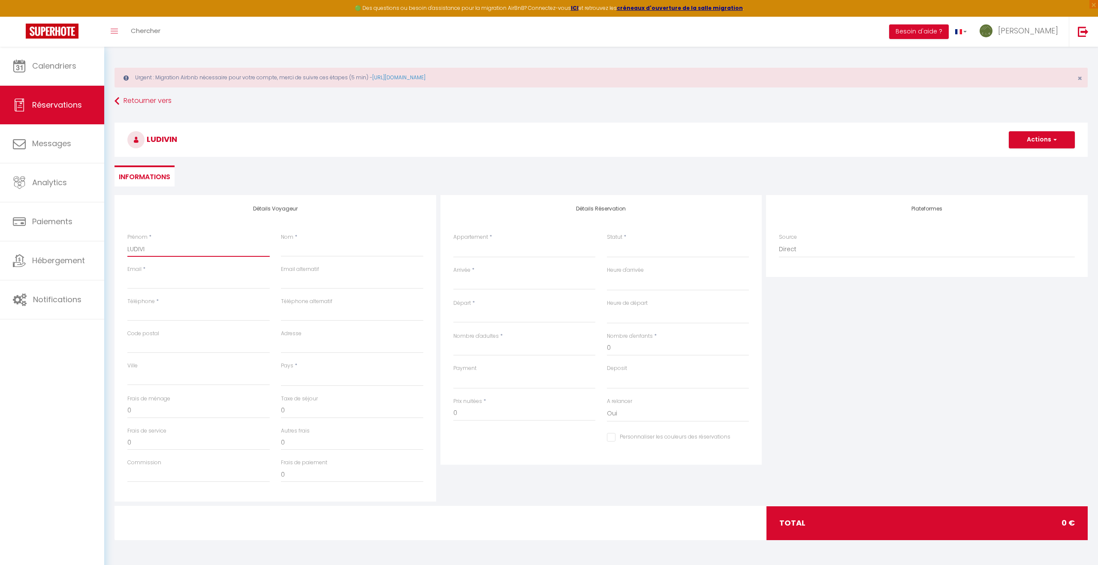
select select
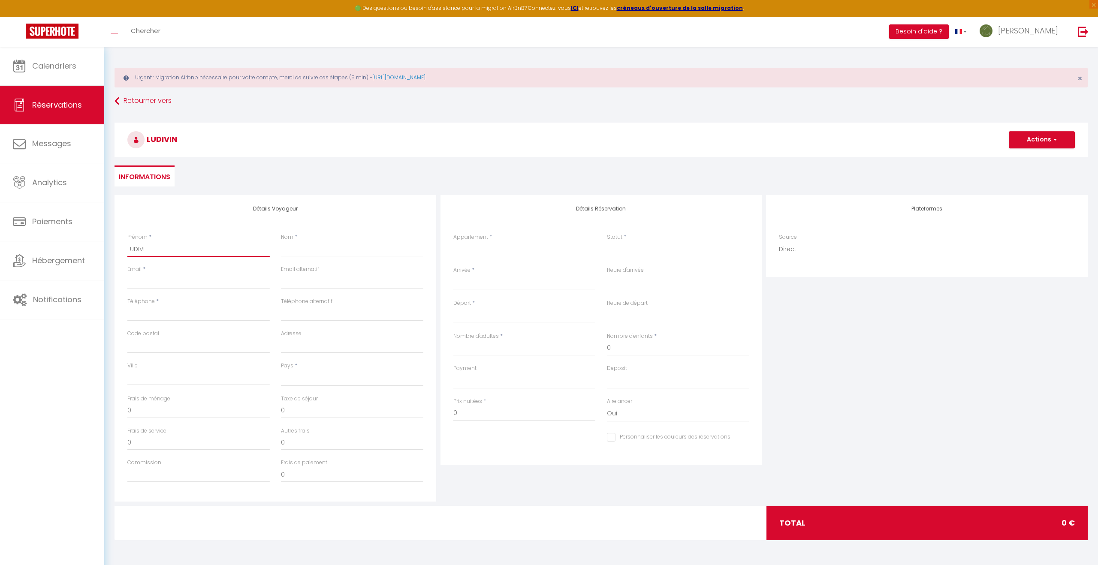
checkbox input "false"
type input "LUDIV"
select select
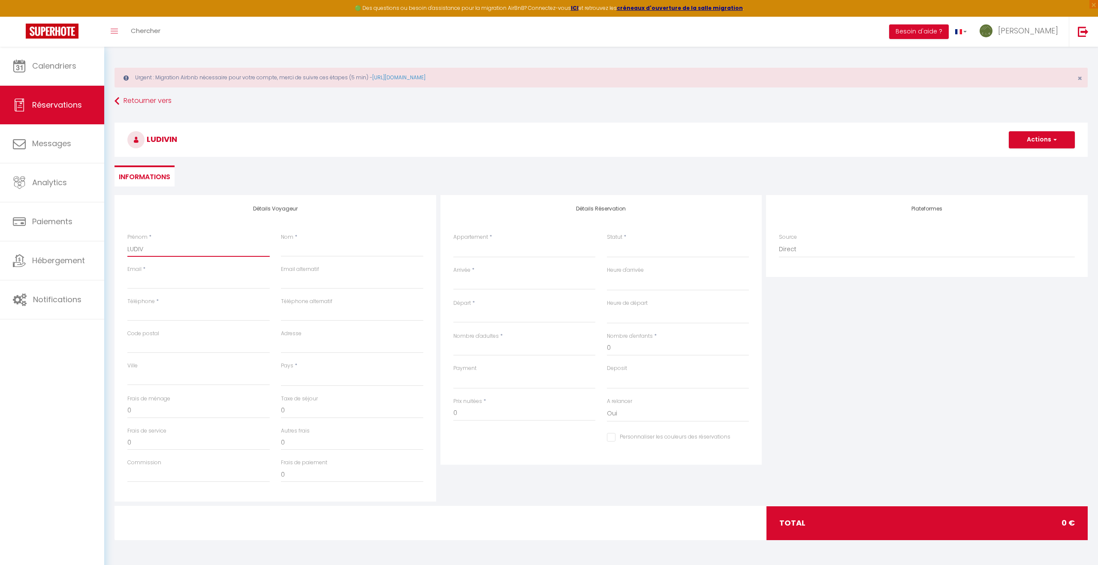
select select
checkbox input "false"
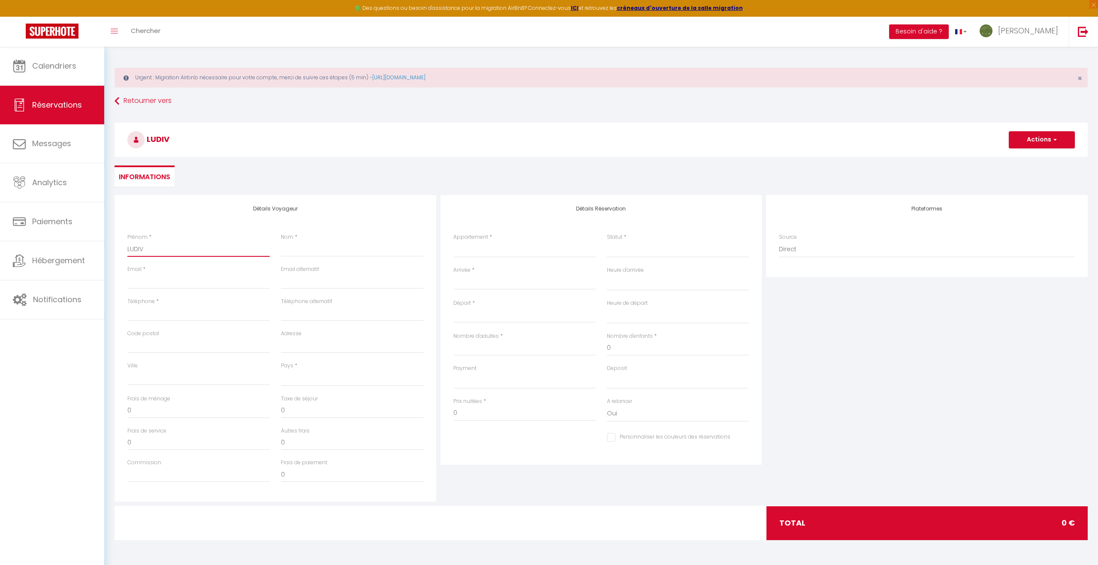
type input "LUDI"
select select
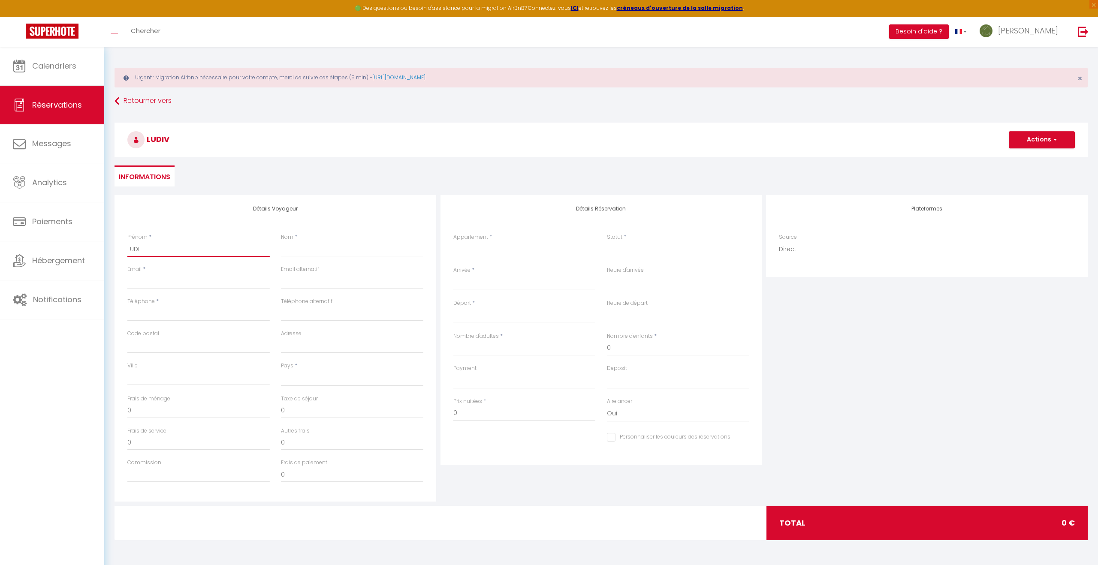
select select
checkbox input "false"
type input "LUD"
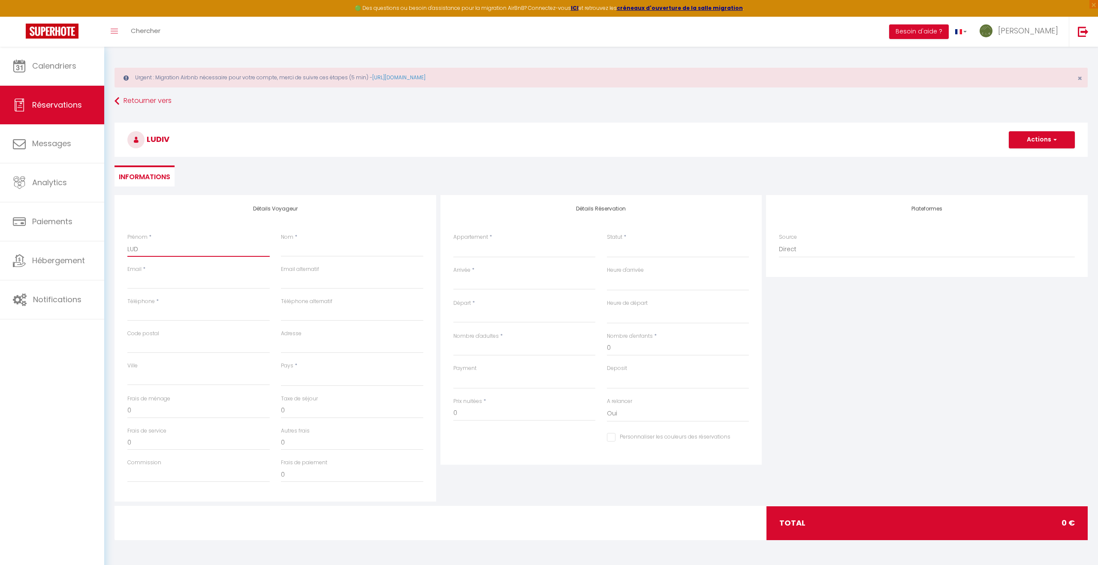
select select
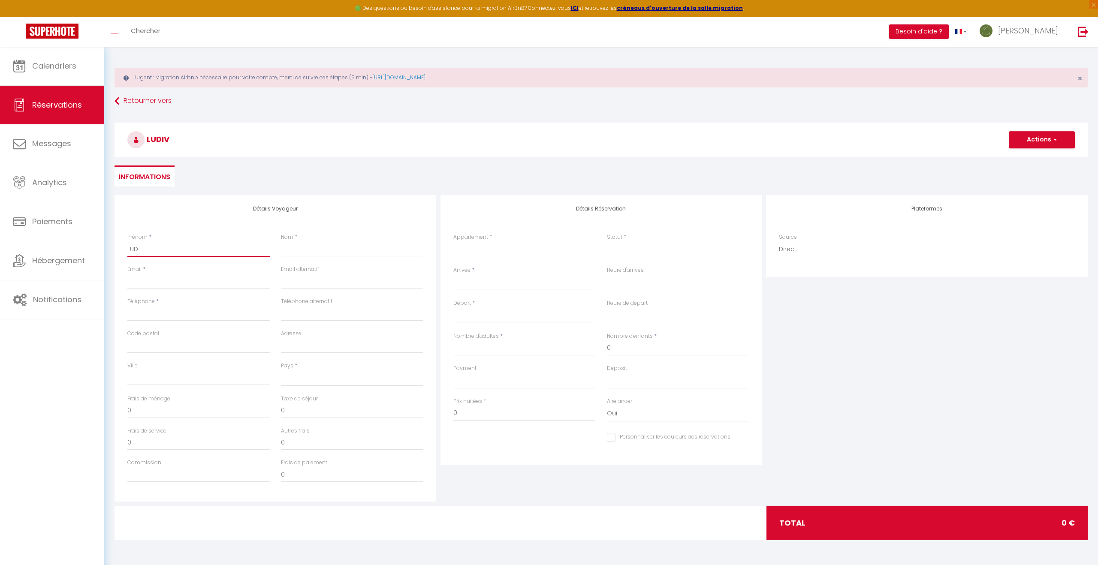
select select
checkbox input "false"
type input "LU"
select select
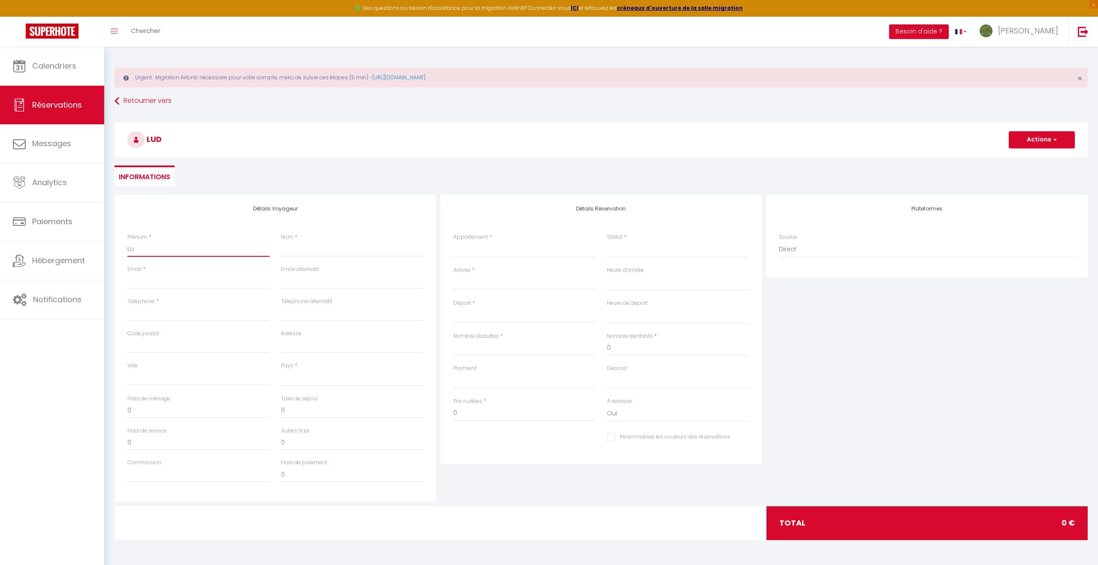
select select
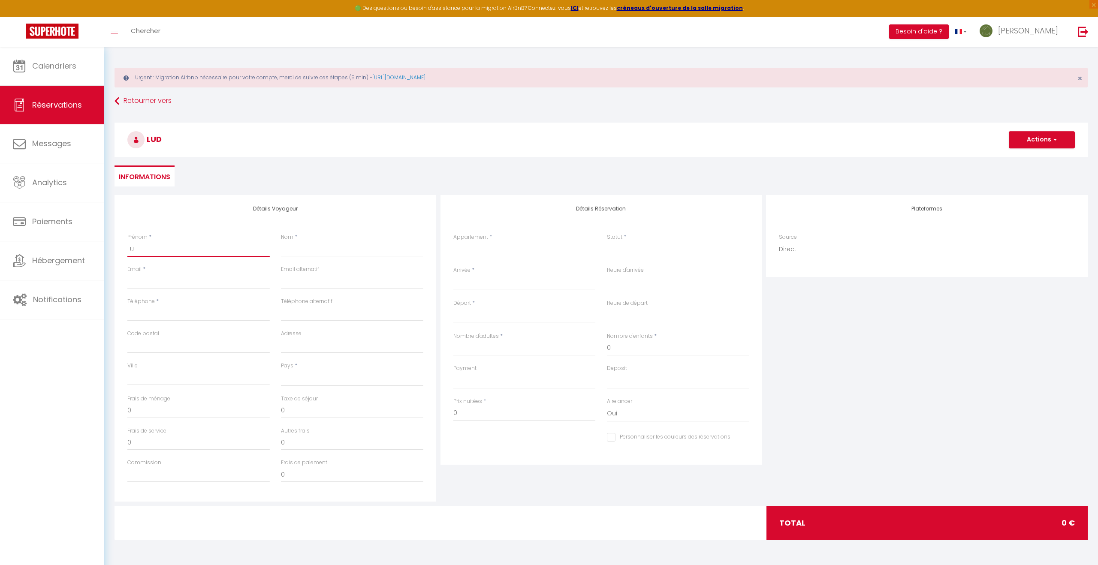
select select
checkbox input "false"
type input "L"
select select
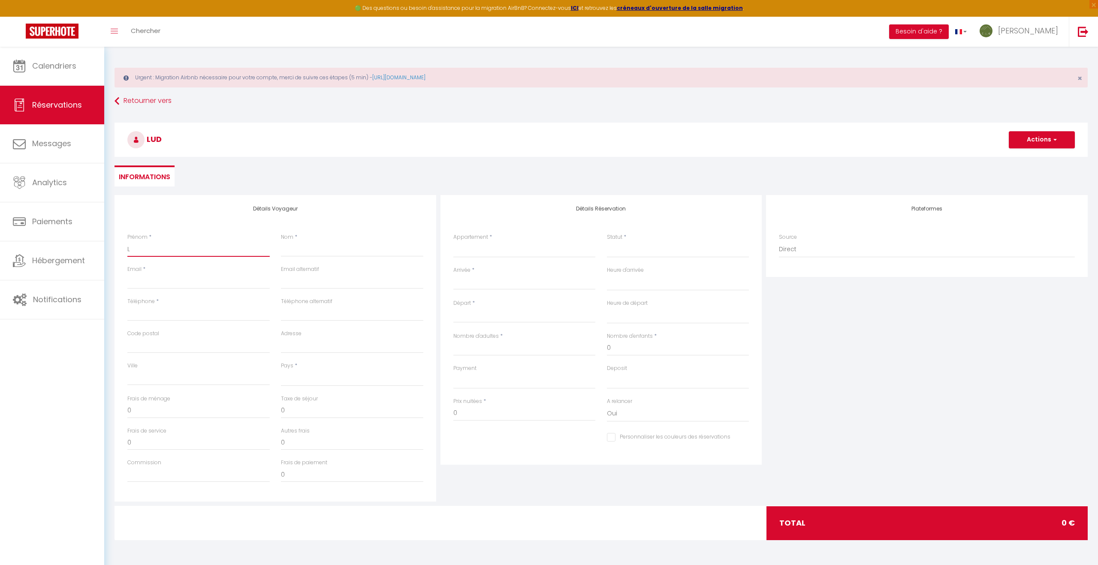
select select
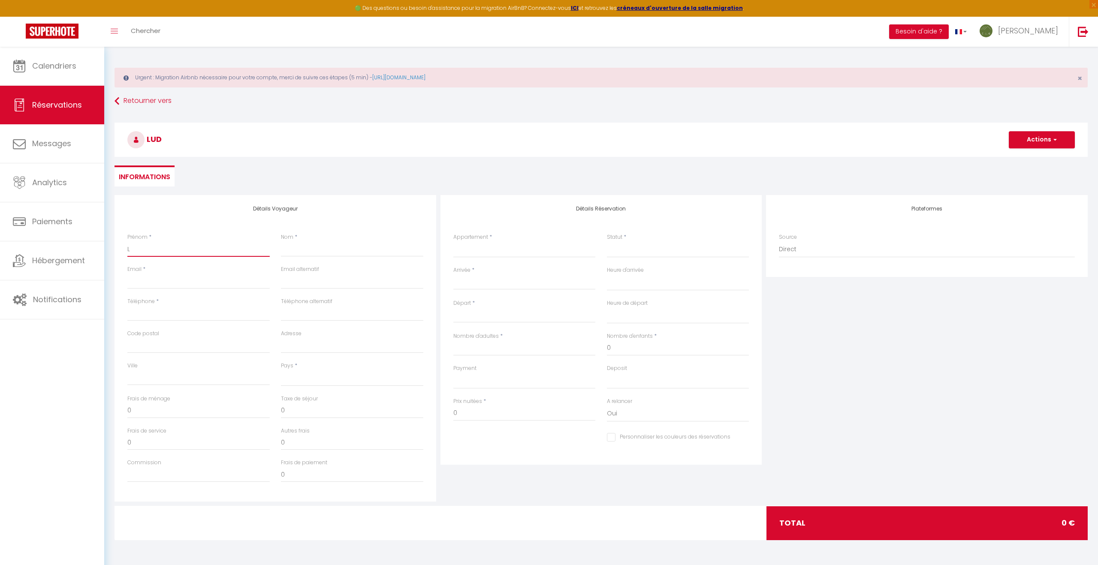
checkbox input "false"
type input "Lu"
select select
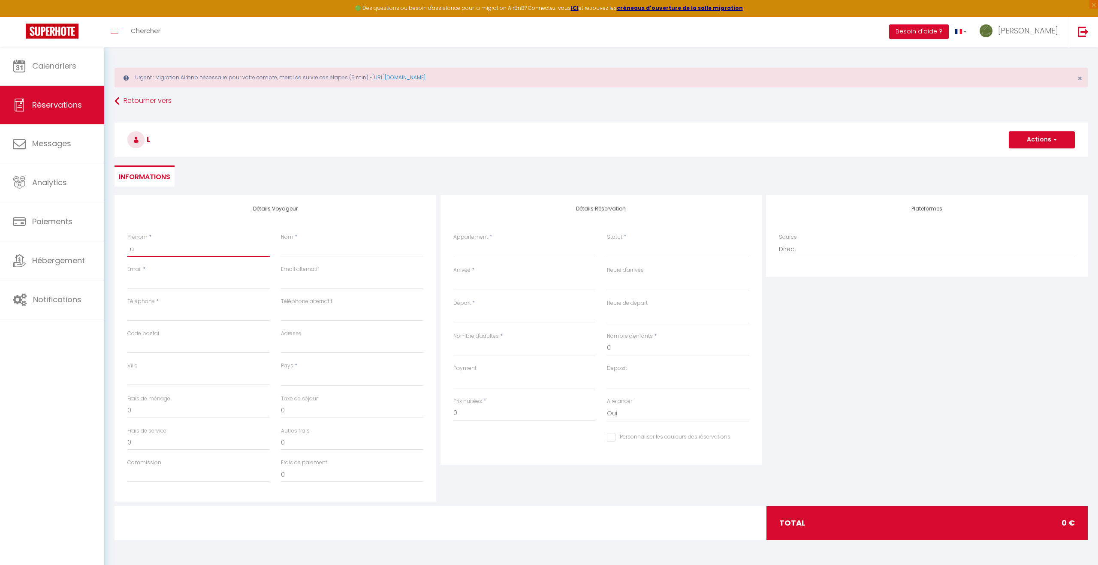
select select
checkbox input "false"
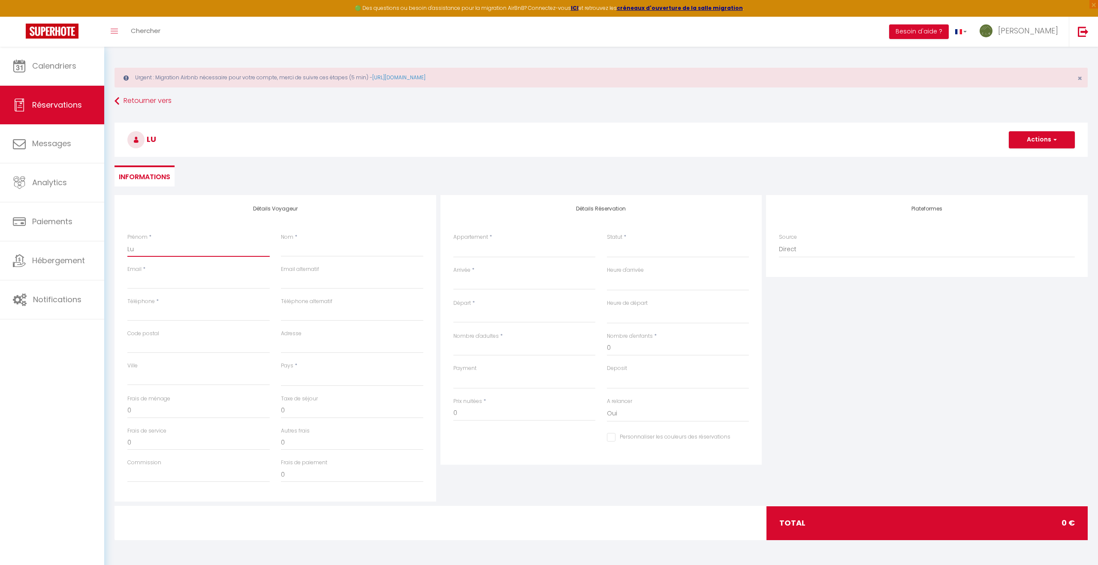
type input "Lud"
select select
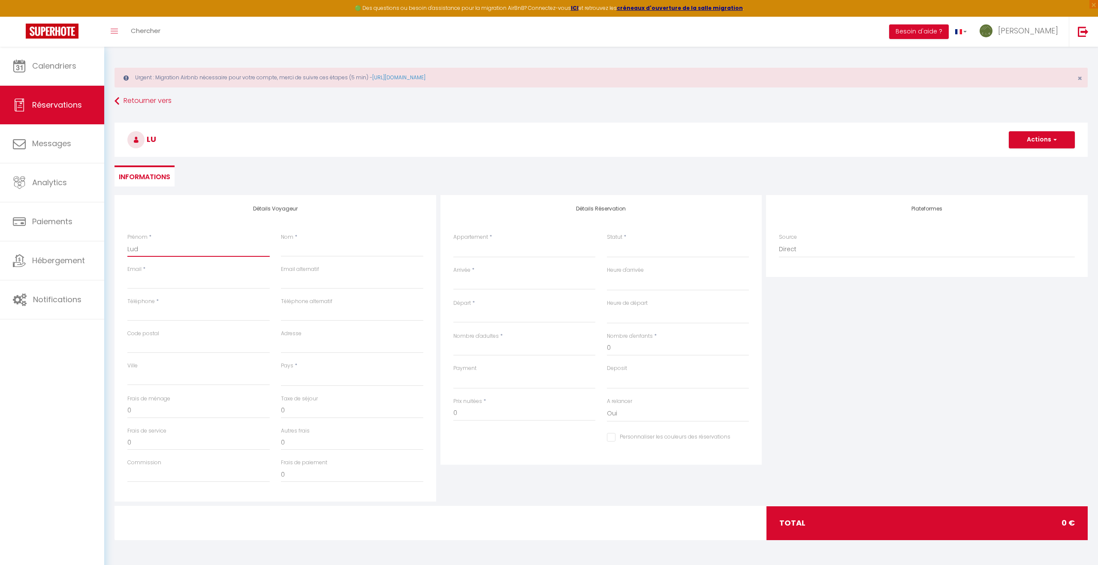
select select
checkbox input "false"
type input "Ludi"
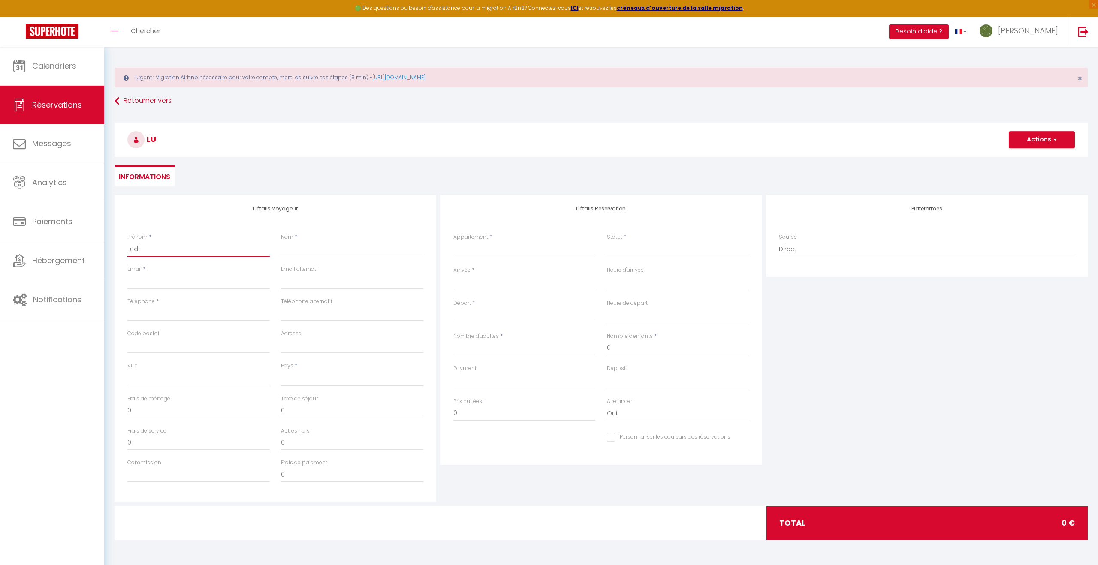
select select
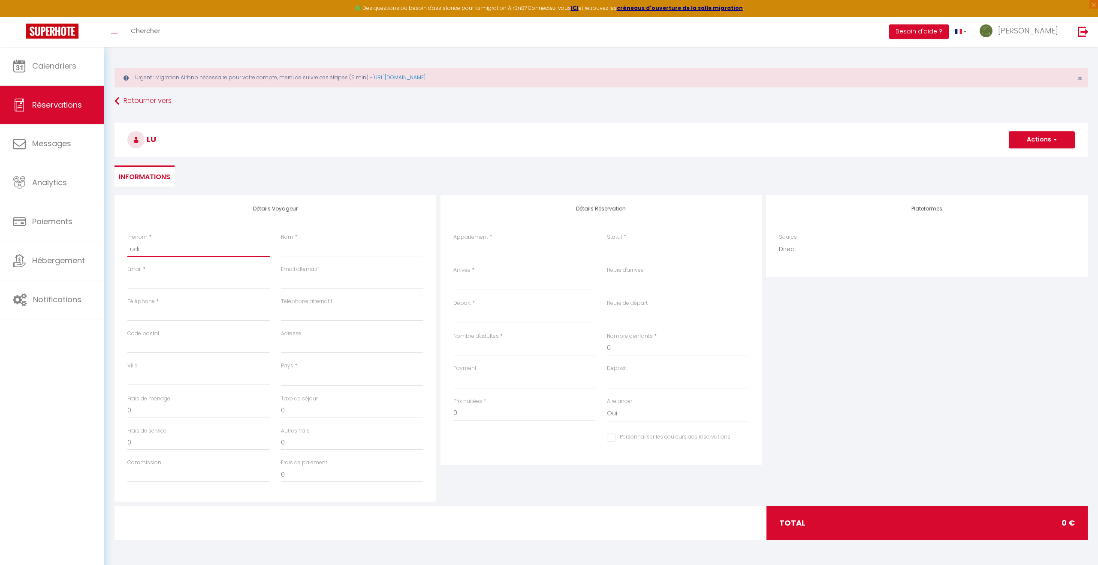
select select
checkbox input "false"
click at [290, 247] on input "Nom" at bounding box center [352, 248] width 142 height 15
click at [505, 248] on select "Au Pied de l'Arcluse Entre Cimes et [GEOGRAPHIC_DATA] [GEOGRAPHIC_DATA] Gîte du…" at bounding box center [524, 249] width 142 height 16
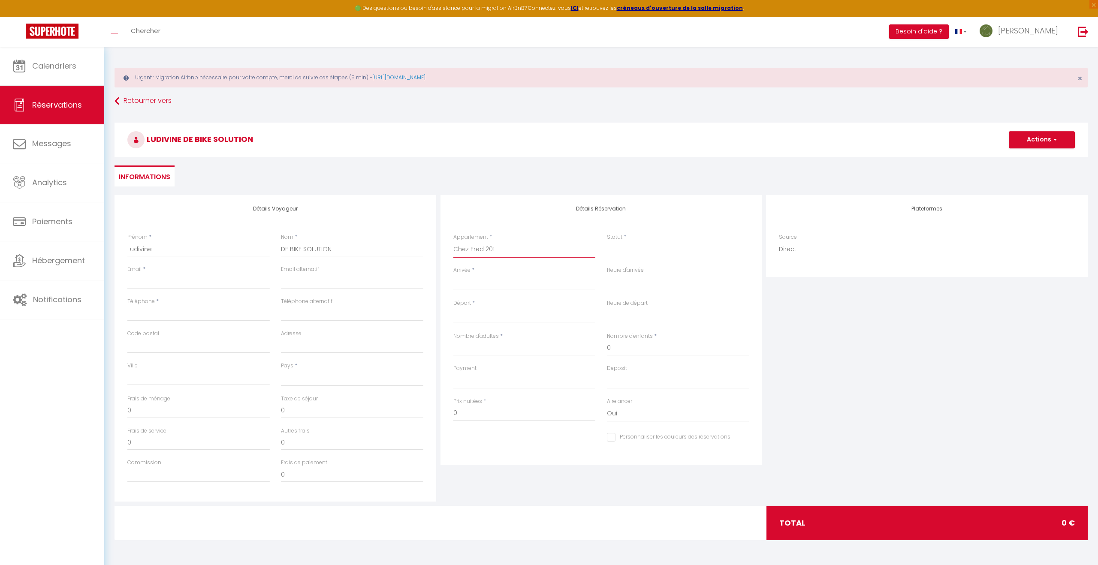
click at [453, 241] on select "Au Pied de l'Arcluse Entre Cimes et [GEOGRAPHIC_DATA] [GEOGRAPHIC_DATA] Gîte du…" at bounding box center [524, 249] width 142 height 16
click at [621, 251] on select "Confirmé Non Confirmé [PERSON_NAME] par le voyageur No Show Request" at bounding box center [678, 249] width 142 height 16
click at [607, 241] on select "Confirmé Non Confirmé [PERSON_NAME] par le voyageur No Show Request" at bounding box center [678, 249] width 142 height 16
click at [483, 287] on input "Arrivée" at bounding box center [524, 283] width 142 height 11
drag, startPoint x: 479, startPoint y: 367, endPoint x: 628, endPoint y: 284, distance: 171.5
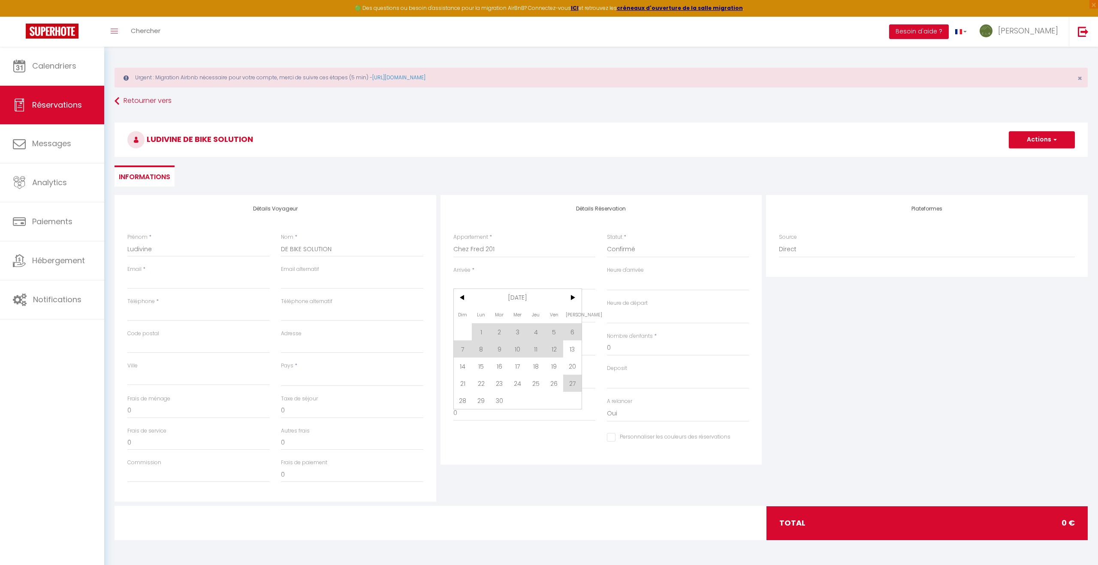
click at [479, 367] on span "15" at bounding box center [481, 366] width 18 height 17
click at [628, 284] on select "00:00 00:30 01:00 01:30 02:00 02:30 03:00 03:30 04:00 04:30 05:00 05:30 06:00 0…" at bounding box center [678, 283] width 142 height 16
click at [607, 275] on select "00:00 00:30 01:00 01:30 02:00 02:30 03:00 03:30 04:00 04:30 05:00 05:30 06:00 0…" at bounding box center [678, 283] width 142 height 16
click at [504, 315] on input "[DATE] Septembre 2025" at bounding box center [524, 316] width 142 height 11
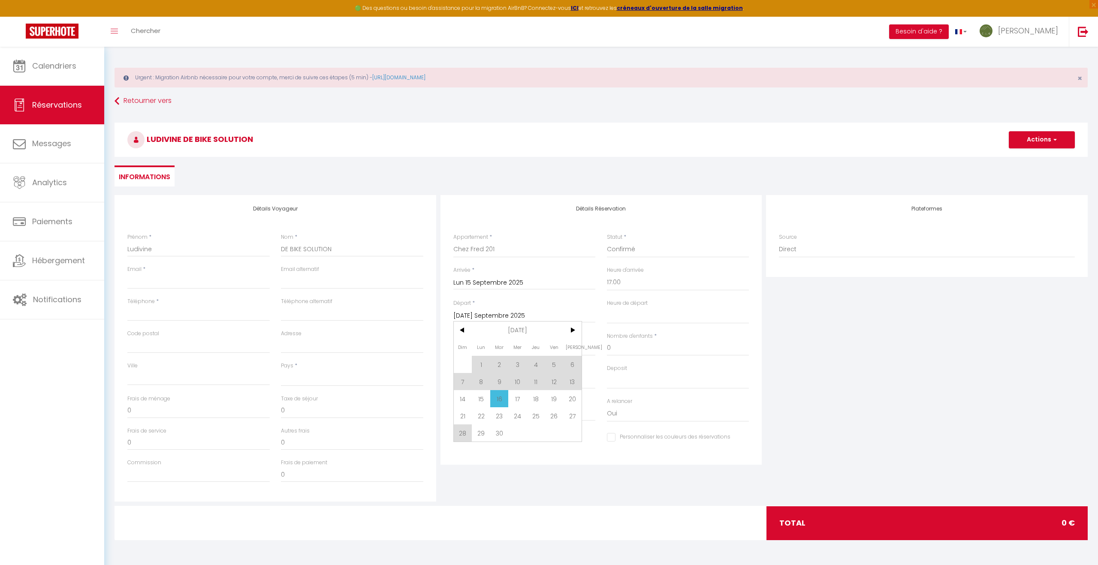
drag, startPoint x: 558, startPoint y: 404, endPoint x: 622, endPoint y: 320, distance: 105.9
click at [558, 404] on span "19" at bounding box center [554, 398] width 18 height 17
click at [622, 320] on select "00:00 00:30 01:00 01:30 02:00 02:30 03:00 03:30 04:00 04:30 05:00 05:30 06:00 0…" at bounding box center [678, 316] width 142 height 16
click at [607, 308] on select "00:00 00:30 01:00 01:30 02:00 02:30 03:00 03:30 04:00 04:30 05:00 05:30 06:00 0…" at bounding box center [678, 316] width 142 height 16
click at [477, 348] on input "Nombre d'adultes" at bounding box center [524, 348] width 142 height 15
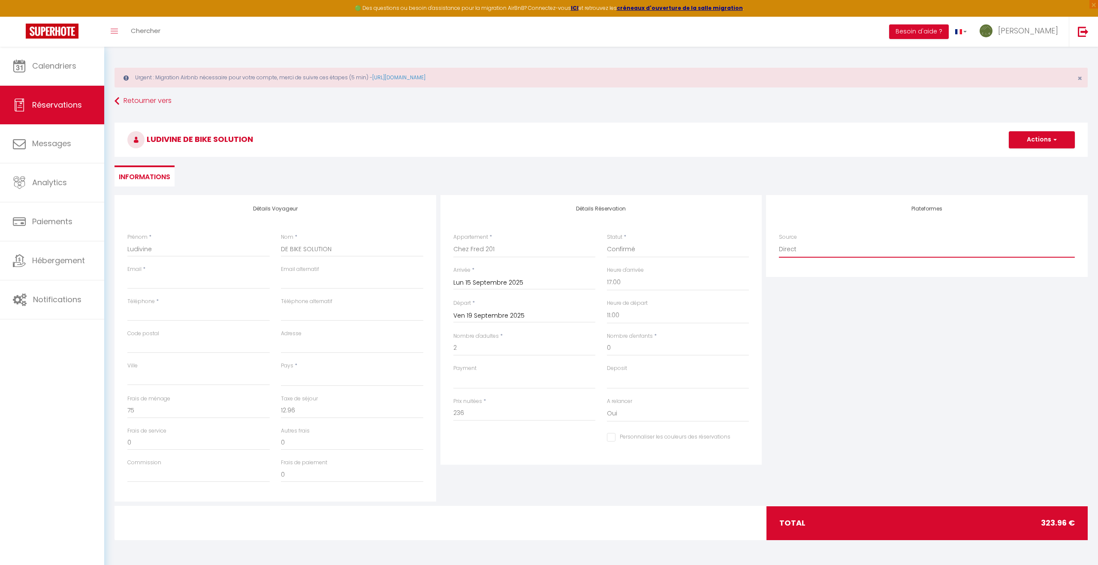
click at [799, 250] on select "Direct [DOMAIN_NAME] [DOMAIN_NAME] Chalet montagne Expedia Gite de [GEOGRAPHIC_…" at bounding box center [927, 249] width 296 height 16
click at [779, 241] on select "Direct [DOMAIN_NAME] [DOMAIN_NAME] Chalet montagne Expedia Gite de [GEOGRAPHIC_…" at bounding box center [927, 249] width 296 height 16
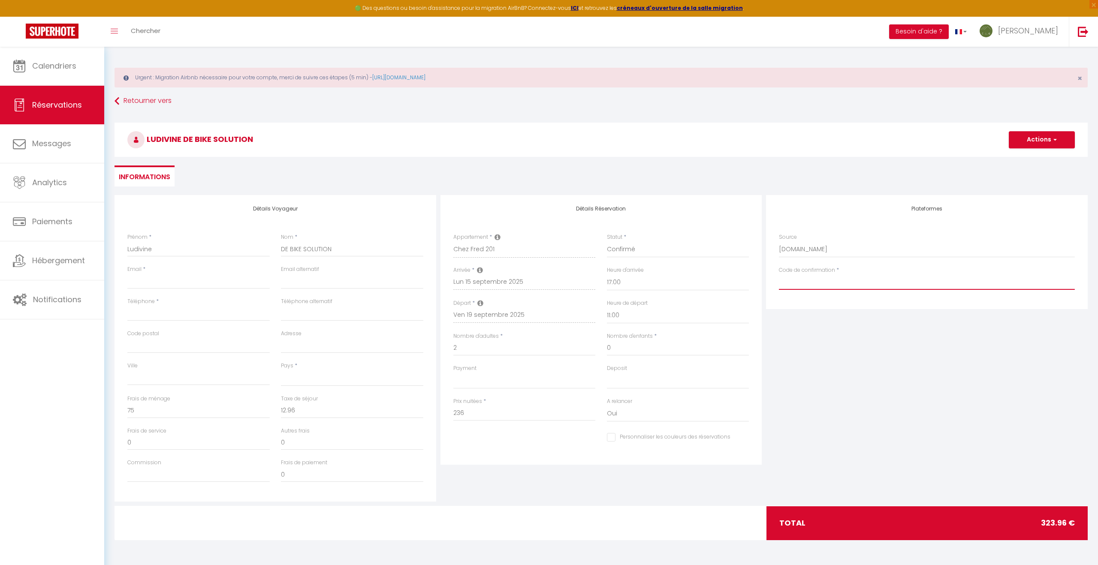
click at [797, 285] on input "Code de confirmation" at bounding box center [927, 282] width 296 height 15
click at [153, 275] on input "Email client" at bounding box center [198, 281] width 142 height 15
paste input "[PHONE_NUMBER]"
drag, startPoint x: 187, startPoint y: 280, endPoint x: 110, endPoint y: 278, distance: 76.8
click at [110, 278] on div "Détails Voyageur Prénom * Ludivine Nom * DE BIKE SOLUTION Email * [PHONE_NUMBER…" at bounding box center [601, 373] width 984 height 356
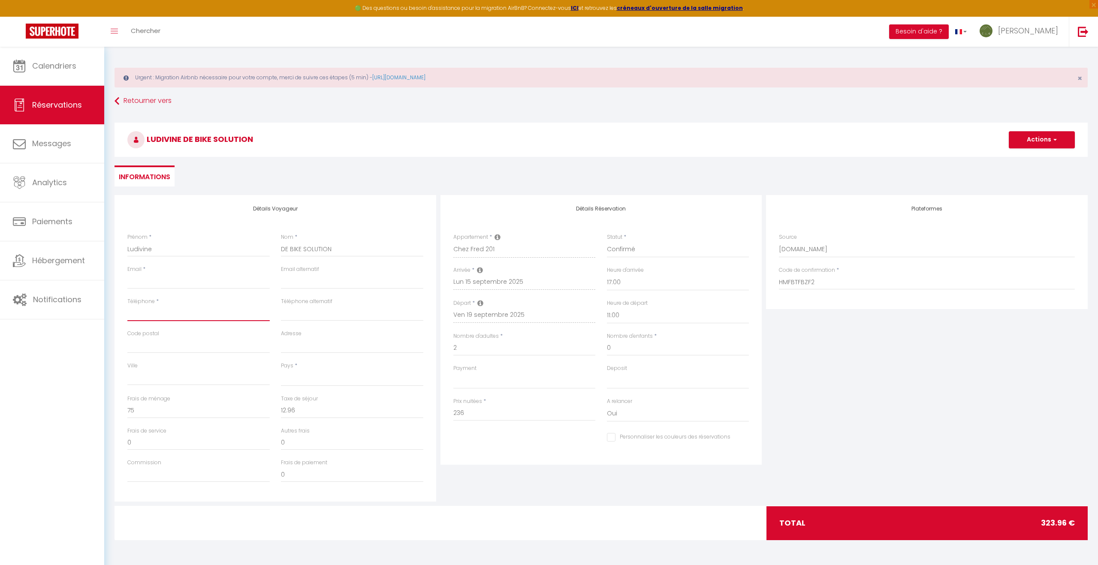
paste input "[PHONE_NUMBER]"
drag, startPoint x: 193, startPoint y: 316, endPoint x: 112, endPoint y: 308, distance: 81.5
click at [112, 308] on div "Détails Voyageur Prénom * Ludivine Nom * DE BIKE SOLUTION Email * Email alterna…" at bounding box center [275, 348] width 326 height 307
click at [145, 285] on input "Email client" at bounding box center [198, 281] width 142 height 15
click at [291, 380] on select "[GEOGRAPHIC_DATA] [GEOGRAPHIC_DATA] [GEOGRAPHIC_DATA] [GEOGRAPHIC_DATA] [GEOGRA…" at bounding box center [352, 378] width 142 height 16
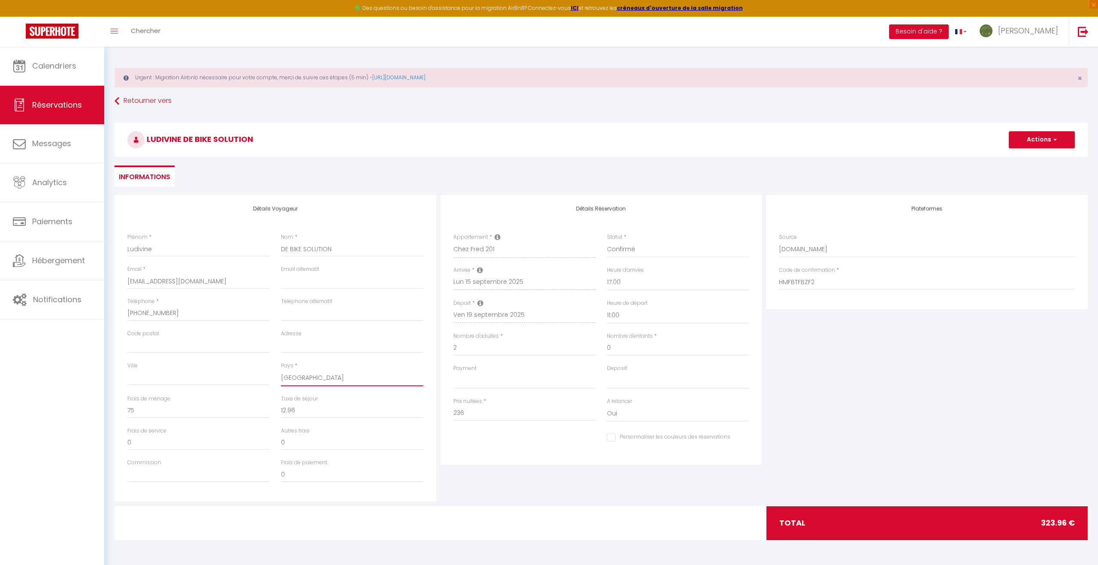
click at [281, 370] on select "[GEOGRAPHIC_DATA] [GEOGRAPHIC_DATA] [GEOGRAPHIC_DATA] [GEOGRAPHIC_DATA] [GEOGRA…" at bounding box center [352, 378] width 142 height 16
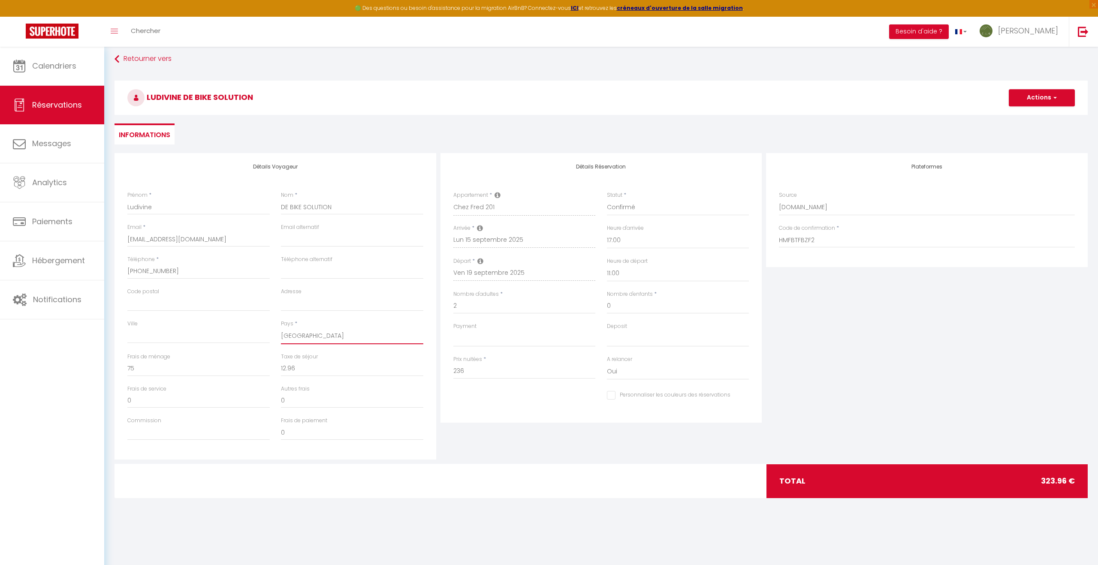
scroll to position [47, 0]
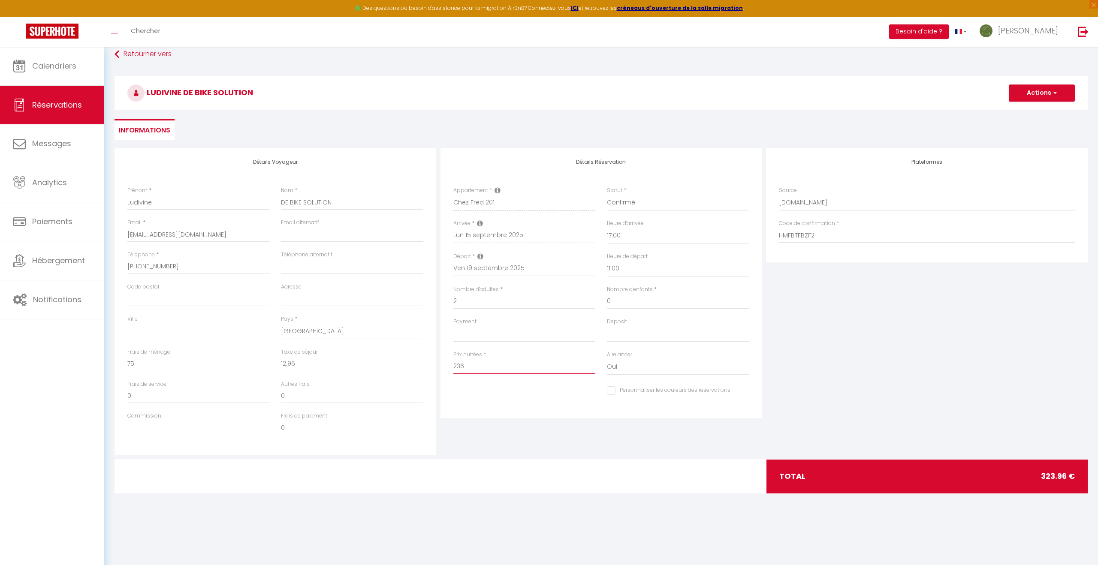
click at [470, 369] on input "236" at bounding box center [524, 366] width 142 height 15
click at [473, 421] on div "Détails Réservation Appartement * Au Pied de l'Arcluse [GEOGRAPHIC_DATA] et Vig…" at bounding box center [601, 301] width 326 height 307
click at [132, 365] on input "0" at bounding box center [198, 363] width 142 height 15
click at [954, 221] on div "Code de confirmation * HMFBTFBZF2" at bounding box center [927, 232] width 296 height 24
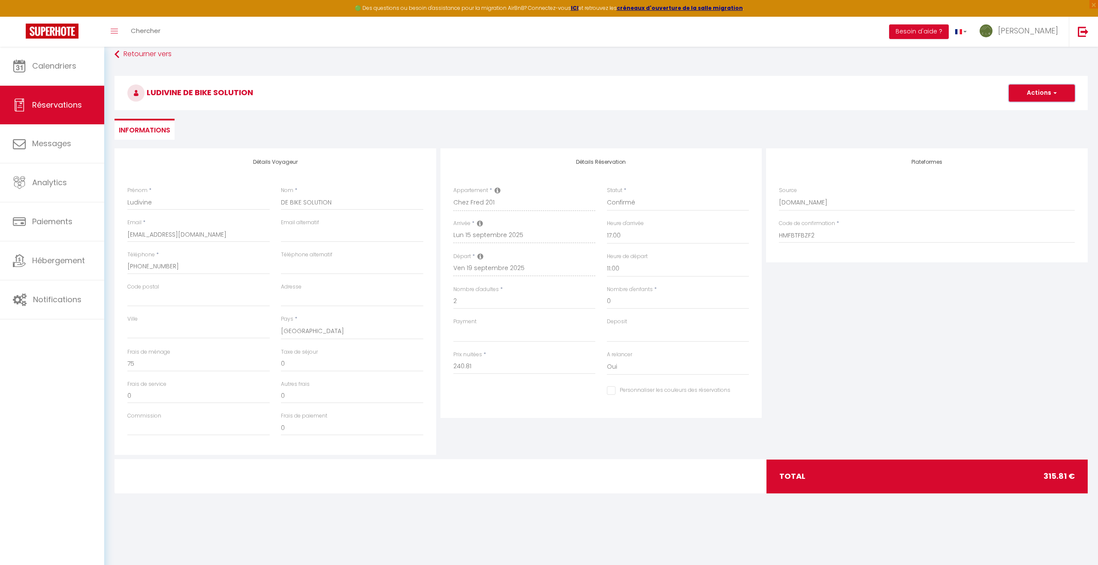
click at [1041, 92] on button "Actions" at bounding box center [1042, 92] width 66 height 17
click at [1030, 112] on link "Enregistrer" at bounding box center [1033, 111] width 68 height 11
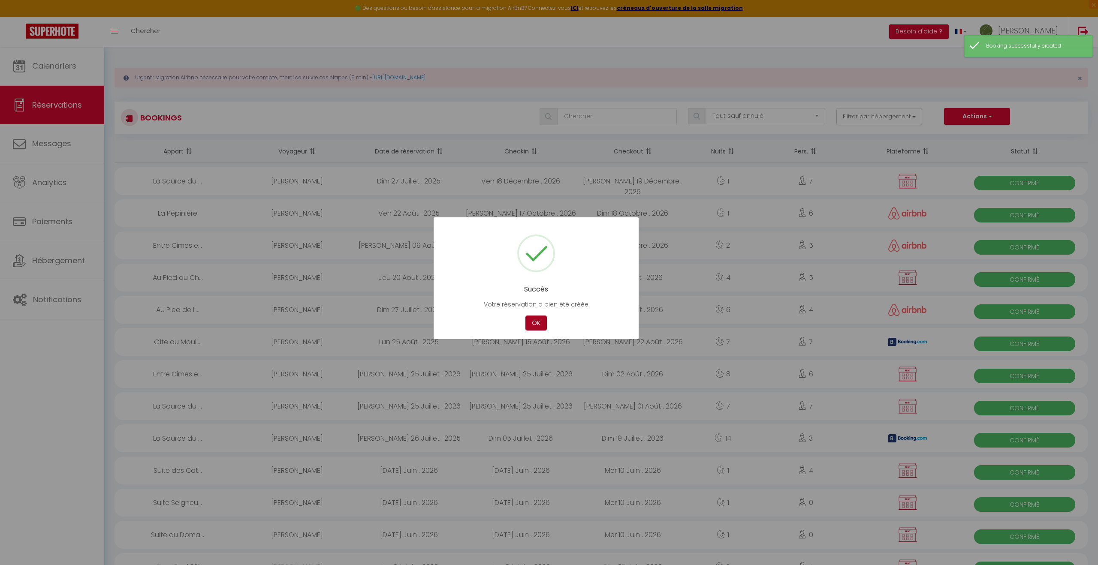
click at [530, 321] on button "OK" at bounding box center [535, 323] width 21 height 15
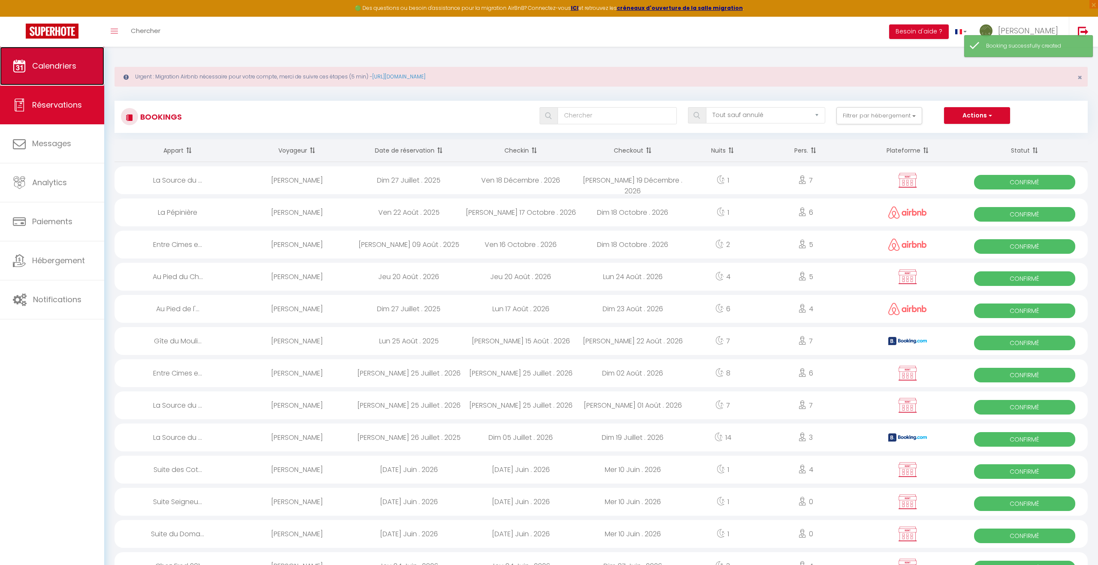
click at [60, 71] on link "Calendriers" at bounding box center [52, 66] width 104 height 39
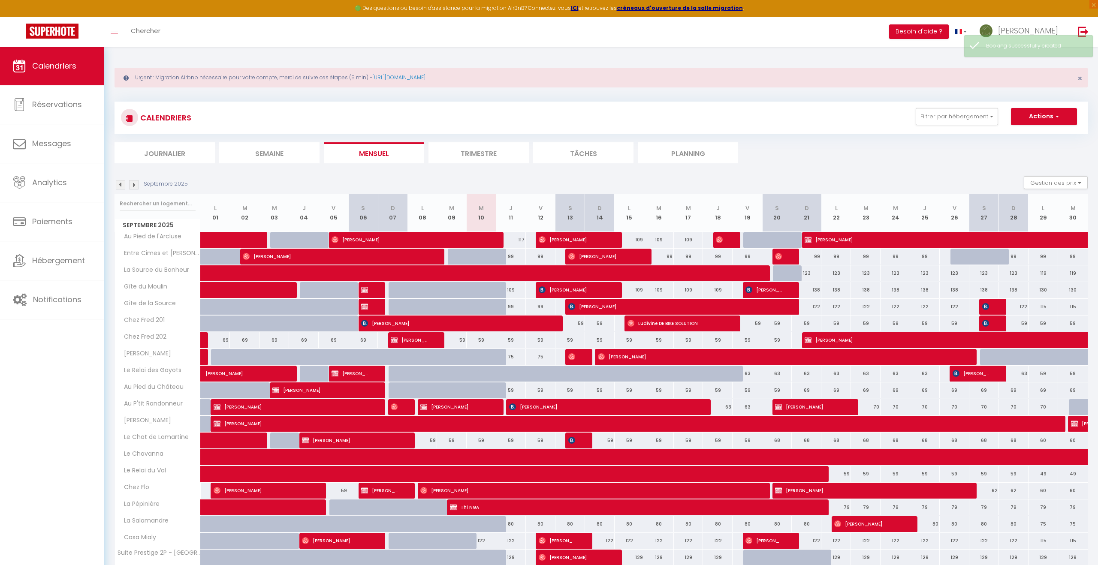
scroll to position [58, 0]
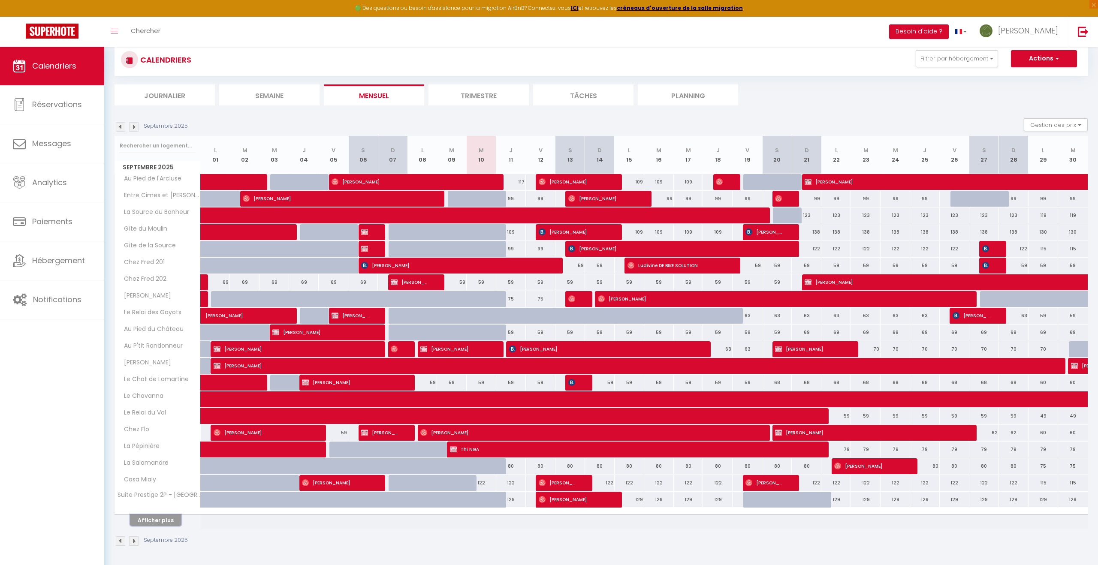
click at [163, 522] on button "Afficher plus" at bounding box center [155, 521] width 51 height 12
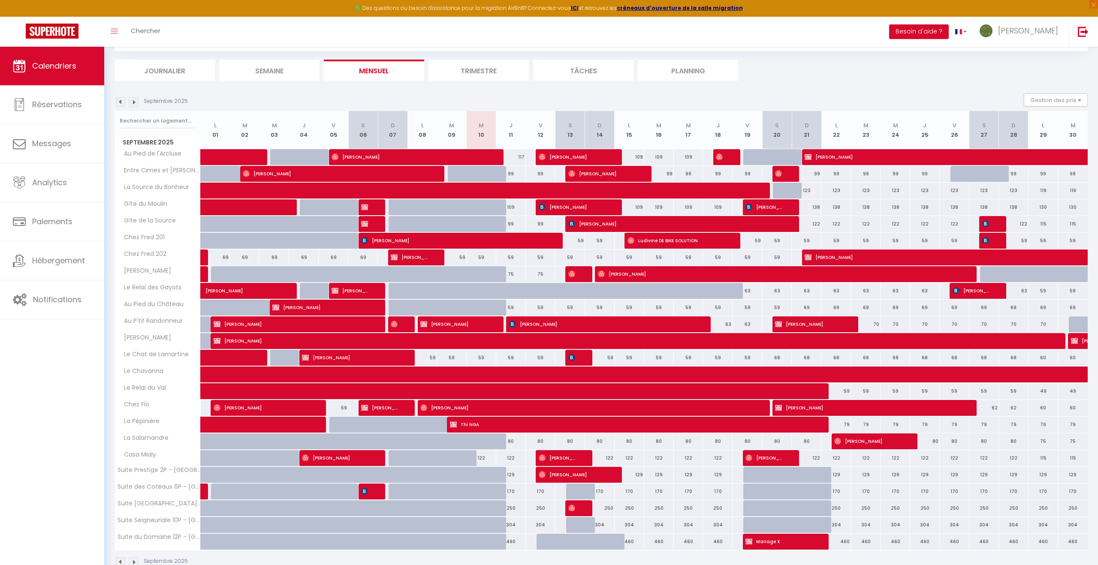
scroll to position [104, 0]
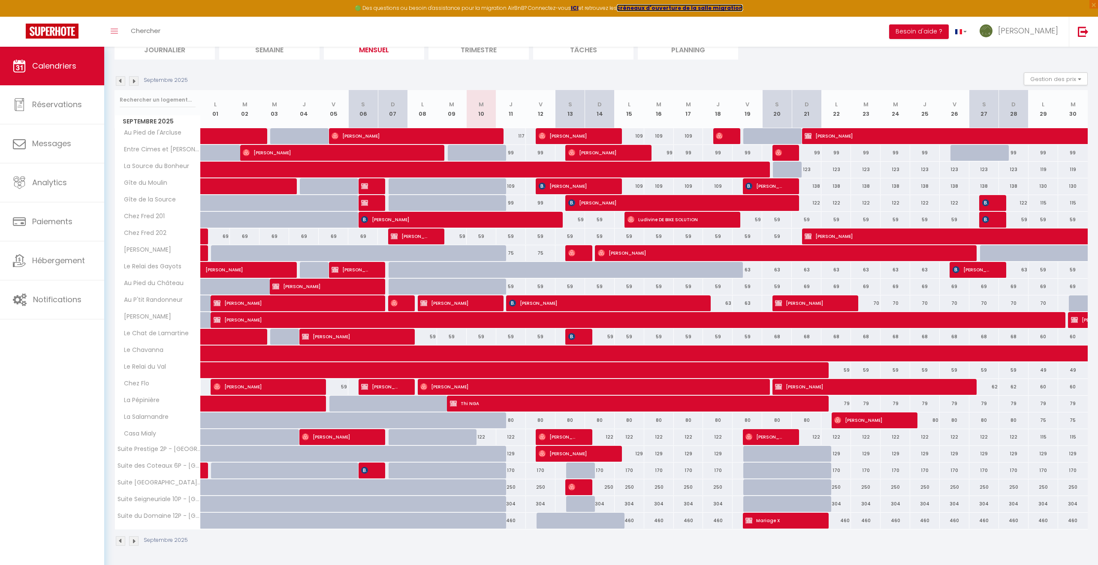
click at [641, 9] on strong "créneaux d'ouverture de la salle migration" at bounding box center [680, 7] width 126 height 7
